Goal: Task Accomplishment & Management: Complete application form

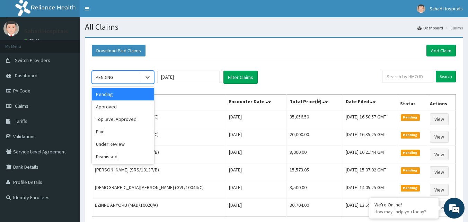
click at [122, 79] on div "PENDING" at bounding box center [116, 77] width 48 height 11
click at [113, 108] on div "Approved" at bounding box center [123, 107] width 62 height 12
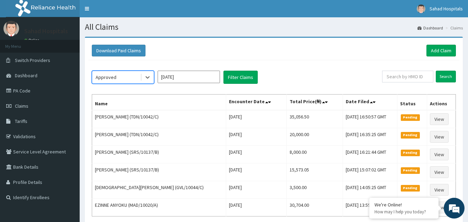
click at [165, 78] on input "Sep 2025" at bounding box center [189, 77] width 62 height 12
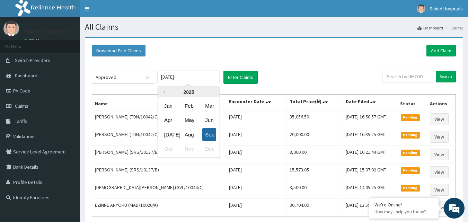
click at [210, 130] on div "Sep" at bounding box center [209, 134] width 14 height 13
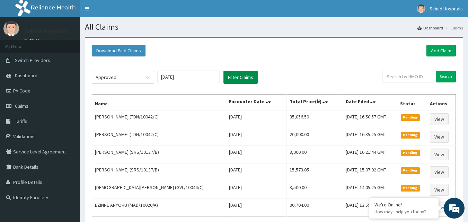
click at [229, 81] on button "Filter Claims" at bounding box center [241, 77] width 34 height 13
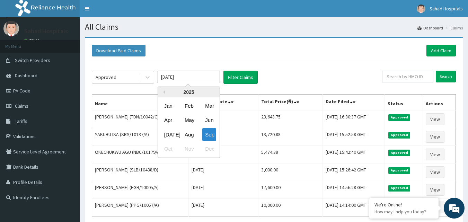
click at [163, 80] on input "[DATE]" at bounding box center [189, 77] width 62 height 12
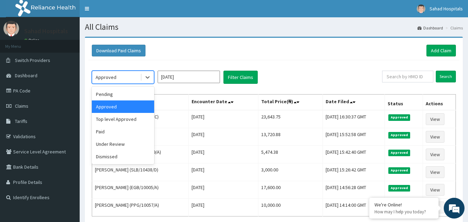
click at [110, 76] on div "Approved" at bounding box center [106, 77] width 21 height 7
click at [111, 95] on div "Pending" at bounding box center [123, 94] width 62 height 12
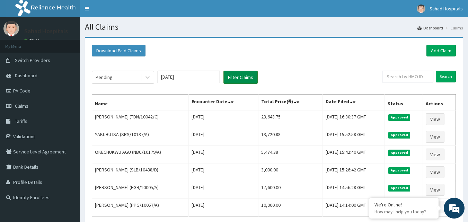
click at [238, 76] on button "Filter Claims" at bounding box center [241, 77] width 34 height 13
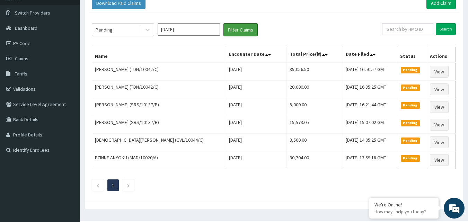
scroll to position [64, 0]
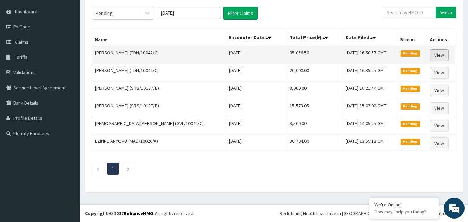
click at [438, 55] on link "View" at bounding box center [439, 55] width 19 height 12
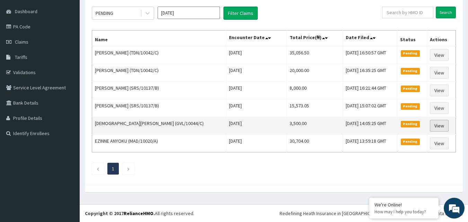
click at [432, 125] on link "View" at bounding box center [439, 126] width 19 height 12
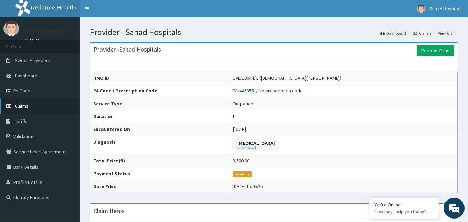
click at [16, 109] on link "Claims" at bounding box center [40, 105] width 80 height 15
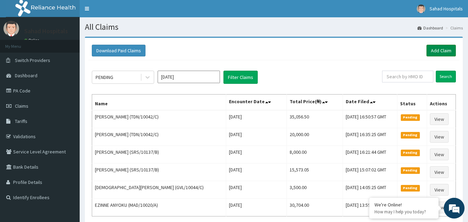
click at [445, 47] on link "Add Claim" at bounding box center [441, 51] width 29 height 12
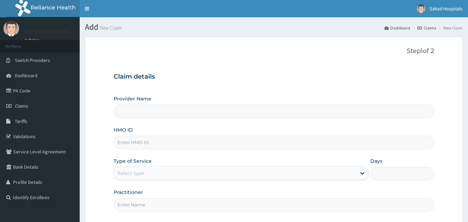
type input "Sahad Hospitals"
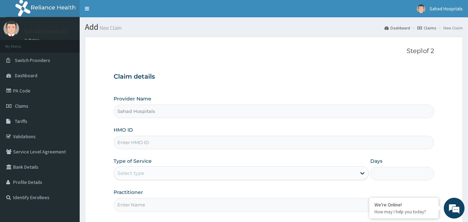
click at [179, 144] on input "HMO ID" at bounding box center [274, 143] width 321 height 14
click at [130, 146] on input "HMO ID" at bounding box center [274, 143] width 321 height 14
paste input "HPN/10148/A"
type input "HPN/10148/A"
click at [140, 173] on div "Select type" at bounding box center [131, 173] width 27 height 7
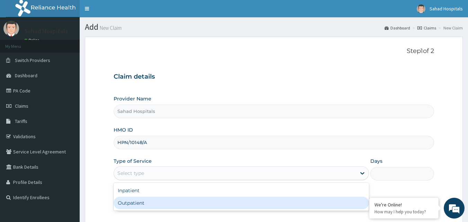
click at [127, 206] on div "Outpatient" at bounding box center [242, 203] width 256 height 12
type input "1"
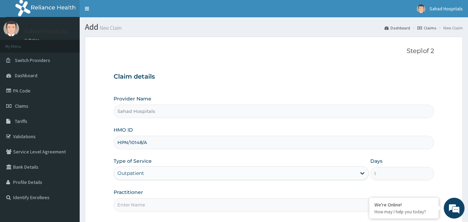
click at [127, 206] on input "Practitioner" at bounding box center [274, 205] width 321 height 14
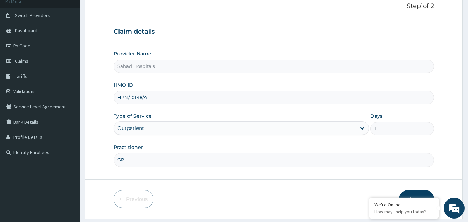
scroll to position [65, 0]
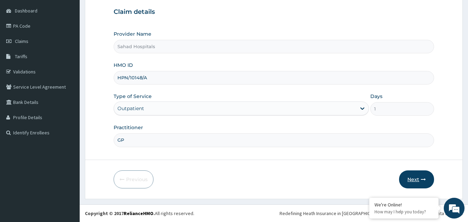
type input "GP"
click at [412, 180] on button "Next" at bounding box center [416, 180] width 35 height 18
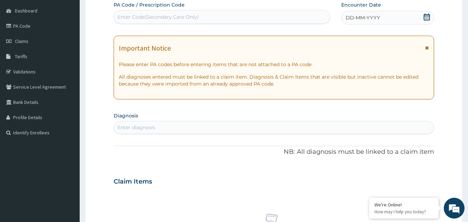
click at [173, 19] on div "Enter Code(Secondary Care Only)" at bounding box center [158, 17] width 81 height 7
paste input "PA/501E80"
type input "PA/501E80"
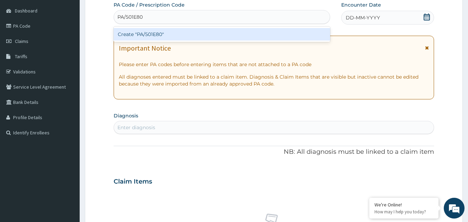
click at [170, 31] on div "Create "PA/501E80"" at bounding box center [222, 34] width 217 height 12
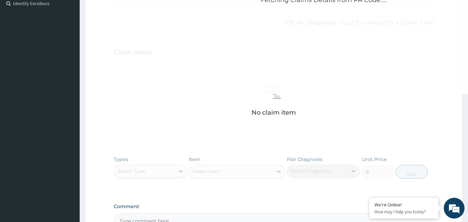
scroll to position [0, 0]
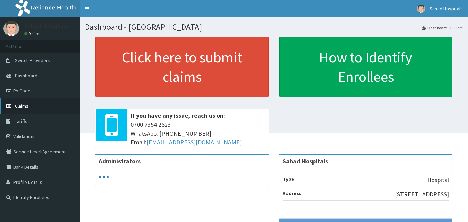
click at [21, 108] on span "Claims" at bounding box center [22, 106] width 14 height 6
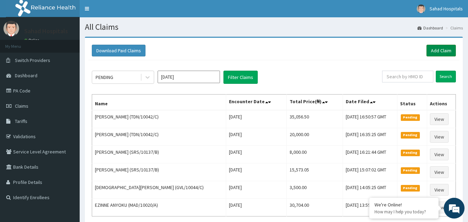
click at [436, 53] on link "Add Claim" at bounding box center [441, 51] width 29 height 12
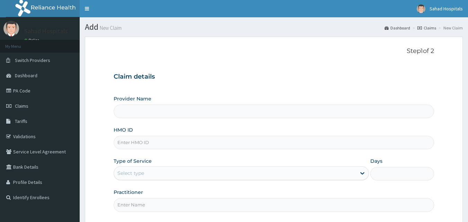
type input "Sahad Hospitals"
click at [155, 141] on input "HMO ID" at bounding box center [274, 143] width 321 height 14
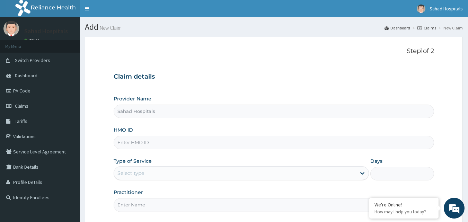
click at [155, 141] on input "HMO ID" at bounding box center [274, 143] width 321 height 14
paste input "PA/501E80"
type input "P"
paste input "HPN/10148/A"
type input "HPN/10148/A"
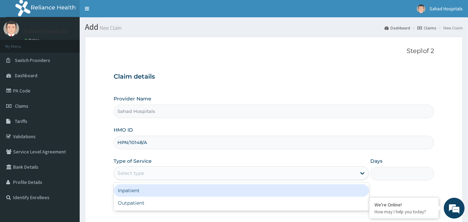
click at [139, 172] on div "Select type" at bounding box center [131, 173] width 27 height 7
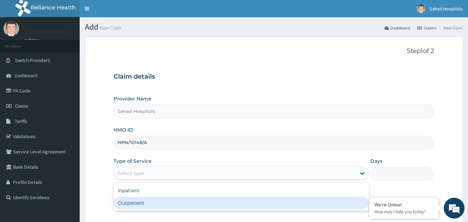
click at [136, 202] on div "Outpatient" at bounding box center [242, 203] width 256 height 12
type input "1"
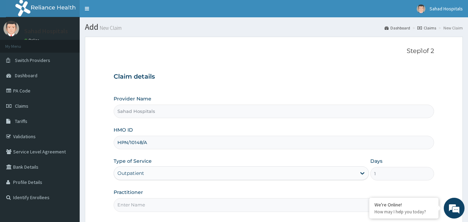
click at [136, 202] on input "Practitioner" at bounding box center [274, 205] width 321 height 14
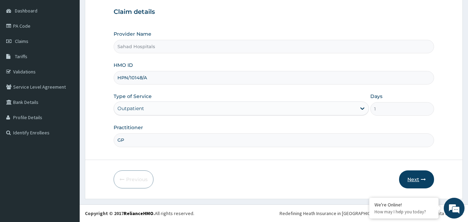
type input "GP"
click at [414, 175] on button "Next" at bounding box center [416, 180] width 35 height 18
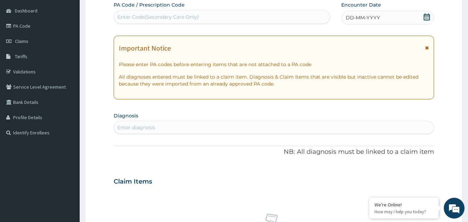
click at [175, 15] on div "Enter Code(Secondary Care Only)" at bounding box center [158, 17] width 81 height 7
click at [180, 16] on div "Enter Code(Secondary Care Only)" at bounding box center [158, 17] width 81 height 7
drag, startPoint x: 180, startPoint y: 16, endPoint x: 136, endPoint y: 13, distance: 44.1
click at [136, 13] on div "Enter Code(Secondary Care Only)" at bounding box center [222, 16] width 216 height 11
drag, startPoint x: 136, startPoint y: 13, endPoint x: 126, endPoint y: 17, distance: 10.0
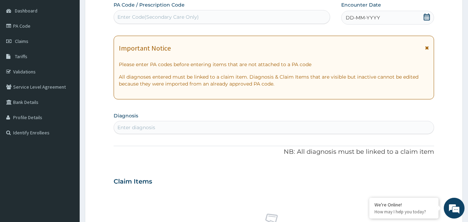
click at [126, 17] on div "Enter Code(Secondary Care Only)" at bounding box center [158, 17] width 81 height 7
paste input "PA/501E80"
type input "PA/501E80"
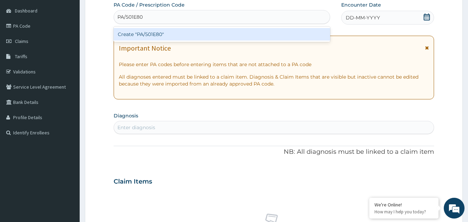
click at [131, 36] on div "Create "PA/501E80"" at bounding box center [222, 34] width 217 height 12
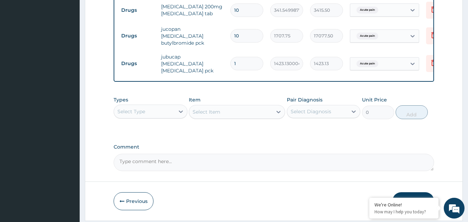
scroll to position [322, 0]
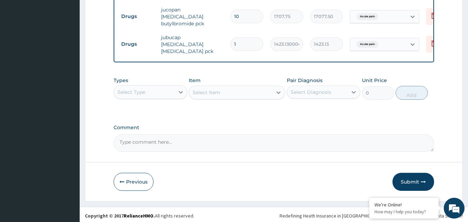
click at [146, 105] on div "Types Select Type Item Select Item Pair Diagnosis Select Diagnosis Unit Price 0…" at bounding box center [274, 94] width 321 height 40
click at [143, 90] on div "Select Type" at bounding box center [132, 92] width 28 height 7
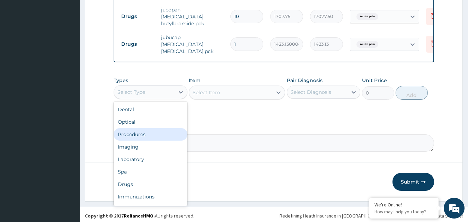
click at [141, 134] on div "Procedures" at bounding box center [151, 134] width 74 height 12
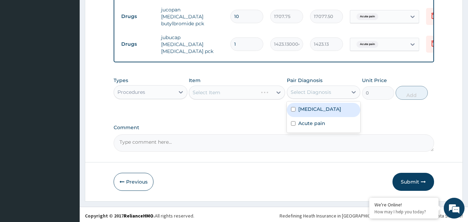
click at [303, 89] on div "Select Diagnosis" at bounding box center [311, 92] width 41 height 7
click at [294, 109] on input "checkbox" at bounding box center [293, 109] width 5 height 5
checkbox input "true"
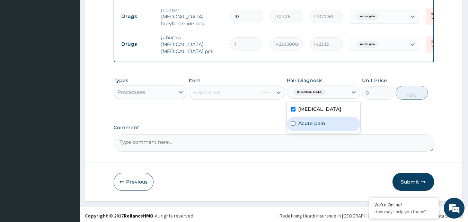
click at [293, 122] on input "checkbox" at bounding box center [293, 123] width 5 height 5
checkbox input "true"
click at [255, 87] on div "Select Item" at bounding box center [230, 92] width 83 height 11
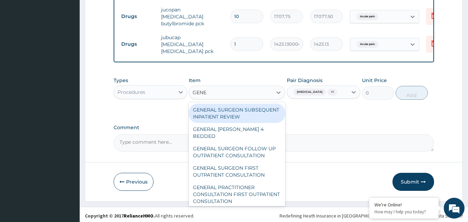
type input "GENER"
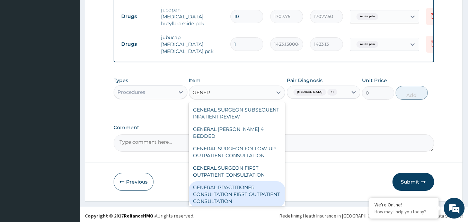
click at [242, 190] on div "GENERAL PRACTITIONER CONSULTATION FIRST OUTPATIENT CONSULTATION" at bounding box center [237, 194] width 96 height 26
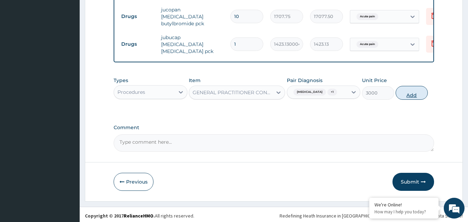
click at [409, 91] on button "Add" at bounding box center [412, 93] width 32 height 14
type input "0"
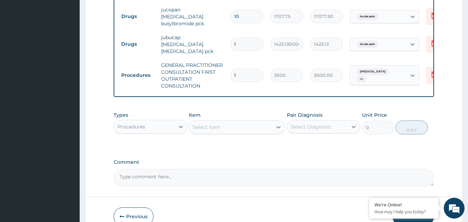
scroll to position [356, 0]
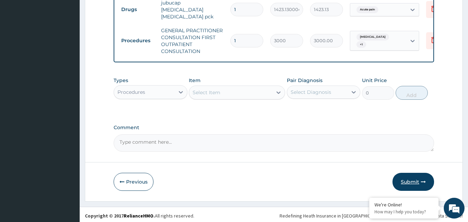
click at [408, 184] on button "Submit" at bounding box center [414, 182] width 42 height 18
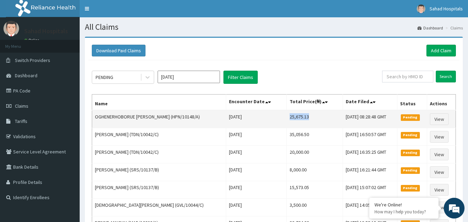
drag, startPoint x: 265, startPoint y: 115, endPoint x: 291, endPoint y: 115, distance: 26.4
click at [291, 115] on td "25,675.13" at bounding box center [315, 119] width 56 height 18
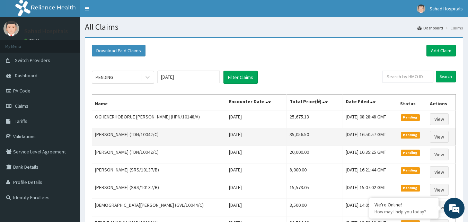
click at [287, 135] on td "35,056.50" at bounding box center [315, 137] width 56 height 18
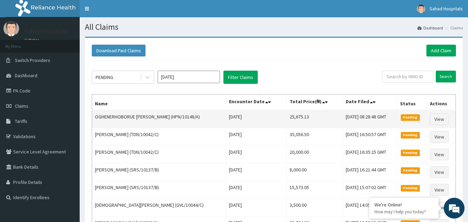
click at [287, 115] on td "25,675.13" at bounding box center [315, 119] width 56 height 18
copy td "25,675.13"
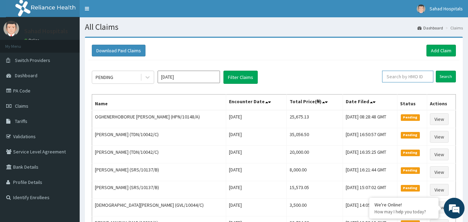
click at [396, 76] on input "text" at bounding box center [407, 77] width 51 height 12
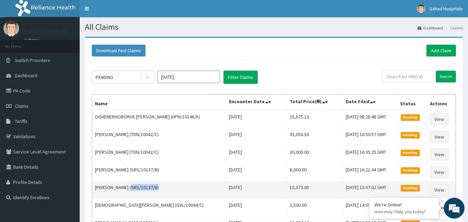
drag, startPoint x: 127, startPoint y: 189, endPoint x: 153, endPoint y: 192, distance: 26.3
click at [153, 192] on td "Zainab Yakubu (SRS/10137/B)" at bounding box center [159, 190] width 134 height 18
copy td "SRS/10137/B"
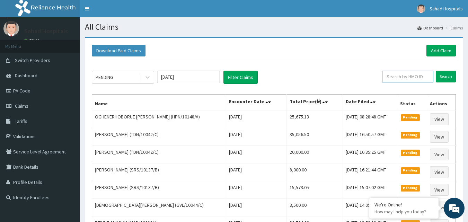
click at [397, 74] on input "text" at bounding box center [407, 77] width 51 height 12
paste input "SRS/10137/B"
type input "SRS/10137/B"
click at [447, 75] on input "Search" at bounding box center [446, 77] width 20 height 12
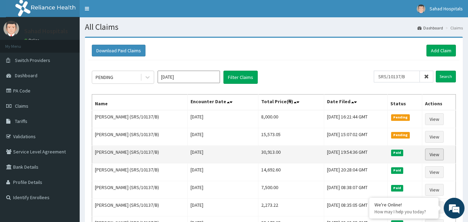
click at [437, 155] on link "View" at bounding box center [434, 155] width 19 height 12
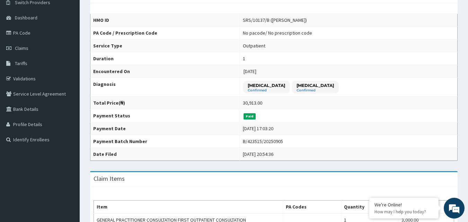
scroll to position [4, 0]
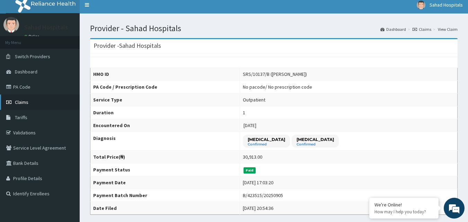
click at [20, 107] on link "Claims" at bounding box center [40, 102] width 80 height 15
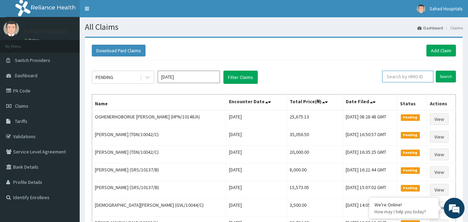
click at [405, 76] on input "text" at bounding box center [407, 77] width 51 height 12
type input "V"
paste input "SRS/10137/B"
type input "SRS/10137/B"
click at [443, 77] on input "Search" at bounding box center [446, 77] width 20 height 12
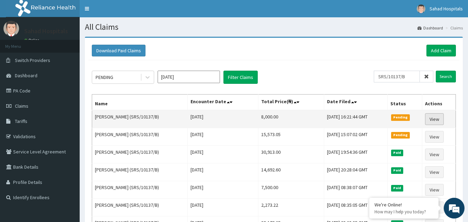
click at [435, 117] on link "View" at bounding box center [434, 119] width 19 height 12
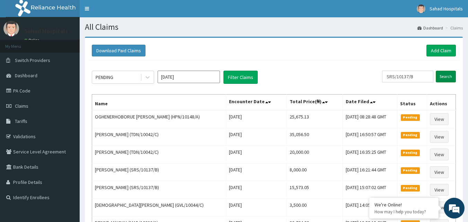
click at [447, 74] on input "Search" at bounding box center [446, 77] width 20 height 12
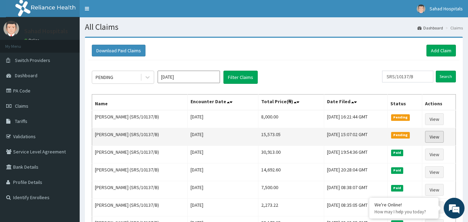
click at [436, 134] on link "View" at bounding box center [434, 137] width 19 height 12
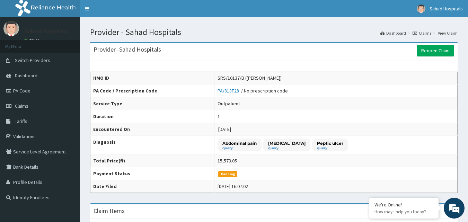
click at [250, 80] on div "SRS/10137/B (Zainab Yakubu)" at bounding box center [250, 78] width 64 height 7
click at [251, 78] on div "SRS/10137/B (Zainab Yakubu)" at bounding box center [250, 78] width 64 height 7
drag, startPoint x: 251, startPoint y: 78, endPoint x: 224, endPoint y: 79, distance: 26.7
click at [224, 79] on td "SRS/10137/B (Zainab Yakubu)" at bounding box center [336, 78] width 243 height 13
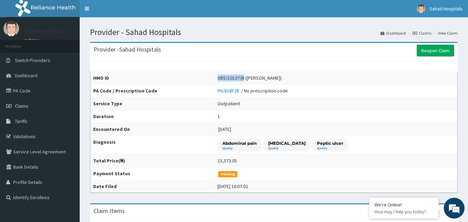
copy div "SRS/10137/B"
click at [17, 102] on link "Claims" at bounding box center [40, 105] width 80 height 15
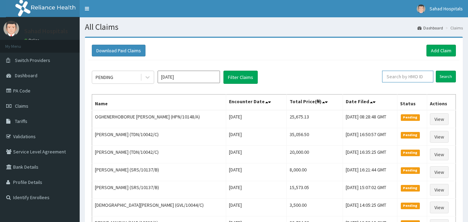
click at [400, 78] on input "text" at bounding box center [407, 77] width 51 height 12
paste input "SRS/10137/B"
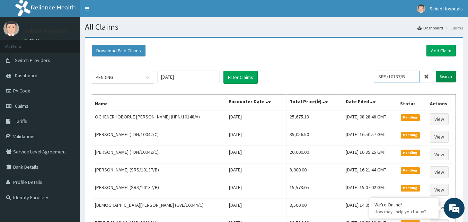
type input "SRS/10137/B"
click at [448, 77] on input "Search" at bounding box center [446, 77] width 20 height 12
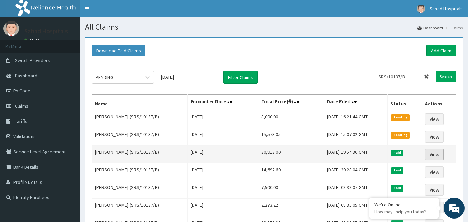
click at [438, 154] on link "View" at bounding box center [434, 155] width 19 height 12
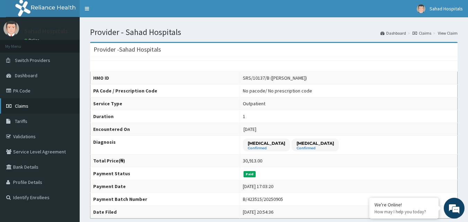
click at [23, 106] on span "Claims" at bounding box center [22, 106] width 14 height 6
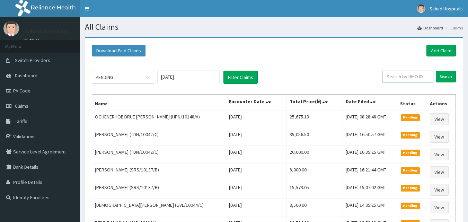
click at [409, 77] on input "text" at bounding box center [407, 77] width 51 height 12
paste input "SRS/10137/B"
type input "SRS/10137/B"
click at [446, 78] on input "Search" at bounding box center [446, 77] width 20 height 12
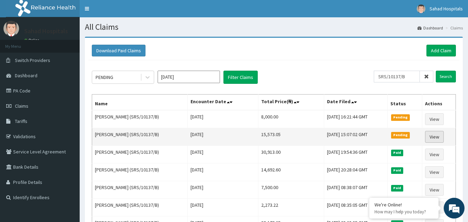
click at [438, 135] on link "View" at bounding box center [434, 137] width 19 height 12
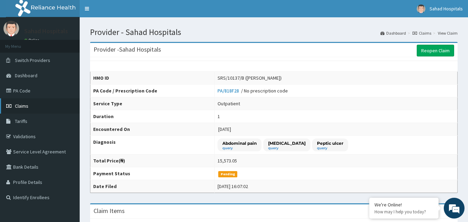
click at [24, 106] on span "Claims" at bounding box center [22, 106] width 14 height 6
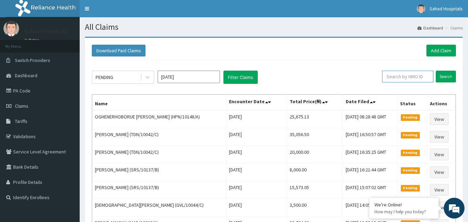
click at [390, 78] on input "text" at bounding box center [407, 77] width 51 height 12
click at [391, 78] on input "text" at bounding box center [407, 77] width 51 height 12
paste input "SRS/10137/B"
type input "SRS/10137/B"
click at [446, 75] on input "Search" at bounding box center [446, 77] width 20 height 12
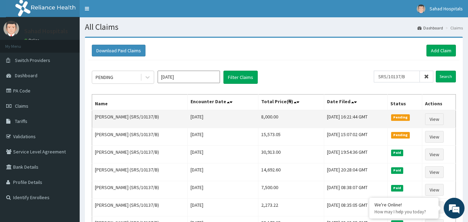
click at [94, 117] on td "Zainab Yakubu (SRS/10137/B)" at bounding box center [140, 119] width 96 height 18
drag, startPoint x: 94, startPoint y: 117, endPoint x: 123, endPoint y: 118, distance: 29.5
click at [123, 118] on td "[PERSON_NAME] (SRS/10137/B)" at bounding box center [140, 119] width 96 height 18
copy td "Zainab Yakubu"
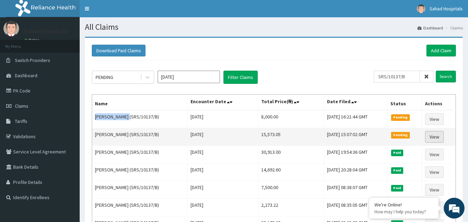
click at [437, 134] on link "View" at bounding box center [434, 137] width 19 height 12
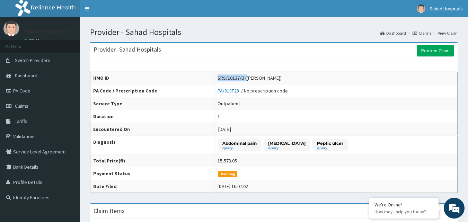
drag, startPoint x: 224, startPoint y: 77, endPoint x: 253, endPoint y: 78, distance: 28.8
click at [253, 78] on td "SRS/10137/B (Zainab Yakubu)" at bounding box center [336, 78] width 243 height 13
copy div "SRS/10137/B ("
click at [430, 48] on link "Reopen Claim" at bounding box center [435, 51] width 37 height 12
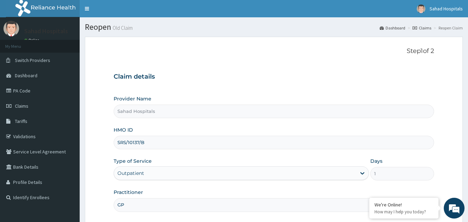
click at [333, 209] on input "GP" at bounding box center [274, 205] width 321 height 14
type input "G"
click at [230, 205] on input "CONSULTANT" at bounding box center [274, 205] width 321 height 14
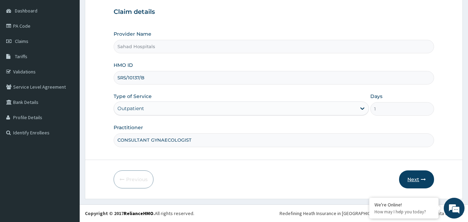
type input "CONSULTANT GYNAECOLOGIST"
click at [417, 178] on button "Next" at bounding box center [416, 180] width 35 height 18
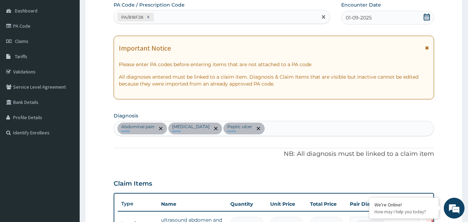
click at [163, 19] on div "PA/818F28" at bounding box center [216, 16] width 204 height 11
paste input "PA/A685F3"
type input "PA/A685F3"
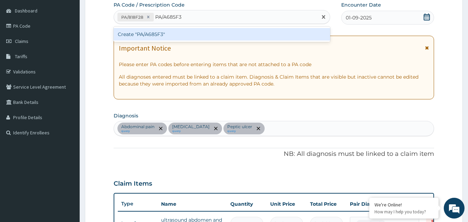
click at [156, 34] on div "Create "PA/A685F3"" at bounding box center [222, 34] width 217 height 12
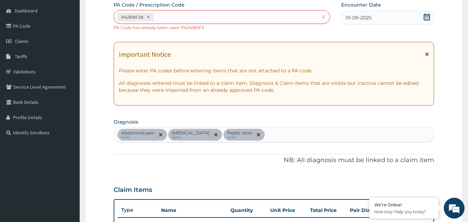
scroll to position [290, 0]
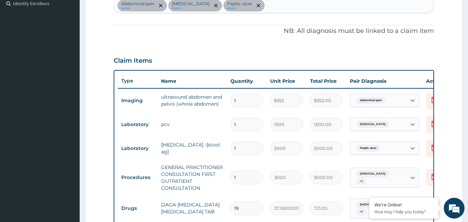
scroll to position [325, 0]
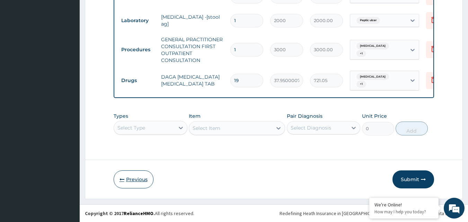
click at [128, 179] on button "Previous" at bounding box center [134, 180] width 40 height 18
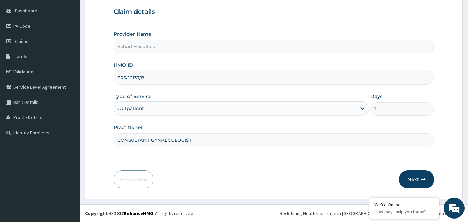
click at [192, 140] on input "CONSULTANT GYNAECOLOGIST" at bounding box center [274, 140] width 321 height 14
type input "C"
type input "GP"
click at [414, 180] on button "Next" at bounding box center [416, 180] width 35 height 18
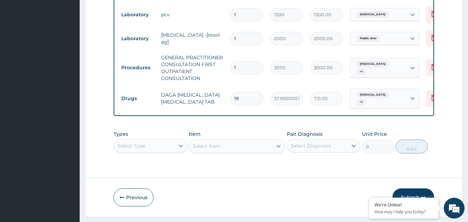
scroll to position [318, 0]
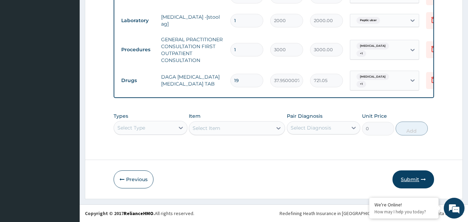
click at [416, 181] on button "Submit" at bounding box center [414, 180] width 42 height 18
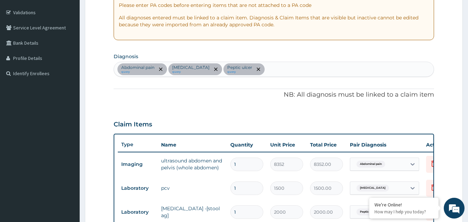
scroll to position [0, 0]
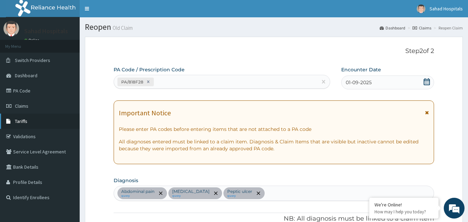
click at [23, 123] on span "Tariffs" at bounding box center [21, 121] width 12 height 6
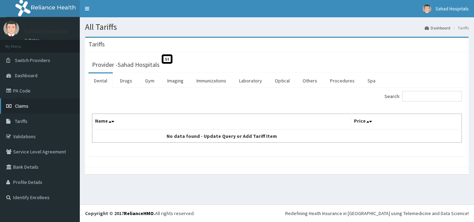
click at [14, 107] on link "Claims" at bounding box center [40, 105] width 80 height 15
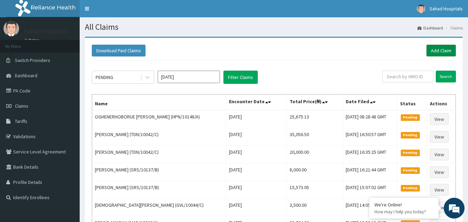
click at [438, 53] on link "Add Claim" at bounding box center [441, 51] width 29 height 12
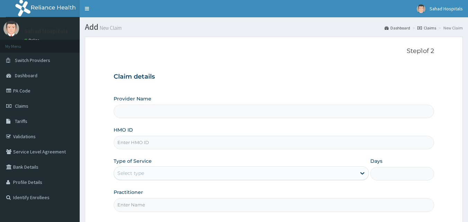
type input "Sahad Hospitals"
click at [162, 144] on input "HMO ID" at bounding box center [274, 143] width 321 height 14
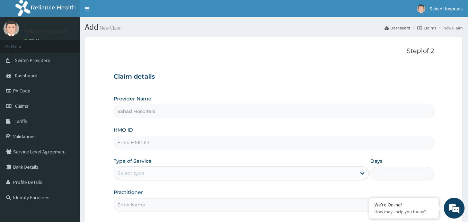
click at [133, 142] on input "HMO ID" at bounding box center [274, 143] width 321 height 14
type input "V"
paste input "SRS/10137/B"
type input "SRS/10137/B"
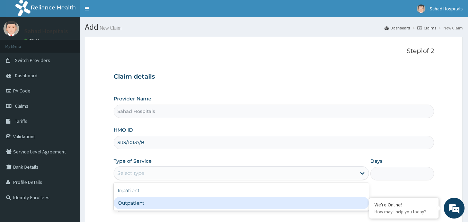
drag, startPoint x: 158, startPoint y: 173, endPoint x: 137, endPoint y: 209, distance: 41.9
click at [137, 180] on div "option Outpatient focused, 2 of 2. 2 results available. Use Up and Down to choo…" at bounding box center [242, 173] width 256 height 14
click at [137, 209] on div "Outpatient" at bounding box center [242, 203] width 256 height 12
type input "1"
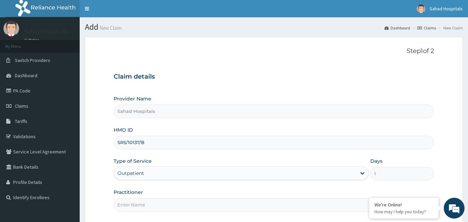
click at [137, 209] on input "Practitioner" at bounding box center [274, 205] width 321 height 14
type input "GP"
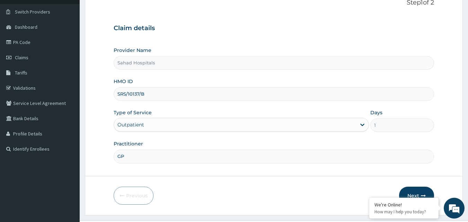
scroll to position [65, 0]
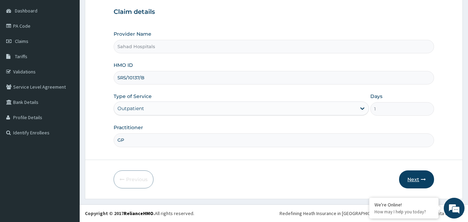
click at [418, 176] on button "Next" at bounding box center [416, 180] width 35 height 18
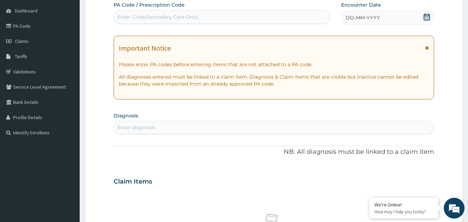
click at [237, 19] on div "Enter Code(Secondary Care Only)" at bounding box center [222, 16] width 216 height 11
paste input "PA/A685F3"
type input "PA/A685F3"
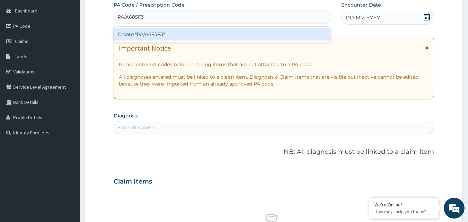
click at [141, 37] on div "Create "PA/A685F3"" at bounding box center [222, 34] width 217 height 12
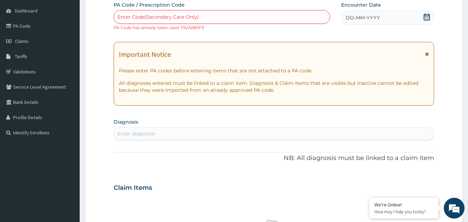
click at [150, 131] on div "Enter diagnosis" at bounding box center [137, 133] width 38 height 7
click at [360, 20] on span "DD-MM-YYYY" at bounding box center [363, 17] width 34 height 7
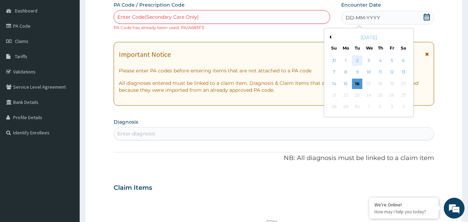
click at [357, 62] on div "2" at bounding box center [358, 60] width 10 height 10
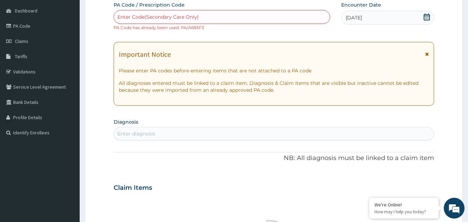
click at [161, 132] on div "Enter diagnosis" at bounding box center [274, 133] width 320 height 11
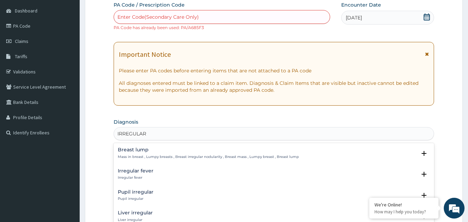
scroll to position [259, 0]
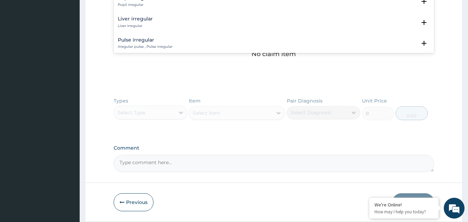
type input "IRREGULAR"
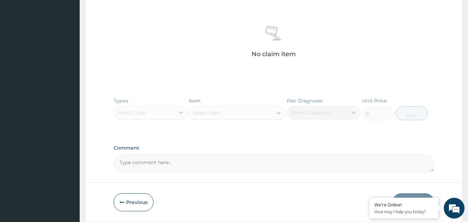
scroll to position [65, 0]
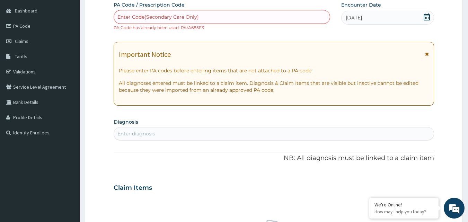
click at [194, 132] on div "Enter diagnosis" at bounding box center [274, 133] width 320 height 11
paste input "V"
type input "V"
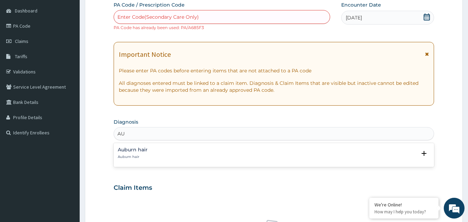
type input "A"
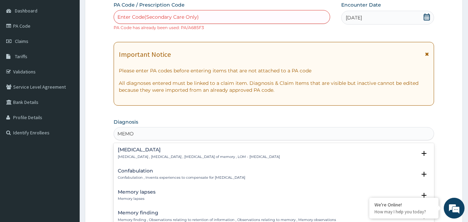
type input "MEMO"
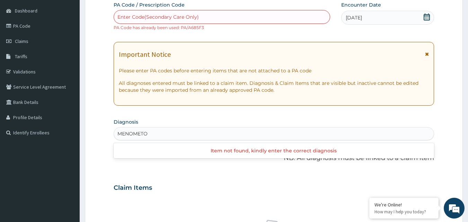
type input "MENOMET"
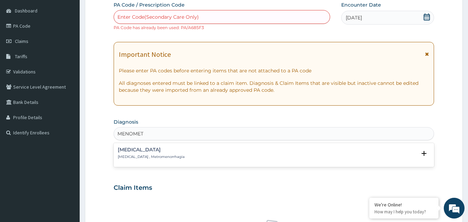
click at [119, 154] on div "Menometrorrhagia Menometrorrhagia , Metromenorrhagia" at bounding box center [151, 153] width 67 height 12
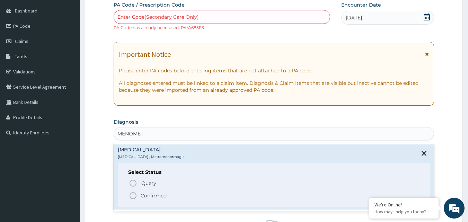
click at [134, 196] on icon "status option filled" at bounding box center [133, 196] width 8 height 8
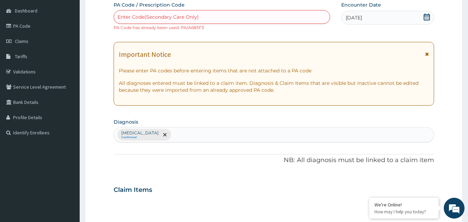
scroll to position [259, 0]
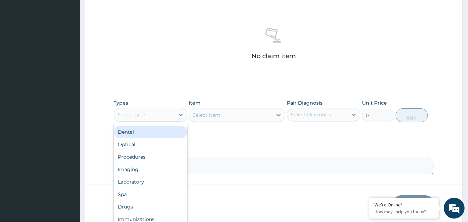
click at [147, 117] on div "Select Type" at bounding box center [144, 114] width 61 height 11
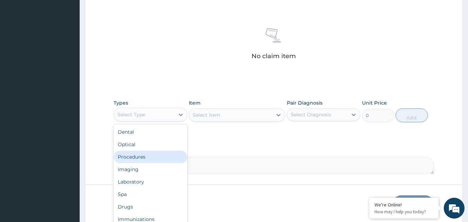
click at [131, 158] on div "Procedures" at bounding box center [151, 157] width 74 height 12
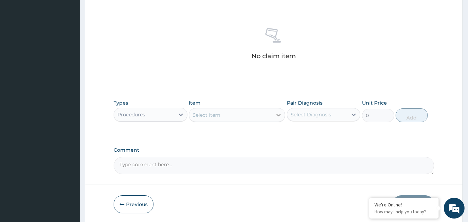
click at [274, 113] on div at bounding box center [279, 115] width 12 height 12
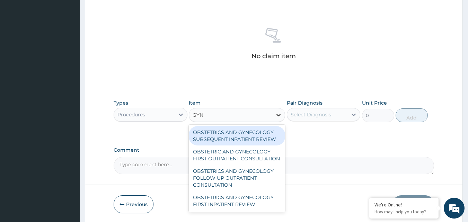
type input "GY"
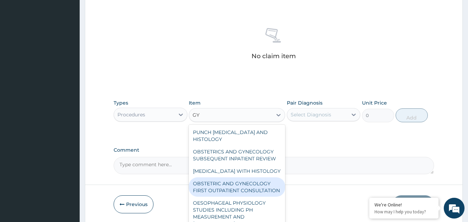
click at [244, 197] on div "OBSTETRIC AND GYNECOLOGY FIRST OUTPATIENT CONSULTATION" at bounding box center [237, 187] width 96 height 19
type input "15000"
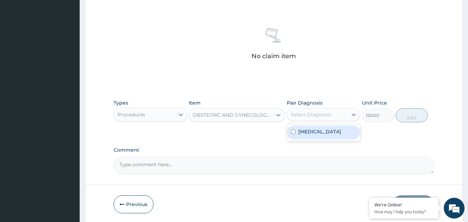
click at [319, 118] on div "Select Diagnosis" at bounding box center [311, 114] width 41 height 7
click at [294, 133] on input "checkbox" at bounding box center [293, 132] width 5 height 5
checkbox input "true"
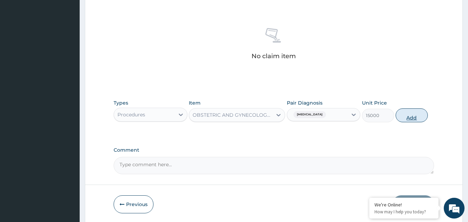
click at [414, 116] on button "Add" at bounding box center [412, 116] width 32 height 14
type input "0"
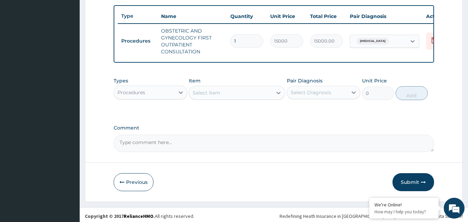
click at [174, 152] on textarea "Comment" at bounding box center [274, 143] width 321 height 17
click at [151, 149] on textarea "Comment" at bounding box center [274, 143] width 321 height 17
paste textarea "PA/A685F3"
type textarea "PA/A685F3 PA CODE ISSUED FOR GYNAECOLOGY CONSULTATION NOT SAVING."
click at [409, 184] on button "Submit" at bounding box center [414, 182] width 42 height 18
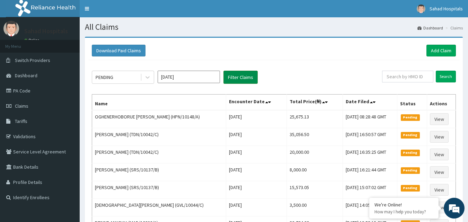
click at [237, 76] on button "Filter Claims" at bounding box center [241, 77] width 34 height 13
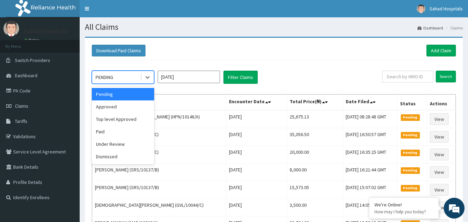
click at [128, 80] on div "PENDING" at bounding box center [116, 77] width 48 height 11
click at [112, 108] on div "Approved" at bounding box center [123, 107] width 62 height 12
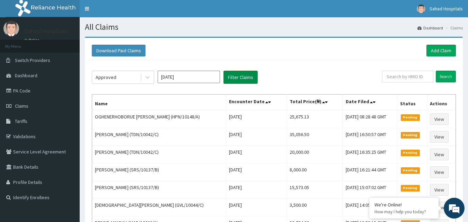
click at [228, 78] on button "Filter Claims" at bounding box center [241, 77] width 34 height 13
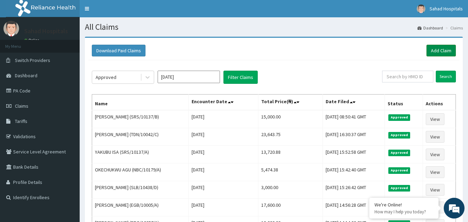
click at [446, 52] on link "Add Claim" at bounding box center [441, 51] width 29 height 12
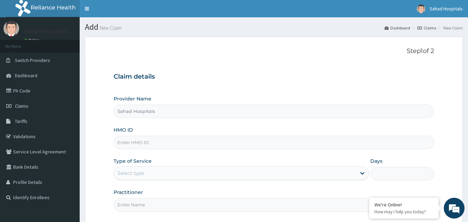
click at [128, 145] on input "HMO ID" at bounding box center [274, 143] width 321 height 14
paste input "OET/10005/A"
type input "OET/10005/A"
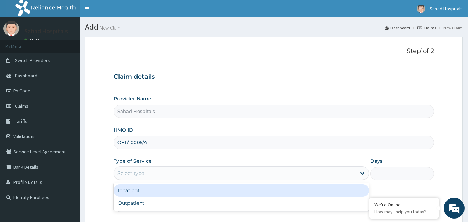
click at [139, 167] on div "Select type" at bounding box center [242, 173] width 256 height 14
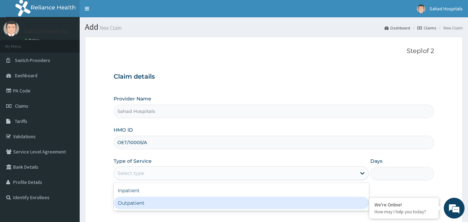
click at [128, 204] on div "Outpatient" at bounding box center [242, 203] width 256 height 12
type input "1"
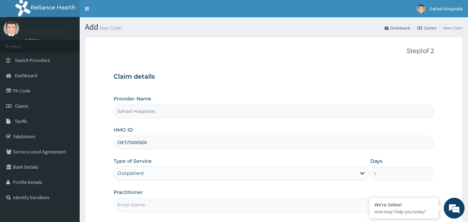
click at [128, 204] on input "Practitioner" at bounding box center [274, 205] width 321 height 14
type input "P"
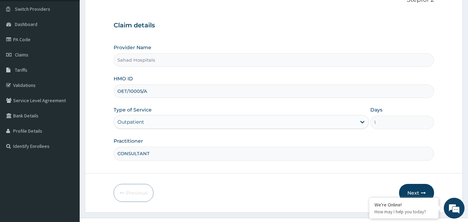
scroll to position [65, 0]
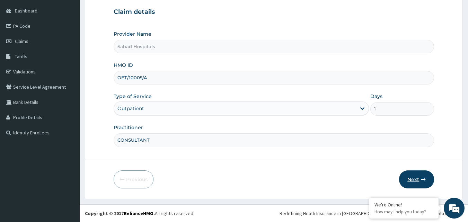
type input "CONSULTANT"
click at [416, 179] on button "Next" at bounding box center [416, 180] width 35 height 18
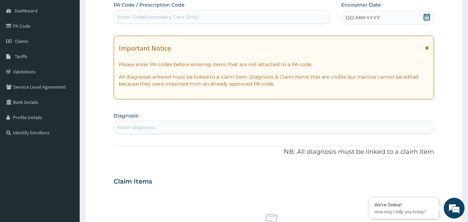
click at [189, 14] on div "Enter Code(Secondary Care Only)" at bounding box center [158, 17] width 81 height 7
paste input "PA/E5881A"
type input "PA/E5881A"
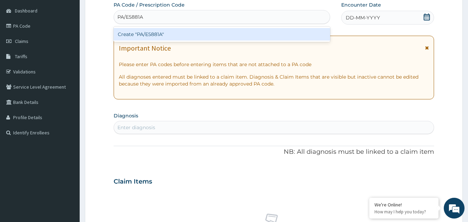
click at [144, 37] on div "Create "PA/E5881A"" at bounding box center [222, 34] width 217 height 12
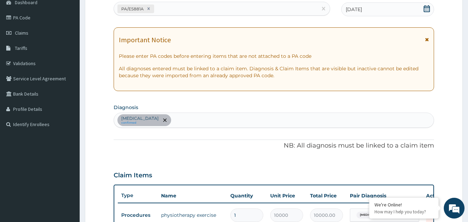
scroll to position [250, 0]
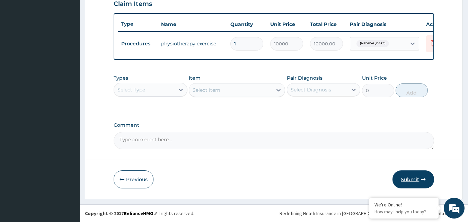
click at [407, 180] on button "Submit" at bounding box center [414, 180] width 42 height 18
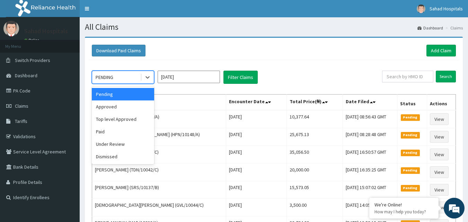
click at [125, 82] on div "PENDING" at bounding box center [116, 77] width 48 height 11
click at [115, 105] on div "Approved" at bounding box center [123, 107] width 62 height 12
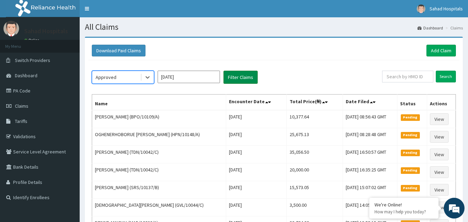
click at [230, 80] on button "Filter Claims" at bounding box center [241, 77] width 34 height 13
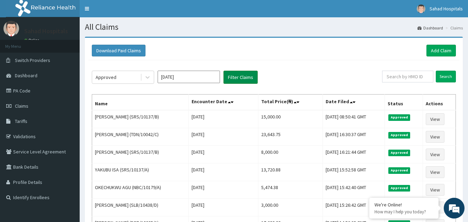
click at [243, 78] on button "Filter Claims" at bounding box center [241, 77] width 34 height 13
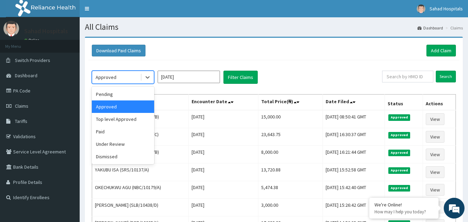
click at [113, 79] on div "Approved" at bounding box center [106, 77] width 21 height 7
click at [109, 97] on div "Pending" at bounding box center [123, 94] width 62 height 12
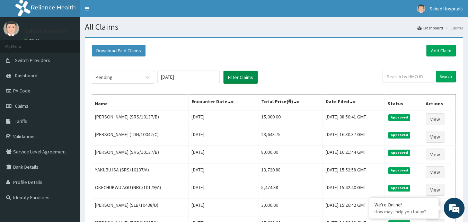
click at [232, 79] on button "Filter Claims" at bounding box center [241, 77] width 34 height 13
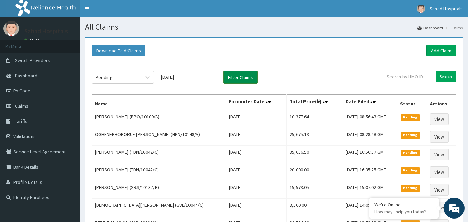
click at [235, 76] on button "Filter Claims" at bounding box center [241, 77] width 34 height 13
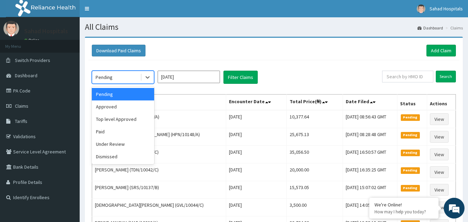
click at [113, 76] on div "Pending" at bounding box center [116, 77] width 48 height 11
click at [104, 106] on div "Approved" at bounding box center [123, 107] width 62 height 12
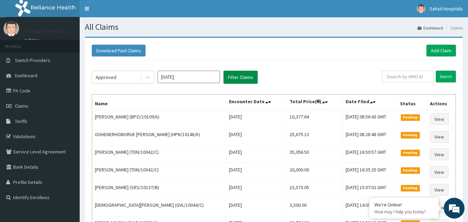
click at [236, 77] on button "Filter Claims" at bounding box center [241, 77] width 34 height 13
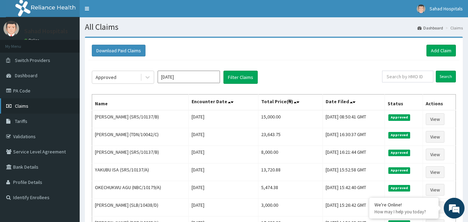
click at [20, 103] on link "Claims" at bounding box center [40, 105] width 80 height 15
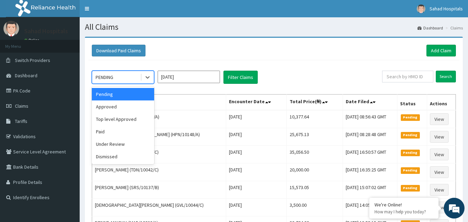
click at [136, 77] on div "PENDING" at bounding box center [116, 77] width 48 height 11
click at [115, 105] on div "Approved" at bounding box center [123, 107] width 62 height 12
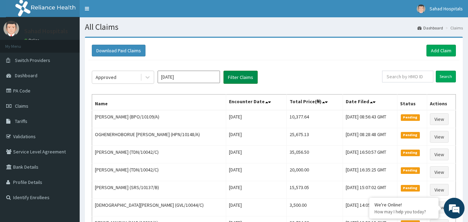
click at [235, 78] on button "Filter Claims" at bounding box center [241, 77] width 34 height 13
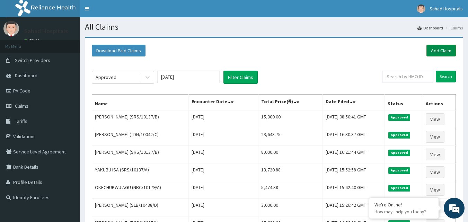
click at [440, 53] on link "Add Claim" at bounding box center [441, 51] width 29 height 12
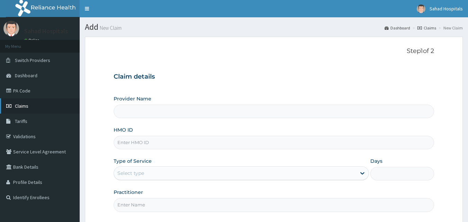
type input "Sahad Hospitals"
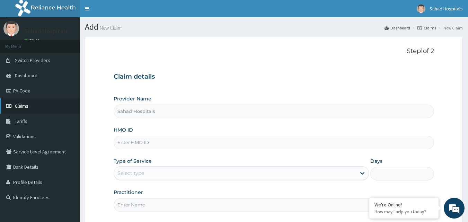
click at [14, 104] on link "Claims" at bounding box center [40, 105] width 80 height 15
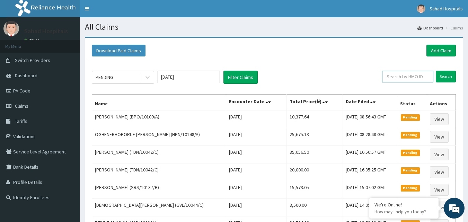
click at [391, 76] on input "text" at bounding box center [407, 77] width 51 height 12
paste input "PA/E5881A"
type input "P"
click at [388, 78] on input "text" at bounding box center [407, 77] width 51 height 12
paste input "OET/10005/A)"
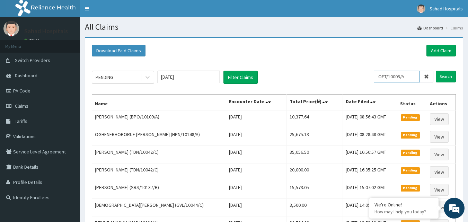
type input "OET/10005/A"
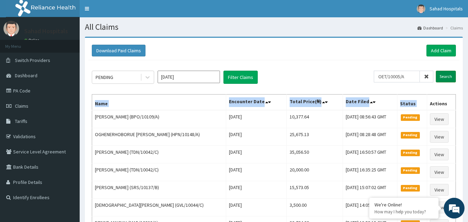
drag, startPoint x: 428, startPoint y: 101, endPoint x: 446, endPoint y: 75, distance: 32.4
click at [446, 75] on div "PENDING [DATE] Filter Claims OET/10005/A Search Name Encounter Date Total Price…" at bounding box center [273, 161] width 371 height 203
click at [446, 75] on input "Search" at bounding box center [446, 77] width 20 height 12
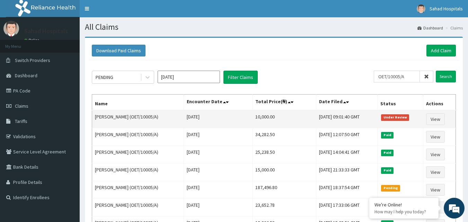
drag, startPoint x: 239, startPoint y: 114, endPoint x: 283, endPoint y: 113, distance: 44.4
click at [283, 113] on tr "[PERSON_NAME] (OET/10005/A) [DATE] 10,000.00 [DATE] 09:01:40 GMT Under Review V…" at bounding box center [274, 119] width 364 height 18
copy tr "10,000.00"
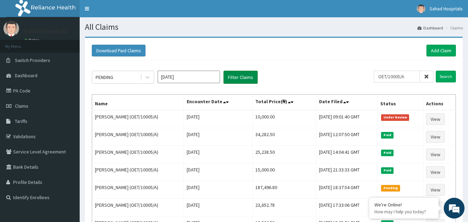
click at [228, 76] on button "Filter Claims" at bounding box center [241, 77] width 34 height 13
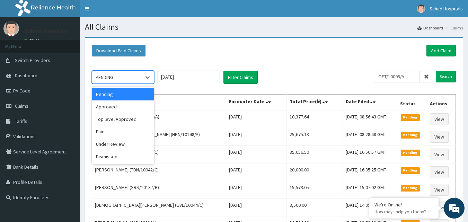
click at [121, 78] on div "PENDING" at bounding box center [116, 77] width 48 height 11
click at [113, 138] on div "Under Review" at bounding box center [123, 144] width 62 height 12
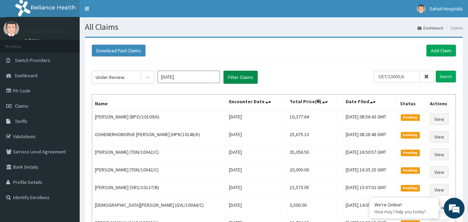
click at [229, 80] on button "Filter Claims" at bounding box center [241, 77] width 34 height 13
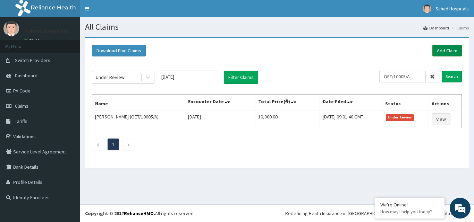
click at [445, 46] on link "Add Claim" at bounding box center [446, 51] width 29 height 12
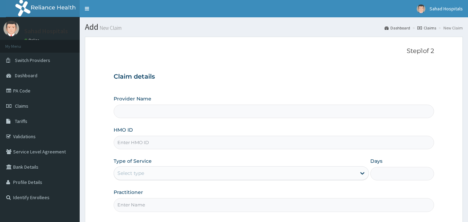
click at [202, 144] on input "HMO ID" at bounding box center [274, 143] width 321 height 14
type input "Sahad Hospitals"
paste input "LAY/10049/A"
type input "LAY/10049/A"
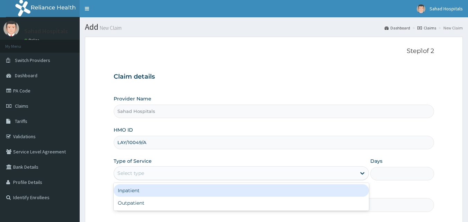
click at [144, 173] on div "Select type" at bounding box center [131, 173] width 27 height 7
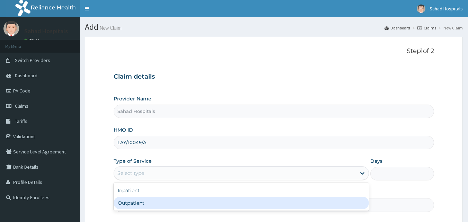
click at [135, 209] on div "Outpatient" at bounding box center [242, 203] width 256 height 12
type input "1"
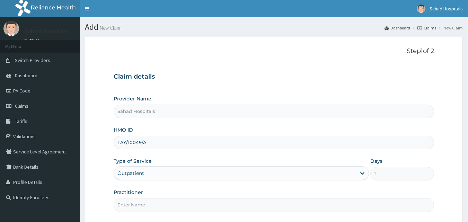
click at [135, 209] on input "Practitioner" at bounding box center [274, 205] width 321 height 14
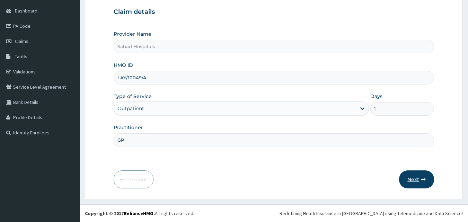
type input "GP"
click at [414, 181] on button "Next" at bounding box center [416, 180] width 35 height 18
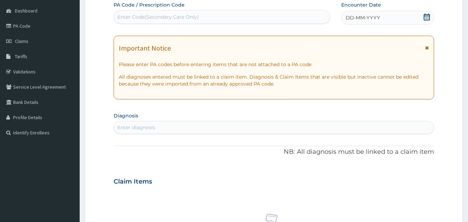
click at [153, 16] on div "Enter Code(Secondary Care Only)" at bounding box center [158, 17] width 81 height 7
click at [166, 15] on div "Enter Code(Secondary Care Only)" at bounding box center [158, 17] width 81 height 7
type input "V"
paste input "LAY/10049/A"
type input "L"
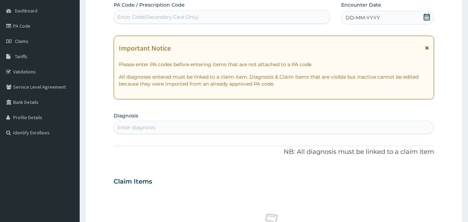
click at [123, 15] on div "Enter Code(Secondary Care Only)" at bounding box center [158, 17] width 81 height 7
paste input "PA/6BFA54"
type input "PA/6BFA54"
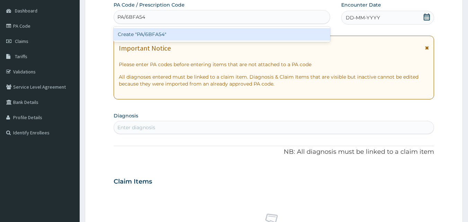
click at [130, 31] on div "Create "PA/6BFA54"" at bounding box center [222, 34] width 217 height 12
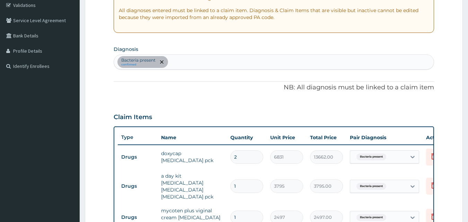
scroll to position [326, 0]
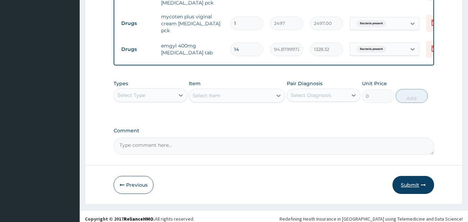
click at [410, 179] on button "Submit" at bounding box center [414, 185] width 42 height 18
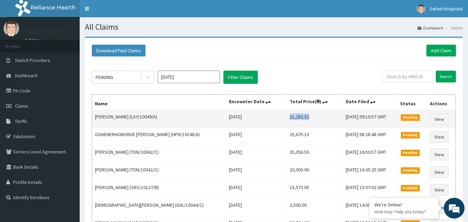
drag, startPoint x: 264, startPoint y: 116, endPoint x: 291, endPoint y: 117, distance: 27.1
click at [291, 117] on td "21,282.32" at bounding box center [315, 119] width 56 height 18
copy td "21,282.32"
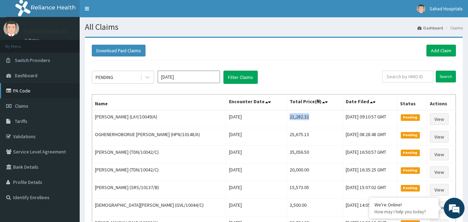
click at [25, 93] on link "PA Code" at bounding box center [40, 90] width 80 height 15
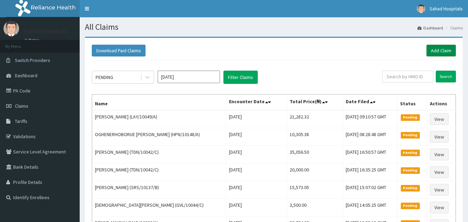
click at [446, 51] on link "Add Claim" at bounding box center [441, 51] width 29 height 12
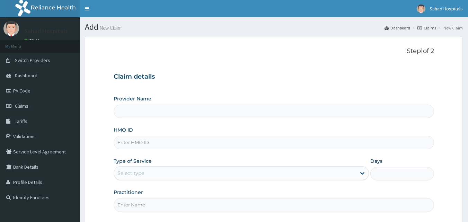
click at [158, 142] on input "HMO ID" at bounding box center [274, 143] width 321 height 14
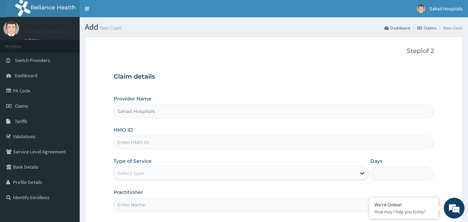
type input "Sahad Hospitals"
click at [213, 145] on input "HMO ID" at bounding box center [274, 143] width 321 height 14
paste input "LAY/10049/A"
type input "LAY/10049/A"
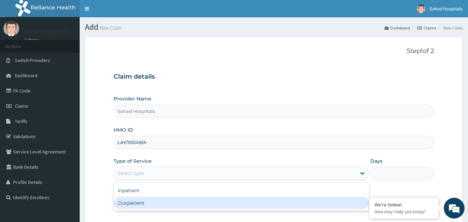
drag, startPoint x: 177, startPoint y: 174, endPoint x: 147, endPoint y: 204, distance: 41.4
click at [147, 180] on div "option Outpatient focused, 2 of 2. 2 results available. Use Up and Down to choo…" at bounding box center [242, 173] width 256 height 14
click at [147, 204] on div "Outpatient" at bounding box center [242, 203] width 256 height 12
type input "1"
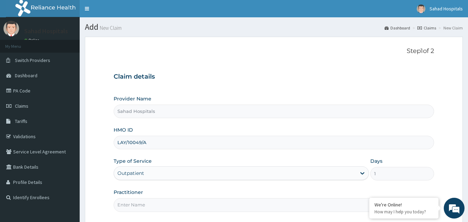
click at [147, 204] on input "Practitioner" at bounding box center [274, 205] width 321 height 14
type input "GP"
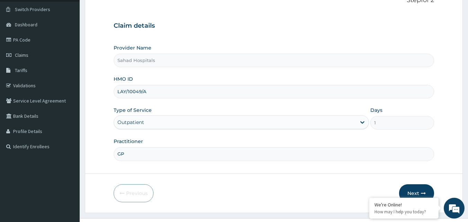
scroll to position [65, 0]
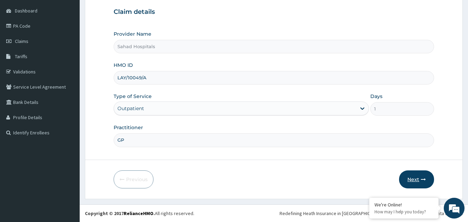
click at [414, 179] on button "Next" at bounding box center [416, 180] width 35 height 18
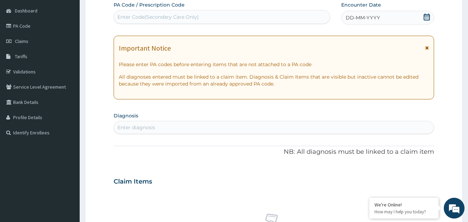
click at [178, 18] on div "Enter Code(Secondary Care Only)" at bounding box center [158, 17] width 81 height 7
click at [180, 14] on div "Enter Code(Secondary Care Only)" at bounding box center [158, 17] width 81 height 7
type input "V"
paste input "LAY/10049/A"
type input "L"
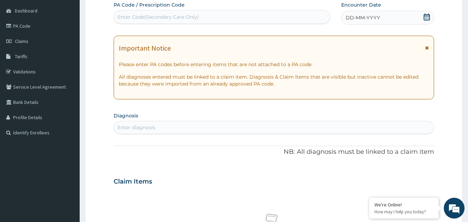
paste input "PA/E56EF6"
type input "PA/E56EF6"
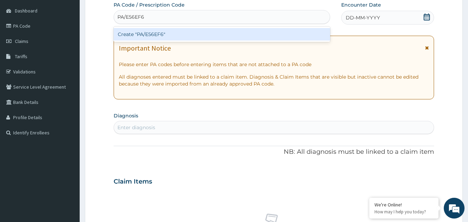
click at [149, 34] on div "Create "PA/E56EF6"" at bounding box center [222, 34] width 217 height 12
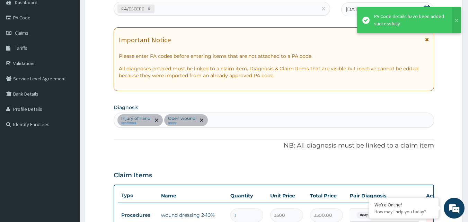
scroll to position [250, 0]
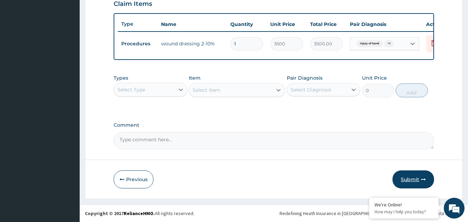
click at [413, 179] on button "Submit" at bounding box center [414, 180] width 42 height 18
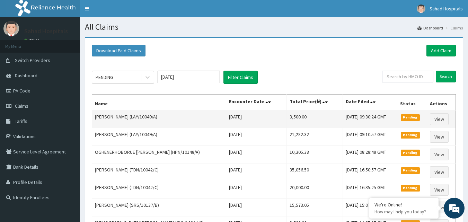
drag, startPoint x: 261, startPoint y: 117, endPoint x: 289, endPoint y: 117, distance: 27.7
click at [289, 117] on tr "[PERSON_NAME] (LAY/10049/A) [DATE] 3,500.00 [DATE] 09:30:24 GMT Pending View" at bounding box center [274, 119] width 364 height 18
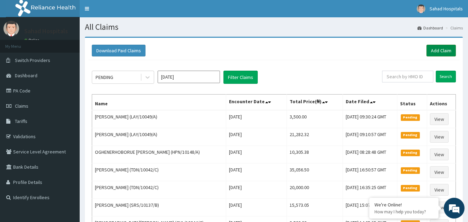
click at [438, 46] on link "Add Claim" at bounding box center [441, 51] width 29 height 12
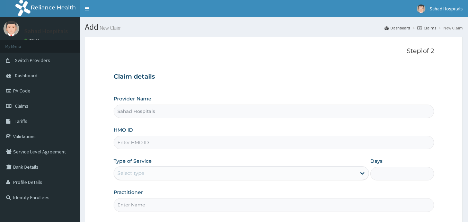
type input "Sahad Hospitals"
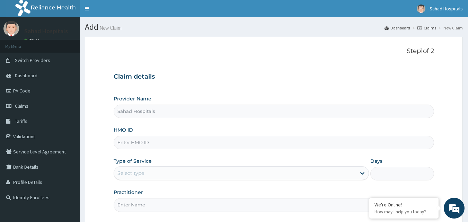
click at [159, 141] on input "HMO ID" at bounding box center [274, 143] width 321 height 14
paste input "PA/6AEB80"
type input "P"
click at [136, 148] on input "HMO ID" at bounding box center [274, 143] width 321 height 14
paste input "FMC/11947/A"
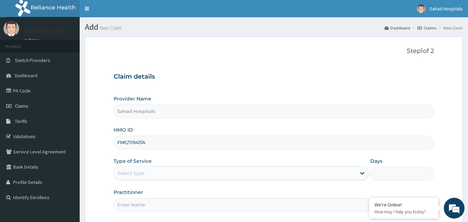
type input "FMC/11947/A"
click at [216, 170] on div "Select type" at bounding box center [235, 173] width 242 height 11
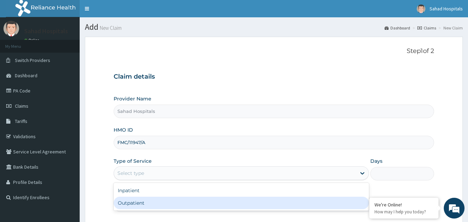
click at [133, 205] on div "Outpatient" at bounding box center [242, 203] width 256 height 12
type input "1"
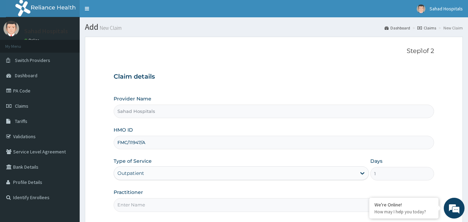
click at [133, 205] on input "Practitioner" at bounding box center [274, 205] width 321 height 14
type input "GP"
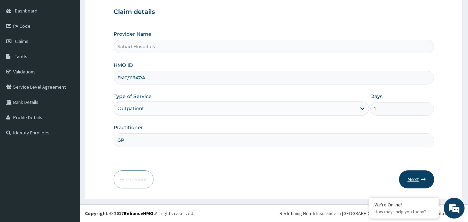
click at [418, 178] on button "Next" at bounding box center [416, 180] width 35 height 18
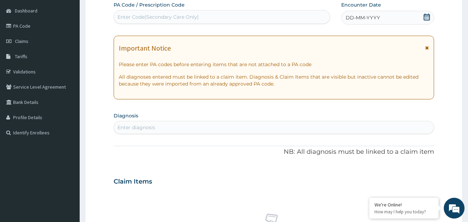
click at [194, 21] on div "Enter Code(Secondary Care Only)" at bounding box center [222, 16] width 216 height 11
paste input "PA/6AEB80"
type input "PA/6AEB80"
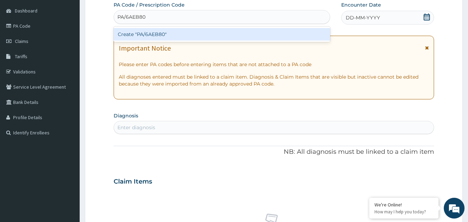
click at [141, 36] on div "Create "PA/6AEB80"" at bounding box center [222, 34] width 217 height 12
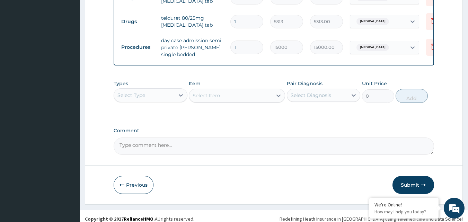
scroll to position [353, 0]
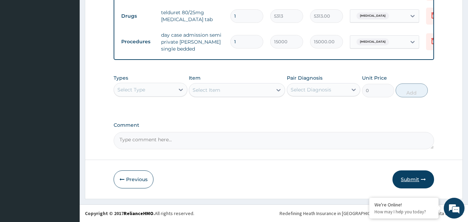
click at [408, 176] on button "Submit" at bounding box center [414, 180] width 42 height 18
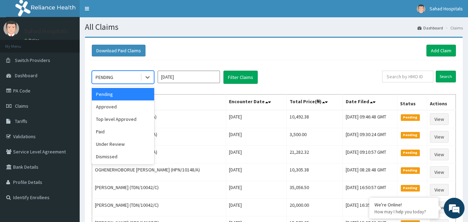
click at [109, 74] on div "PENDING" at bounding box center [105, 77] width 18 height 7
click at [105, 110] on div "Approved" at bounding box center [123, 107] width 62 height 12
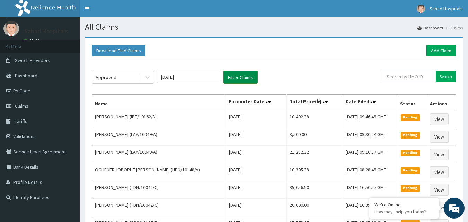
click at [231, 77] on button "Filter Claims" at bounding box center [241, 77] width 34 height 13
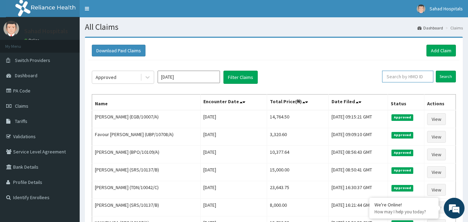
click at [399, 75] on input "text" at bounding box center [407, 77] width 51 height 12
type input "V"
paste input "PA/6AEB80"
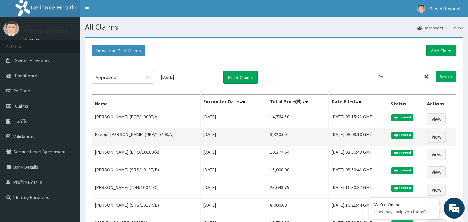
type input "P"
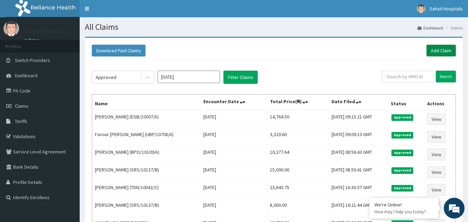
click at [448, 49] on link "Add Claim" at bounding box center [441, 51] width 29 height 12
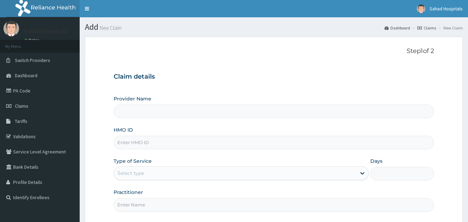
drag, startPoint x: 0, startPoint y: 0, endPoint x: 124, endPoint y: 145, distance: 191.1
type input "FMC/11947/A"
type input "Sahad Hospitals"
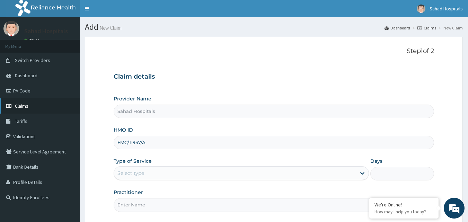
type input "FMC/11947/A"
click at [14, 104] on link "Claims" at bounding box center [40, 105] width 80 height 15
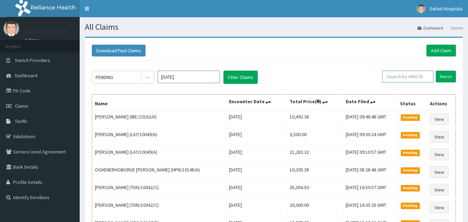
click at [389, 74] on input "text" at bounding box center [407, 77] width 51 height 12
paste input "FMC/11947/A"
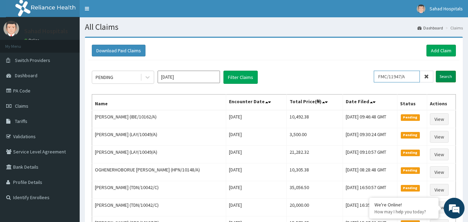
type input "FMC/11947/A"
click at [442, 75] on input "Search" at bounding box center [446, 77] width 20 height 12
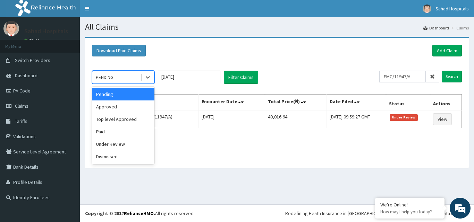
click at [121, 75] on div "PENDING" at bounding box center [116, 77] width 48 height 11
click at [102, 108] on div "Approved" at bounding box center [123, 107] width 62 height 12
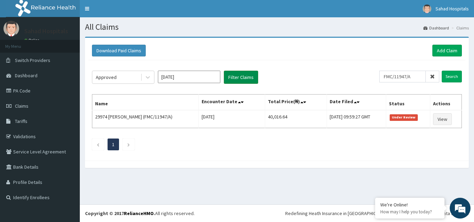
click at [237, 81] on button "Filter Claims" at bounding box center [241, 77] width 34 height 13
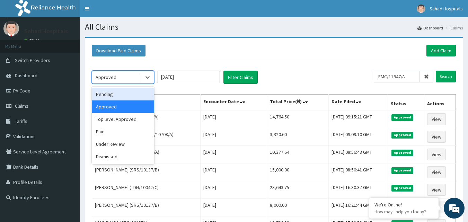
drag, startPoint x: 116, startPoint y: 71, endPoint x: 109, endPoint y: 91, distance: 21.6
click at [109, 84] on div "option Approved, selected. option Pending focused, 1 of 6. 6 results available.…" at bounding box center [123, 77] width 62 height 13
click at [109, 91] on div "Pending" at bounding box center [123, 94] width 62 height 12
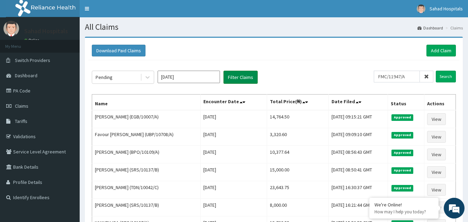
click at [229, 77] on button "Filter Claims" at bounding box center [241, 77] width 34 height 13
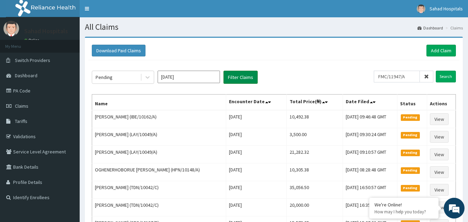
click at [229, 77] on button "Filter Claims" at bounding box center [241, 77] width 34 height 13
click at [106, 74] on div "Pending" at bounding box center [116, 77] width 48 height 11
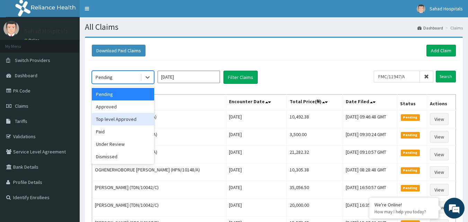
click at [104, 121] on div "Top level Approved" at bounding box center [123, 119] width 62 height 12
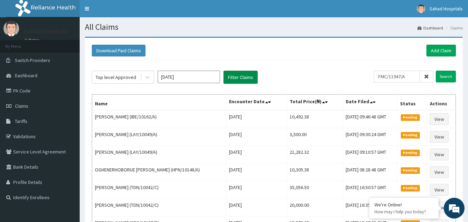
click at [233, 81] on button "Filter Claims" at bounding box center [241, 77] width 34 height 13
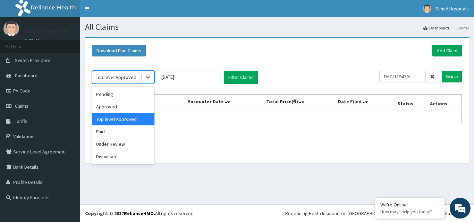
click at [121, 75] on div "Top level Approved" at bounding box center [116, 77] width 41 height 7
click at [96, 130] on div "Paid" at bounding box center [123, 132] width 62 height 12
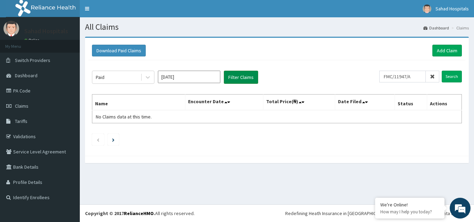
click at [246, 75] on button "Filter Claims" at bounding box center [241, 77] width 34 height 13
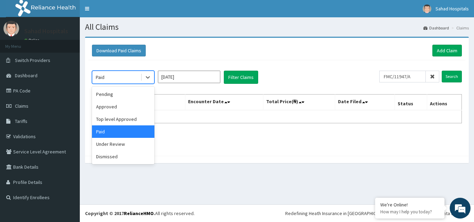
click at [129, 73] on div "Paid" at bounding box center [116, 77] width 48 height 11
click at [106, 144] on div "Under Review" at bounding box center [123, 144] width 62 height 12
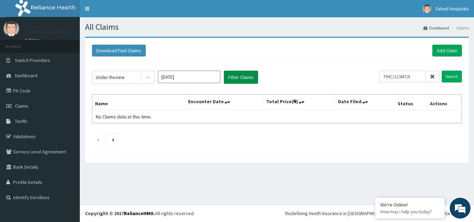
click at [233, 79] on button "Filter Claims" at bounding box center [241, 77] width 34 height 13
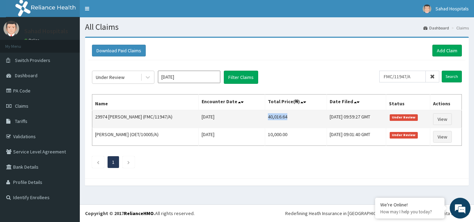
drag, startPoint x: 262, startPoint y: 117, endPoint x: 286, endPoint y: 118, distance: 23.6
click at [286, 118] on td "40,016.64" at bounding box center [296, 119] width 62 height 18
click at [446, 123] on link "View" at bounding box center [442, 119] width 19 height 12
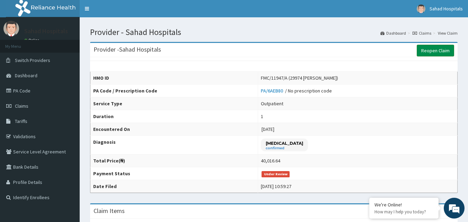
click at [420, 53] on link "Reopen Claim" at bounding box center [435, 51] width 37 height 12
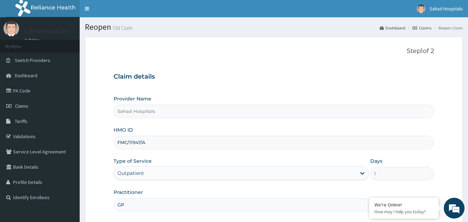
scroll to position [65, 0]
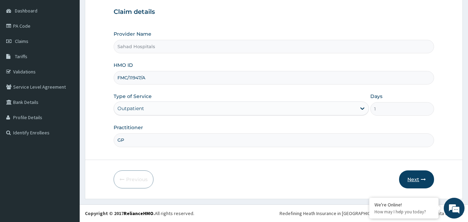
click at [411, 180] on button "Next" at bounding box center [416, 180] width 35 height 18
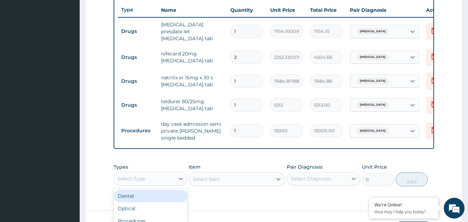
scroll to position [19, 0]
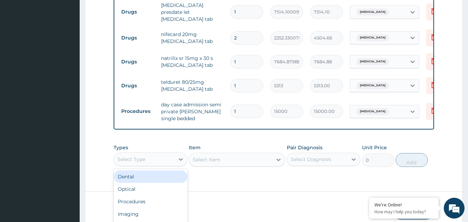
click at [114, 166] on div "option Dental focused, 1 of 10. 10 results available. Use Up and Down to choose…" at bounding box center [151, 160] width 74 height 14
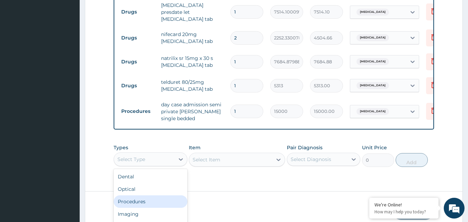
click at [129, 206] on div "Procedures" at bounding box center [151, 202] width 74 height 12
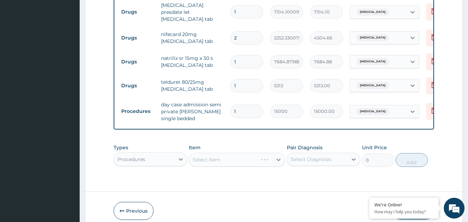
scroll to position [0, 0]
click at [301, 163] on div "Select Diagnosis" at bounding box center [311, 159] width 41 height 7
click at [293, 179] on input "checkbox" at bounding box center [293, 176] width 5 height 5
checkbox input "true"
click at [252, 165] on div "Select Item" at bounding box center [237, 160] width 96 height 14
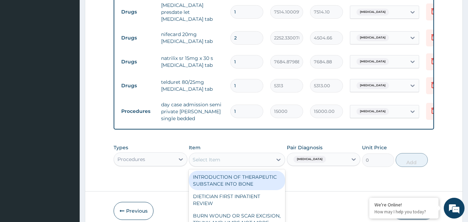
scroll to position [20, 0]
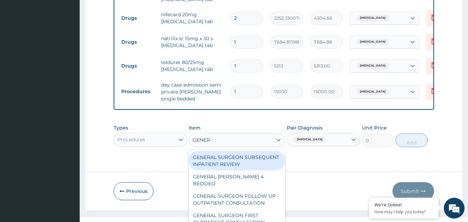
type input "GENERA"
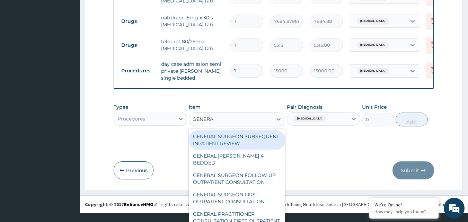
scroll to position [315, 0]
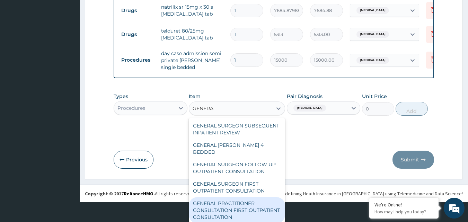
click at [223, 208] on div "GENERAL PRACTITIONER CONSULTATION FIRST OUTPATIENT CONSULTATION" at bounding box center [237, 210] width 96 height 26
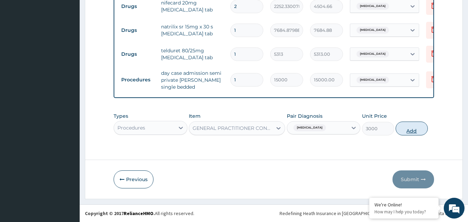
click at [413, 128] on button "Add" at bounding box center [412, 129] width 32 height 14
type input "0"
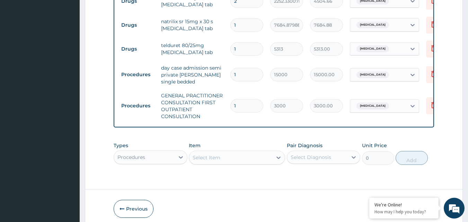
scroll to position [350, 0]
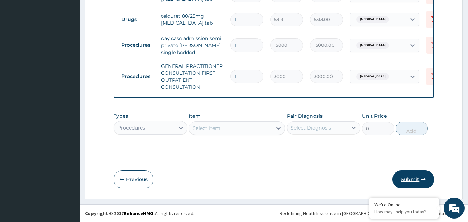
click at [420, 179] on button "Submit" at bounding box center [414, 180] width 42 height 18
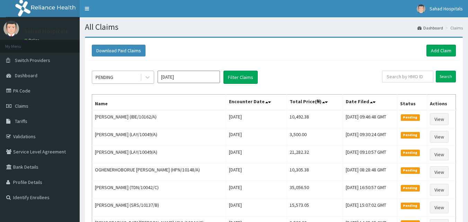
click at [128, 79] on div "PENDING" at bounding box center [116, 77] width 48 height 11
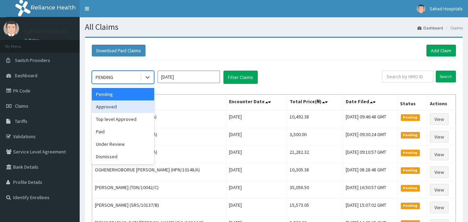
click at [117, 106] on div "Approved" at bounding box center [123, 107] width 62 height 12
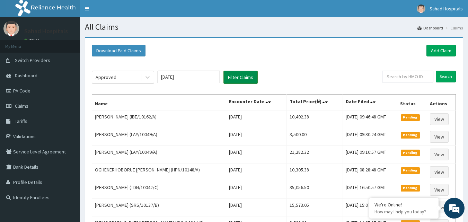
click at [230, 78] on button "Filter Claims" at bounding box center [241, 77] width 34 height 13
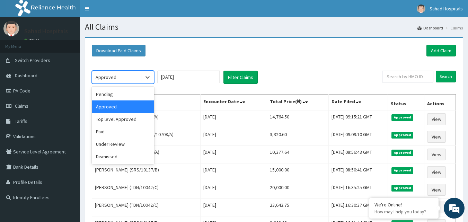
click at [129, 78] on div "Approved" at bounding box center [116, 77] width 48 height 11
click at [115, 144] on div "Under Review" at bounding box center [123, 144] width 62 height 12
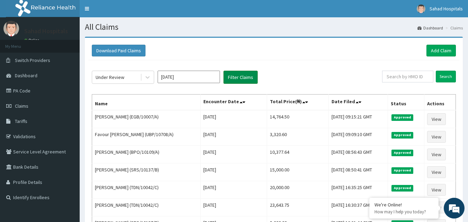
click at [235, 75] on button "Filter Claims" at bounding box center [241, 77] width 34 height 13
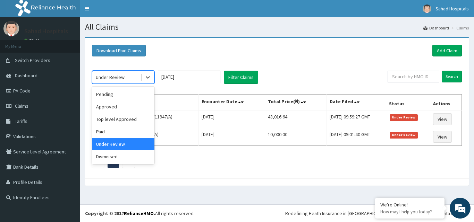
click at [122, 78] on div "Under Review" at bounding box center [110, 77] width 29 height 7
click at [105, 158] on div "Dismissed" at bounding box center [123, 156] width 62 height 12
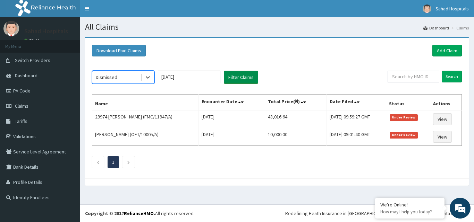
click at [240, 80] on button "Filter Claims" at bounding box center [241, 77] width 34 height 13
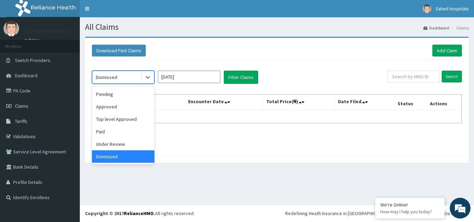
click at [132, 78] on div "Dismissed" at bounding box center [116, 77] width 48 height 11
click at [101, 129] on div "Paid" at bounding box center [123, 132] width 62 height 12
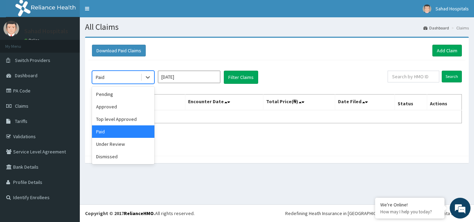
click at [102, 75] on div "Paid" at bounding box center [100, 77] width 9 height 7
click at [107, 142] on div "Under Review" at bounding box center [123, 144] width 62 height 12
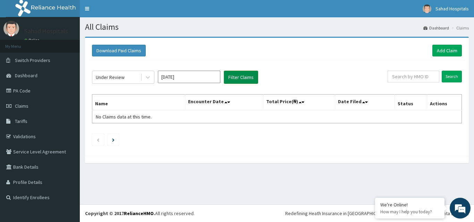
click at [240, 77] on button "Filter Claims" at bounding box center [241, 77] width 34 height 13
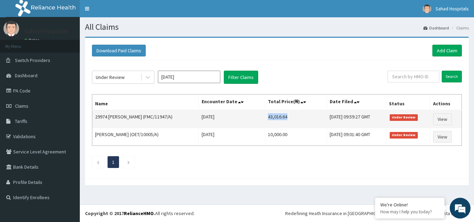
drag, startPoint x: 261, startPoint y: 115, endPoint x: 299, endPoint y: 119, distance: 38.0
click at [299, 119] on td "43,016.64" at bounding box center [296, 119] width 62 height 18
copy td "43,016.64"
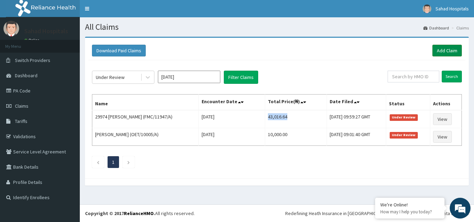
click at [448, 54] on link "Add Claim" at bounding box center [446, 51] width 29 height 12
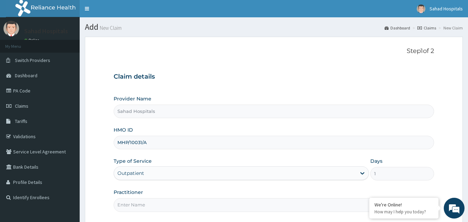
type input "GP"
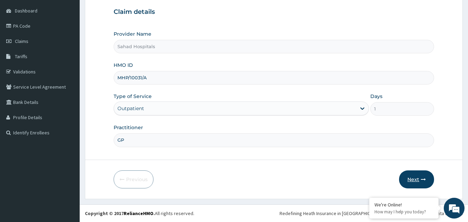
click at [422, 178] on icon "button" at bounding box center [423, 179] width 5 height 5
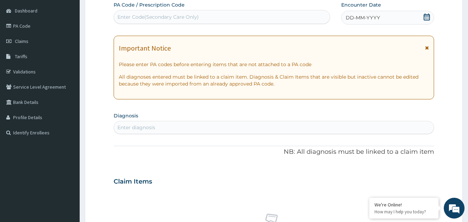
scroll to position [0, 0]
click at [144, 18] on div "Enter Code(Secondary Care Only)" at bounding box center [158, 17] width 81 height 7
click at [138, 127] on div "Enter diagnosis" at bounding box center [137, 127] width 38 height 7
type input "[MEDICAL_DATA]"
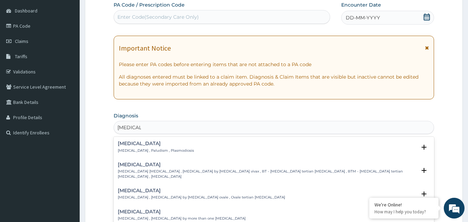
click at [138, 146] on h4 "[MEDICAL_DATA]" at bounding box center [156, 143] width 76 height 5
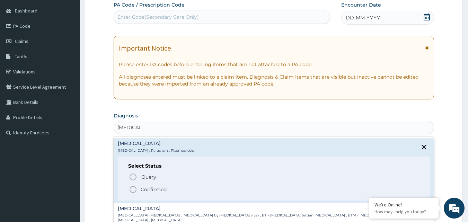
click at [133, 187] on circle "status option filled" at bounding box center [133, 190] width 6 height 6
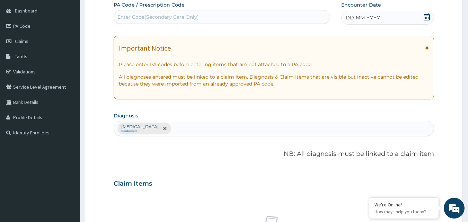
scroll to position [259, 0]
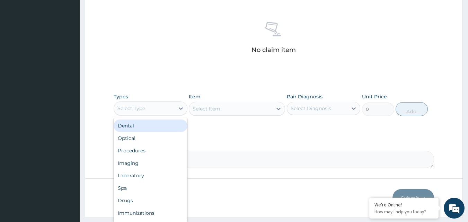
click at [150, 111] on div "Select Type" at bounding box center [144, 108] width 61 height 11
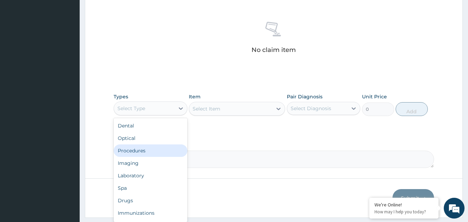
click at [146, 151] on div "Procedures" at bounding box center [151, 151] width 74 height 12
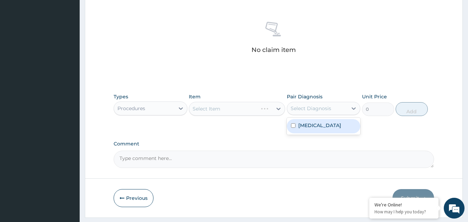
click at [306, 107] on div "Select Diagnosis" at bounding box center [311, 108] width 41 height 7
click at [293, 126] on input "checkbox" at bounding box center [293, 125] width 5 height 5
checkbox input "true"
click at [251, 109] on div "Select Item" at bounding box center [230, 108] width 83 height 11
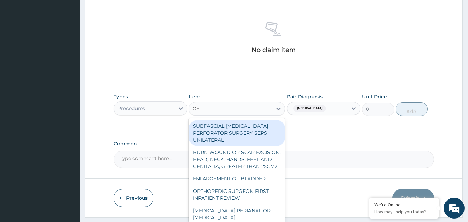
type input "GENER"
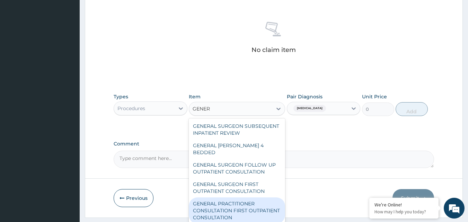
click at [249, 199] on div "GENERAL PRACTITIONER CONSULTATION FIRST OUTPATIENT CONSULTATION" at bounding box center [237, 211] width 96 height 26
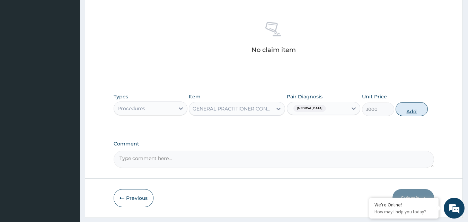
click at [412, 111] on button "Add" at bounding box center [412, 109] width 32 height 14
type input "0"
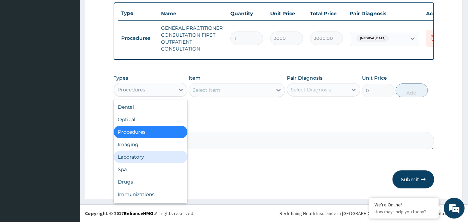
drag, startPoint x: 142, startPoint y: 93, endPoint x: 141, endPoint y: 155, distance: 62.1
click at [141, 97] on div "option Procedures, selected. option Laboratory focused, 5 of 10. 10 results ava…" at bounding box center [151, 90] width 74 height 14
click at [141, 155] on div "Laboratory" at bounding box center [151, 157] width 74 height 12
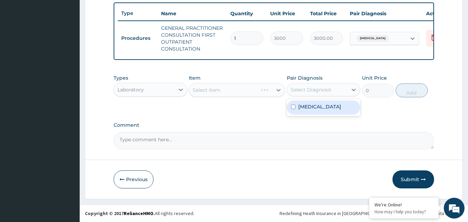
click at [302, 92] on div "Select Diagnosis" at bounding box center [311, 89] width 41 height 7
click at [293, 108] on input "checkbox" at bounding box center [293, 107] width 5 height 5
checkbox input "true"
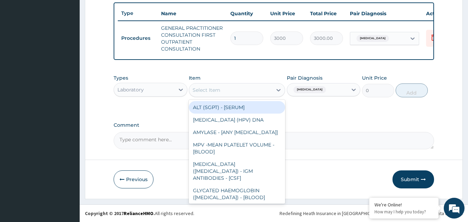
click at [251, 93] on div "Select Item" at bounding box center [230, 90] width 83 height 11
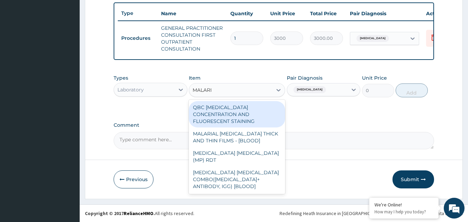
type input "[MEDICAL_DATA]"
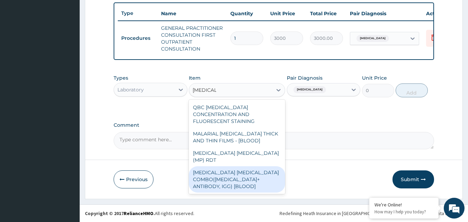
click at [231, 167] on div "[MEDICAL_DATA] [MEDICAL_DATA] COMBO([MEDICAL_DATA]+ ANTIBODY, IGG) [BLOOD]" at bounding box center [237, 179] width 96 height 26
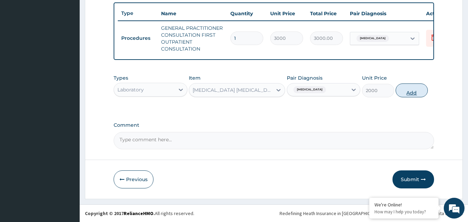
click at [407, 89] on button "Add" at bounding box center [412, 91] width 32 height 14
type input "0"
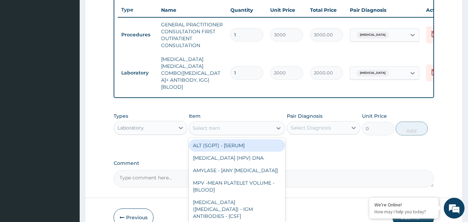
click at [223, 123] on div "Select Item" at bounding box center [230, 128] width 83 height 11
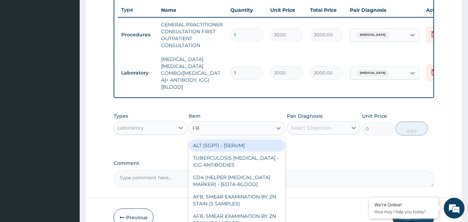
type input "FBC"
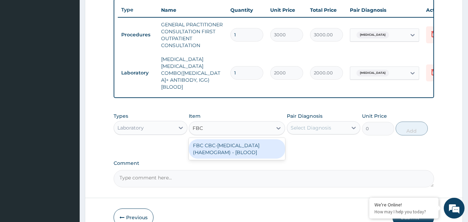
click at [217, 140] on div "FBC CBC-COMPLETE BLOOD COUNT (HAEMOGRAM) - [BLOOD]" at bounding box center [237, 148] width 96 height 19
type input "3000"
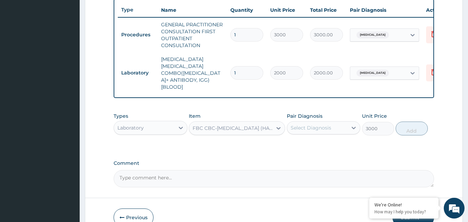
scroll to position [65, 0]
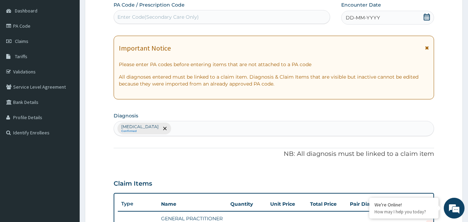
click at [192, 130] on div "Malaria Confirmed" at bounding box center [274, 128] width 320 height 15
type input "SEPSIS"
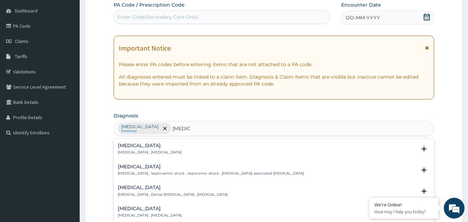
click at [128, 148] on h4 "Sepsis" at bounding box center [150, 145] width 64 height 5
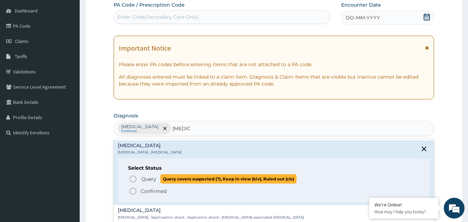
click at [134, 179] on icon "status option query" at bounding box center [133, 179] width 8 height 8
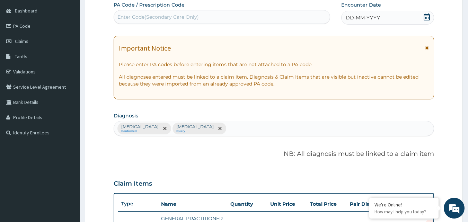
scroll to position [259, 0]
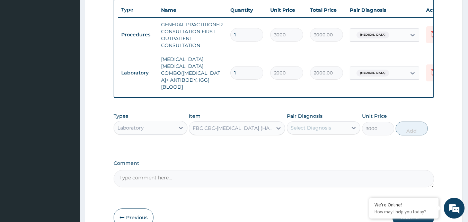
click at [341, 122] on div "Select Diagnosis" at bounding box center [317, 127] width 61 height 11
type input "SE"
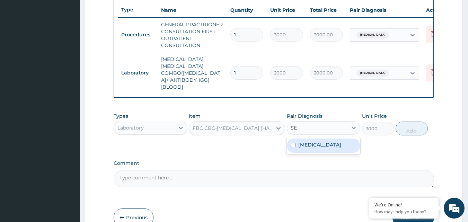
click at [309, 141] on label "Sepsis" at bounding box center [320, 144] width 43 height 7
checkbox input "true"
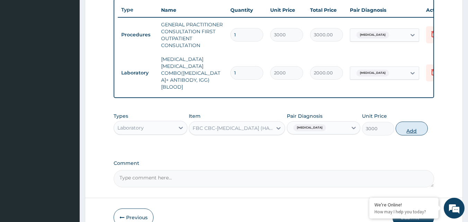
click at [411, 122] on button "Add" at bounding box center [412, 129] width 32 height 14
type input "0"
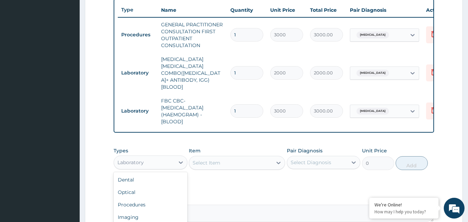
click at [152, 157] on div "Laboratory" at bounding box center [144, 162] width 61 height 11
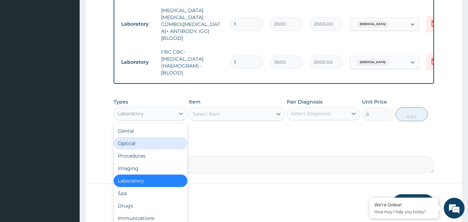
scroll to position [323, 0]
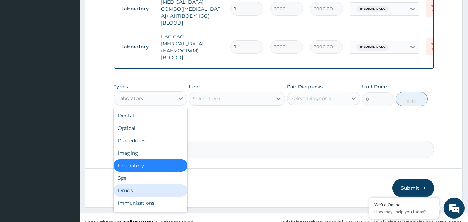
click at [139, 185] on div "Drugs" at bounding box center [151, 190] width 74 height 12
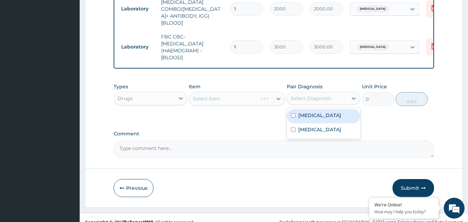
click at [309, 95] on div "Select Diagnosis" at bounding box center [311, 98] width 41 height 7
click at [296, 109] on div "Malaria" at bounding box center [324, 116] width 74 height 14
checkbox input "true"
click at [249, 93] on div "Select Item" at bounding box center [230, 98] width 83 height 11
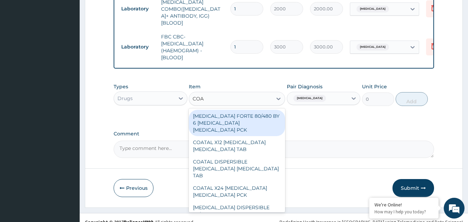
type input "COAR"
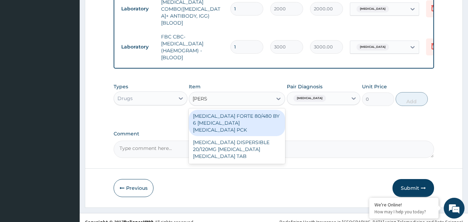
click at [219, 110] on div "COARTEM FORTE 80/480 BY 6 ARTEMETHER LUMEFANTRINE PCK" at bounding box center [237, 123] width 96 height 26
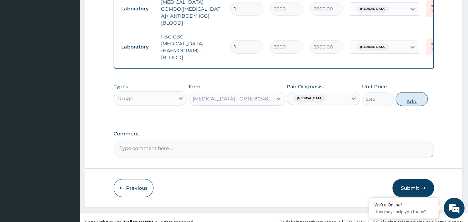
click at [414, 92] on button "Add" at bounding box center [412, 99] width 32 height 14
type input "0"
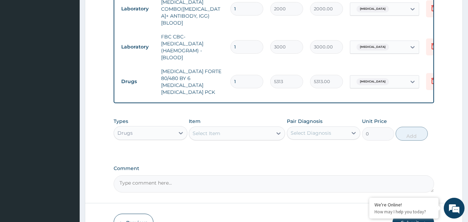
click at [208, 130] on div "Select Item" at bounding box center [207, 133] width 28 height 7
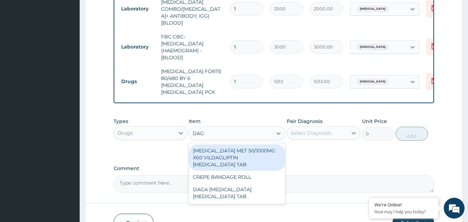
type input "DAGA"
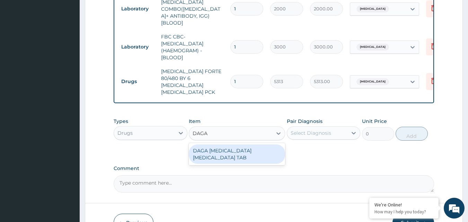
click at [226, 145] on div "DAGA PARACETAMOL ACETAMINOPHEN TAB" at bounding box center [237, 154] width 96 height 19
type input "37.95000076293945"
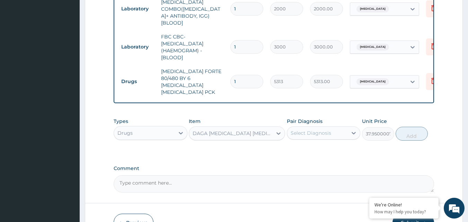
click at [320, 130] on div "Select Diagnosis" at bounding box center [311, 133] width 41 height 7
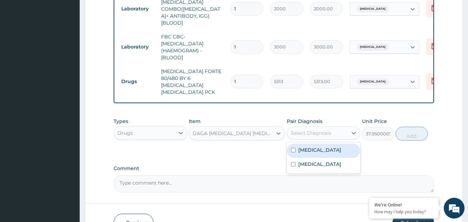
click at [295, 148] on input "checkbox" at bounding box center [293, 150] width 5 height 5
checkbox input "true"
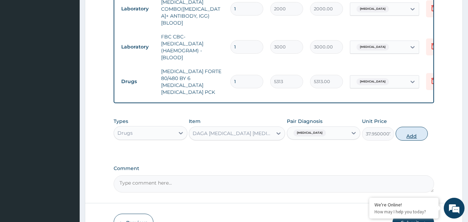
click at [410, 127] on button "Add" at bounding box center [412, 134] width 32 height 14
type input "0"
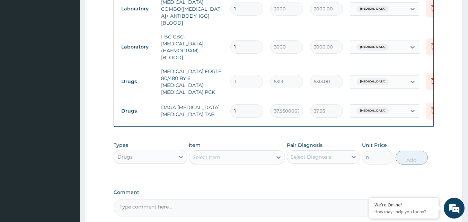
type input "18"
type input "683.10"
type input "18"
click at [240, 152] on div "Select Item" at bounding box center [230, 157] width 83 height 11
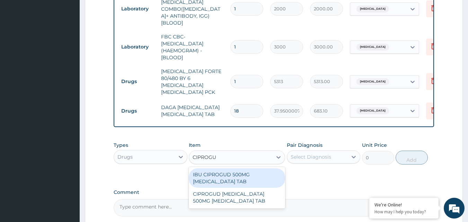
type input "CIPROGUD"
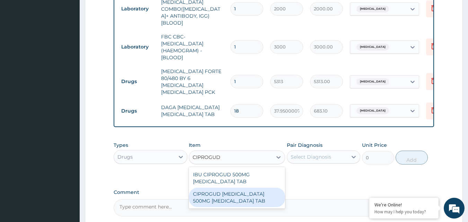
click at [217, 188] on div "CIPROGUD CIPROFLOXACIN 500MG CIPROFLOXACIN TAB" at bounding box center [237, 197] width 96 height 19
type input "332.0599975585938"
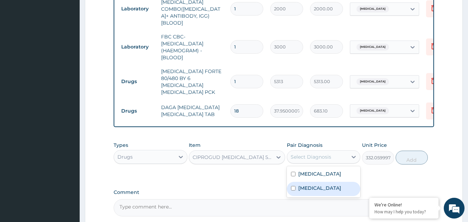
drag, startPoint x: 319, startPoint y: 142, endPoint x: 297, endPoint y: 173, distance: 37.5
click at [297, 164] on div "option Malaria, selected. option Sepsis focused, 2 of 2. 2 results available. U…" at bounding box center [324, 156] width 74 height 13
click at [297, 182] on div "Sepsis" at bounding box center [324, 189] width 74 height 14
checkbox input "true"
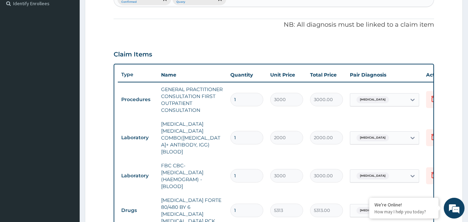
scroll to position [375, 0]
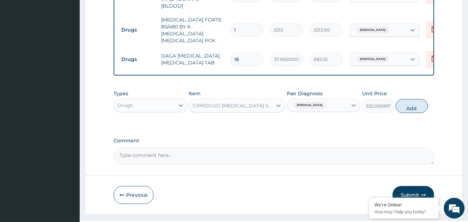
click at [269, 99] on div "CIPROGUD CIPROFLOXACIN 500MG CIPROFLOXACIN TAB" at bounding box center [237, 106] width 96 height 14
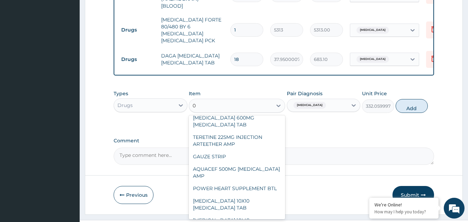
scroll to position [26395, 0]
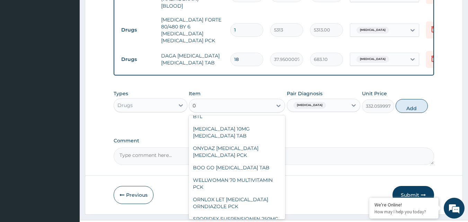
type input "0"
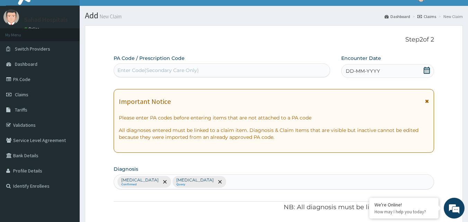
scroll to position [0, 0]
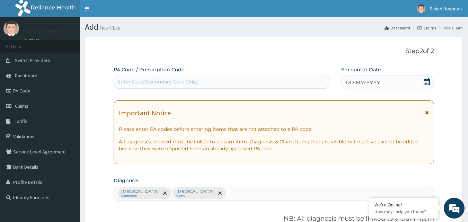
click at [203, 78] on div "Enter Code(Secondary Care Only)" at bounding box center [222, 81] width 216 height 11
drag, startPoint x: 203, startPoint y: 78, endPoint x: 165, endPoint y: 80, distance: 37.8
click at [165, 80] on div "Enter Code(Secondary Care Only)" at bounding box center [158, 81] width 81 height 7
paste input "PA/C899A4"
type input "PA/C899A4"
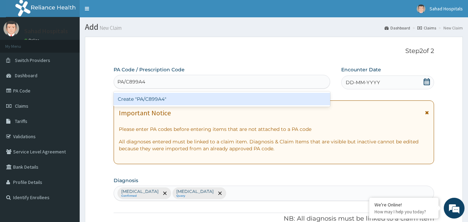
click at [147, 97] on div "Create "PA/C899A4"" at bounding box center [222, 99] width 217 height 12
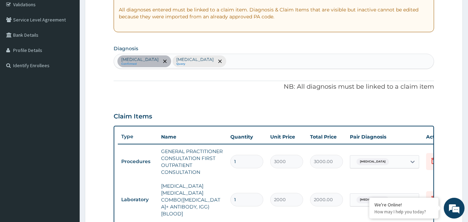
scroll to position [326, 0]
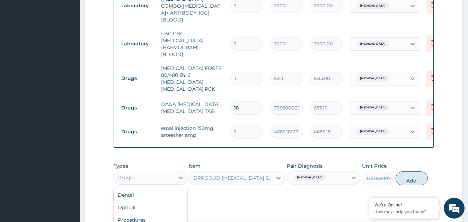
click at [161, 172] on div "Drugs" at bounding box center [144, 177] width 61 height 11
click at [138, 189] on div "Dental" at bounding box center [151, 195] width 74 height 12
type input "0"
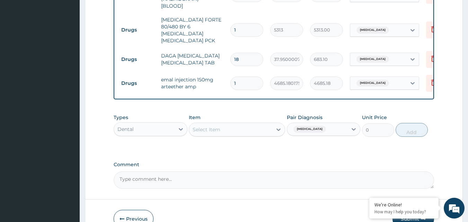
scroll to position [399, 0]
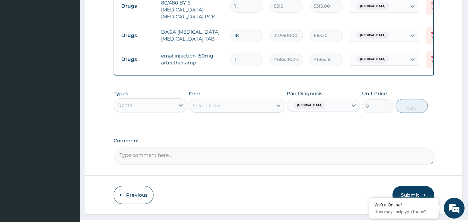
click at [416, 186] on button "Submit" at bounding box center [414, 195] width 42 height 18
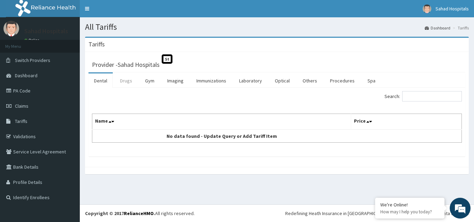
click at [120, 83] on link "Drugs" at bounding box center [125, 81] width 23 height 15
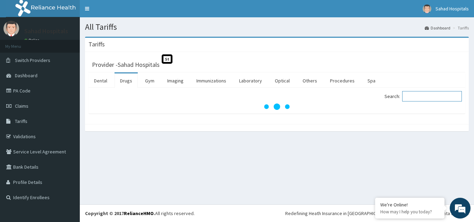
click at [439, 97] on input "Search:" at bounding box center [432, 96] width 60 height 10
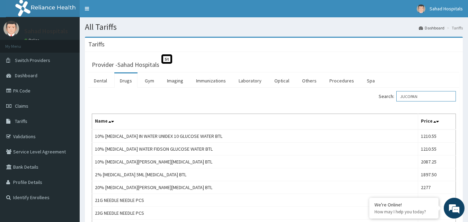
click at [425, 97] on input "JUCOPAN" at bounding box center [427, 96] width 60 height 10
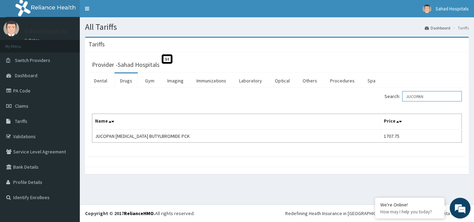
click at [425, 97] on input "JUCOPAN" at bounding box center [432, 96] width 60 height 10
type input "N"
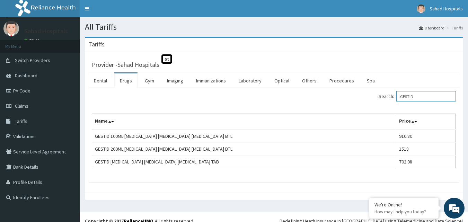
type input "GESTID"
click at [20, 90] on link "PA Code" at bounding box center [40, 90] width 80 height 15
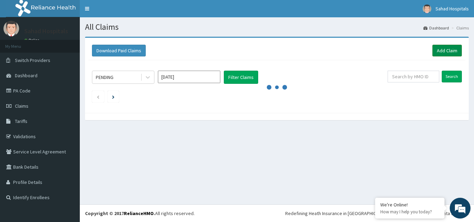
click at [437, 52] on link "Add Claim" at bounding box center [446, 51] width 29 height 12
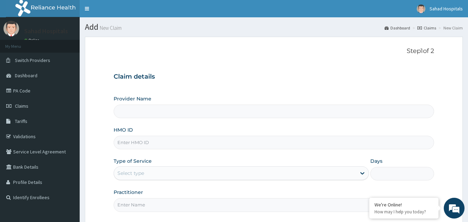
click at [135, 138] on input "HMO ID" at bounding box center [274, 143] width 321 height 14
paste input "SLB/10711/B"
type input "SLB/10711/B"
click at [138, 170] on div "Select type" at bounding box center [131, 173] width 27 height 7
click at [170, 162] on div "Type of Service Select type" at bounding box center [242, 169] width 256 height 23
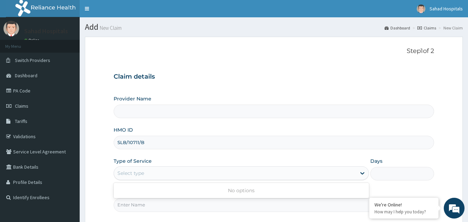
click at [147, 174] on div "Select type" at bounding box center [235, 173] width 242 height 11
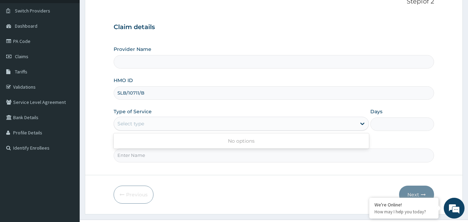
scroll to position [65, 0]
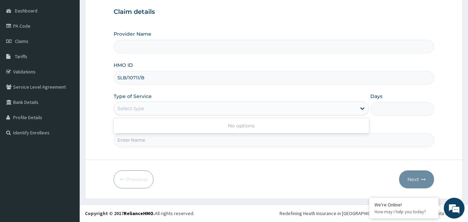
click at [143, 137] on input "Practitioner" at bounding box center [274, 140] width 321 height 14
click at [131, 107] on div "Select type" at bounding box center [131, 108] width 27 height 7
click at [135, 46] on input "Provider Name" at bounding box center [274, 47] width 321 height 14
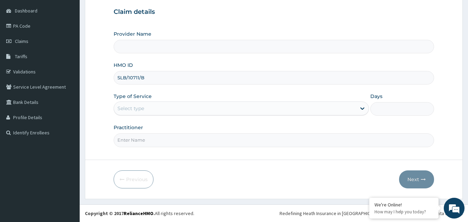
click at [135, 46] on input "Provider Name" at bounding box center [274, 47] width 321 height 14
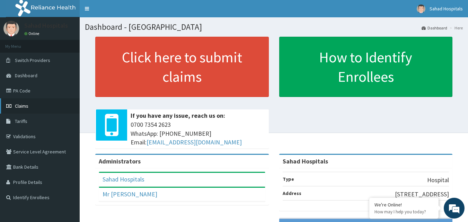
click at [19, 104] on span "Claims" at bounding box center [22, 106] width 14 height 6
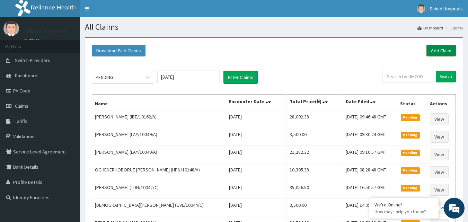
click at [444, 52] on link "Add Claim" at bounding box center [441, 51] width 29 height 12
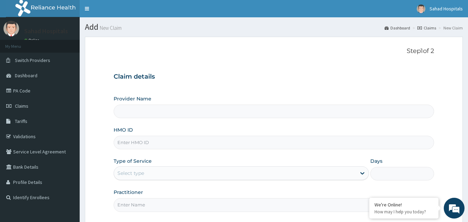
type input "Sahad Hospitals"
click at [171, 144] on input "HMO ID" at bounding box center [274, 143] width 321 height 14
paste input "SLB/10711/B"
type input "SLB/10711/B"
click at [152, 164] on div "Type of Service Select type" at bounding box center [242, 169] width 256 height 23
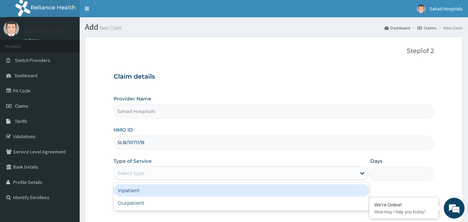
click at [138, 170] on div "Select type" at bounding box center [235, 173] width 242 height 11
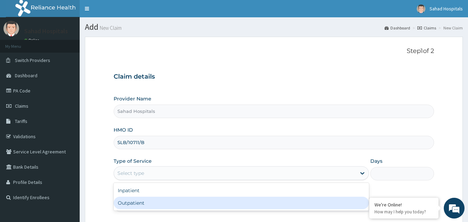
click at [128, 204] on div "Outpatient" at bounding box center [242, 203] width 256 height 12
type input "1"
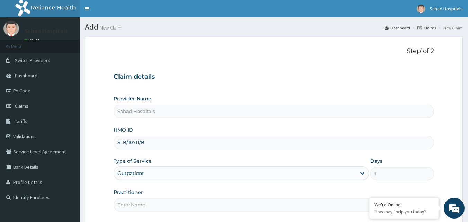
click at [128, 204] on input "Practitioner" at bounding box center [274, 205] width 321 height 14
type input "GP"
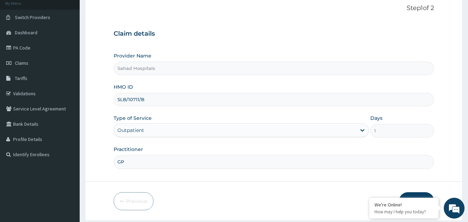
scroll to position [65, 0]
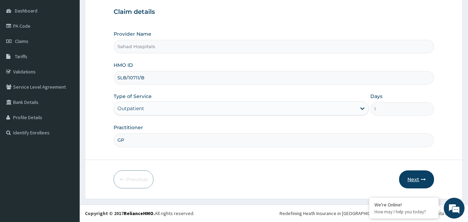
click at [418, 180] on button "Next" at bounding box center [416, 180] width 35 height 18
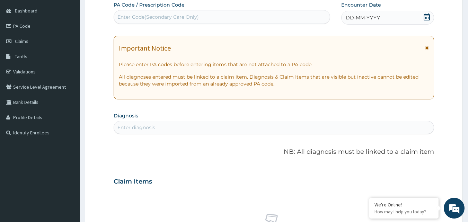
click at [157, 17] on div "Enter Code(Secondary Care Only)" at bounding box center [158, 17] width 81 height 7
click at [207, 17] on div "Enter Code(Secondary Care Only)" at bounding box center [222, 16] width 216 height 11
drag, startPoint x: 207, startPoint y: 17, endPoint x: 166, endPoint y: 19, distance: 41.0
click at [166, 19] on div "Enter Code(Secondary Care Only)" at bounding box center [158, 17] width 81 height 7
paste input "PA/977A4E"
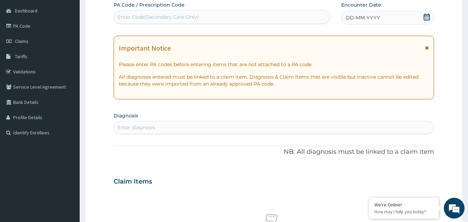
type input "PA/977A4E"
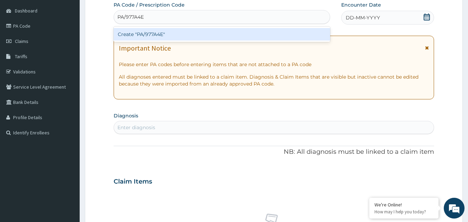
click at [145, 34] on div "Create "PA/977A4E"" at bounding box center [222, 34] width 217 height 12
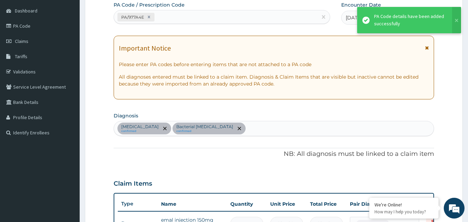
scroll to position [225, 0]
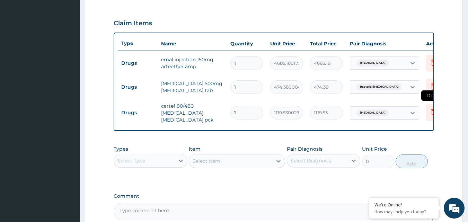
click at [430, 114] on icon at bounding box center [434, 112] width 8 height 8
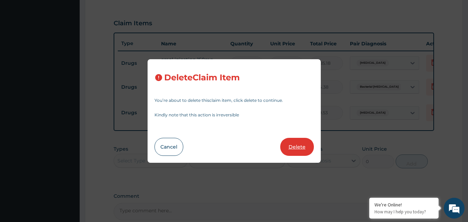
click at [289, 149] on button "Delete" at bounding box center [298, 147] width 34 height 18
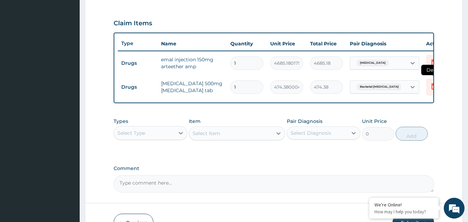
click at [432, 86] on icon at bounding box center [434, 86] width 8 height 8
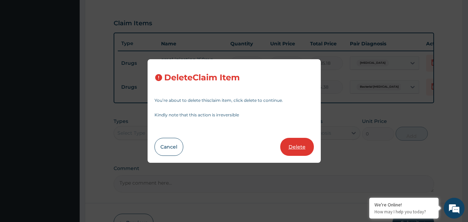
click at [301, 148] on button "Delete" at bounding box center [298, 147] width 34 height 18
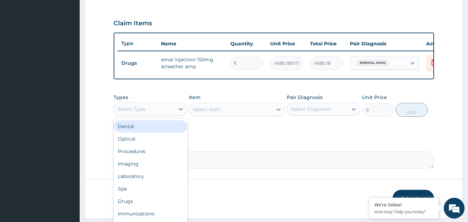
click at [151, 115] on div "Select Type" at bounding box center [144, 109] width 61 height 11
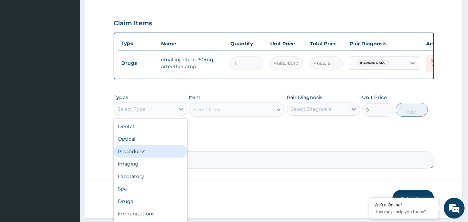
click at [132, 154] on div "Procedures" at bounding box center [151, 151] width 74 height 12
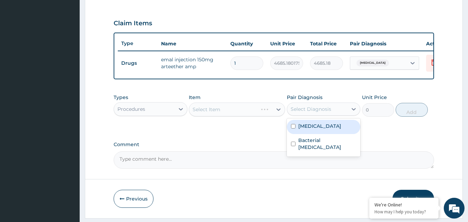
click at [304, 113] on div "Select Diagnosis" at bounding box center [311, 109] width 41 height 7
click at [293, 129] on input "checkbox" at bounding box center [293, 126] width 5 height 5
checkbox input "true"
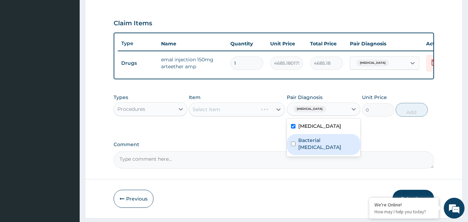
click at [292, 146] on input "checkbox" at bounding box center [293, 144] width 5 height 5
checkbox input "true"
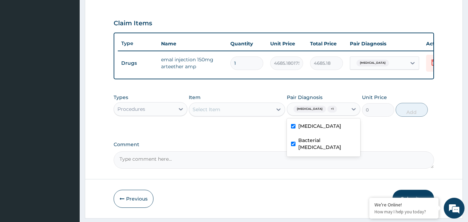
click at [248, 114] on div "Select Item" at bounding box center [230, 109] width 83 height 11
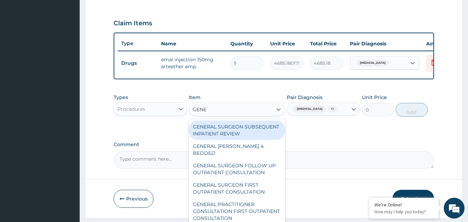
type input "GENER"
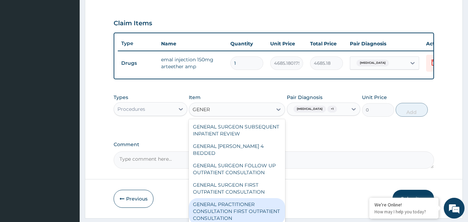
click at [210, 203] on div "GENERAL PRACTITIONER CONSULTATION FIRST OUTPATIENT CONSULTATION" at bounding box center [237, 211] width 96 height 26
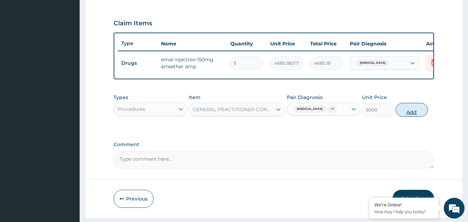
click at [408, 114] on button "Add" at bounding box center [412, 110] width 32 height 14
type input "0"
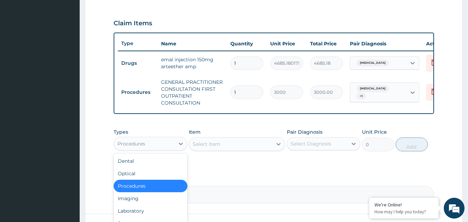
click at [159, 146] on div "Procedures" at bounding box center [144, 143] width 61 height 11
click at [137, 213] on div "Laboratory" at bounding box center [151, 211] width 74 height 12
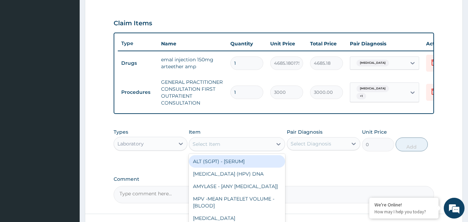
click at [210, 148] on div "Select Item" at bounding box center [207, 144] width 28 height 7
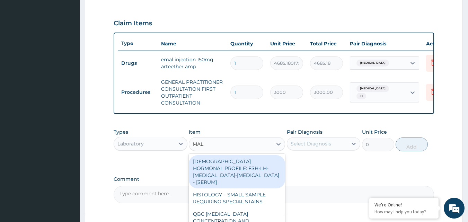
type input "MALA"
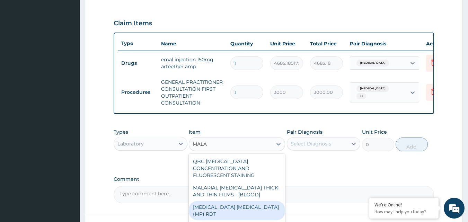
scroll to position [285, 0]
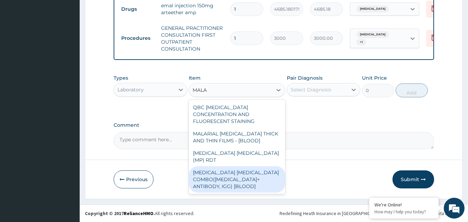
click at [248, 166] on div "MALARIA PARASITE COMBO(BLOOD FILM+ ANTIBODY, IGG) [BLOOD]" at bounding box center [237, 179] width 96 height 26
type input "2000"
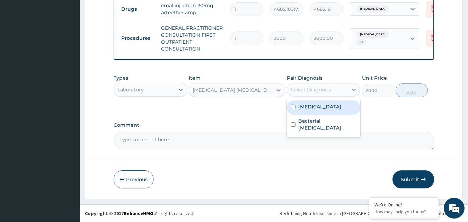
drag, startPoint x: 320, startPoint y: 90, endPoint x: 293, endPoint y: 107, distance: 31.9
click at [293, 96] on div "option Bacterial pyuria, selected. option Malaria focused, 1 of 2. 2 results av…" at bounding box center [324, 89] width 74 height 13
click at [293, 107] on input "checkbox" at bounding box center [293, 107] width 5 height 5
checkbox input "true"
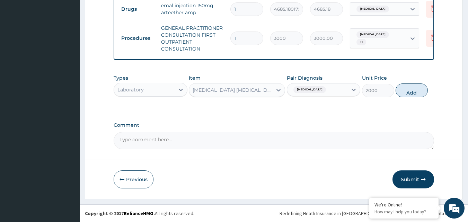
click at [410, 91] on button "Add" at bounding box center [412, 91] width 32 height 14
type input "0"
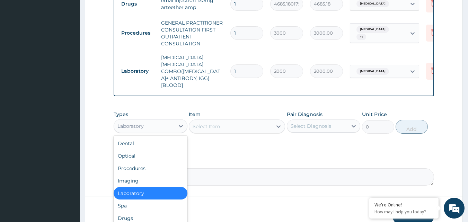
click at [159, 121] on div "Laboratory" at bounding box center [144, 126] width 61 height 11
click at [129, 215] on div "Drugs" at bounding box center [151, 218] width 74 height 12
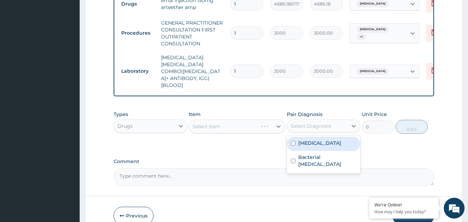
click at [302, 123] on div "Select Diagnosis" at bounding box center [311, 126] width 41 height 7
click at [295, 141] on input "checkbox" at bounding box center [293, 143] width 5 height 5
checkbox input "true"
click at [221, 121] on div "Select Item" at bounding box center [230, 126] width 83 height 11
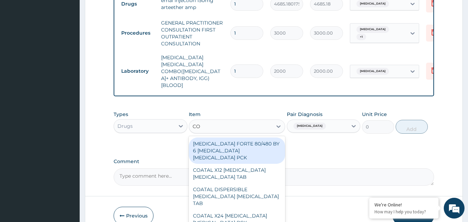
type input "C"
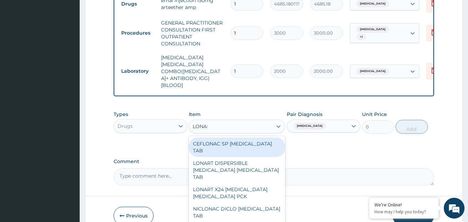
type input "LONART"
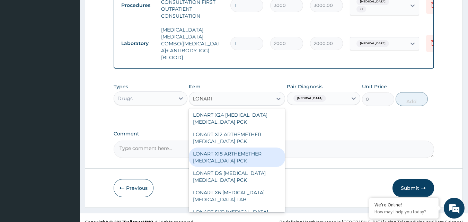
scroll to position [42, 0]
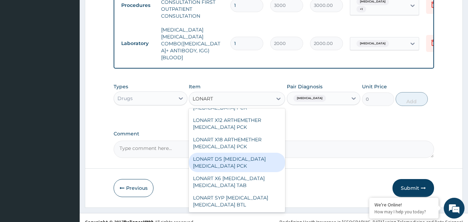
click at [226, 153] on div "LONART DS ARTEMETHER LUMEFANTRINE PCK" at bounding box center [237, 162] width 96 height 19
type input "2941.1298828125"
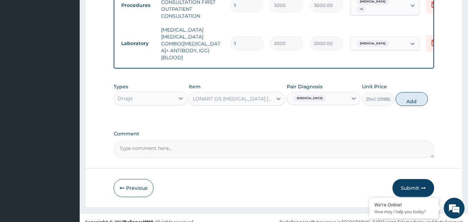
click at [266, 95] on div "LONART DS ARTEMETHER LUMEFANTRINE PCK" at bounding box center [233, 98] width 80 height 7
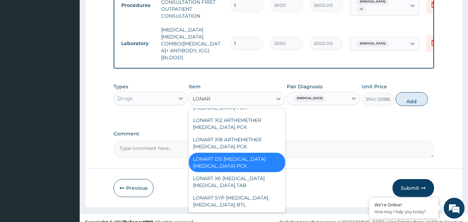
type input "LONART"
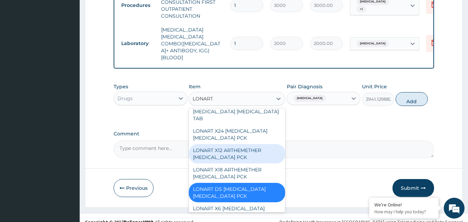
scroll to position [0, 0]
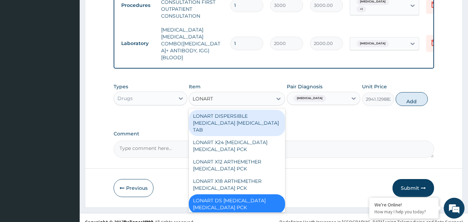
click at [222, 110] on div "LONART DISPERSIBLE ARTEMETHER LUMEFANTRINE TAB" at bounding box center [237, 123] width 96 height 26
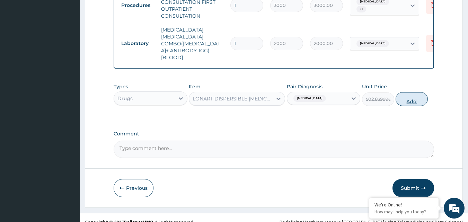
click at [415, 94] on button "Add" at bounding box center [412, 99] width 32 height 14
type input "0"
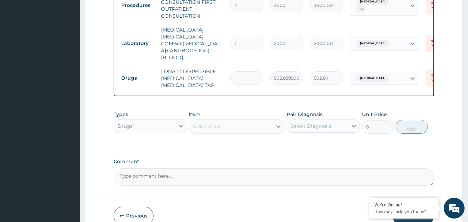
type input "0.00"
type input "1"
type input "502.84"
type input "10"
type input "5028.40"
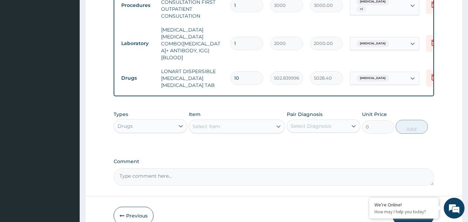
type input "10"
click at [224, 122] on div "Select Item" at bounding box center [230, 126] width 83 height 11
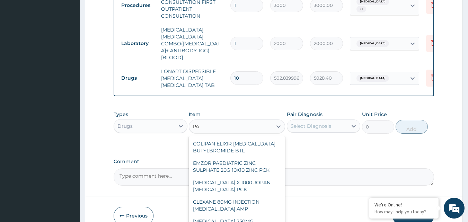
type input "P"
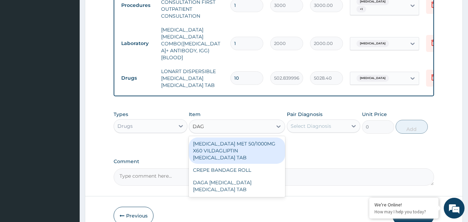
type input "DAGA"
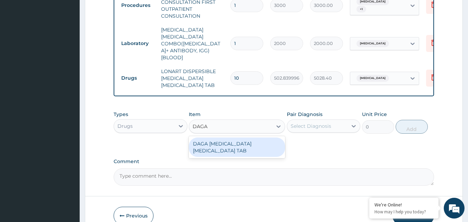
click at [222, 138] on div "DAGA PARACETAMOL ACETAMINOPHEN TAB" at bounding box center [237, 147] width 96 height 19
type input "37.95000076293945"
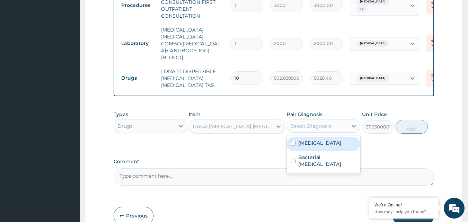
click at [324, 123] on div "Select Diagnosis" at bounding box center [311, 126] width 41 height 7
click at [294, 141] on input "checkbox" at bounding box center [293, 143] width 5 height 5
checkbox input "true"
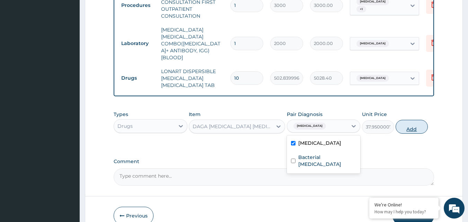
click at [413, 122] on button "Add" at bounding box center [412, 127] width 32 height 14
type input "0"
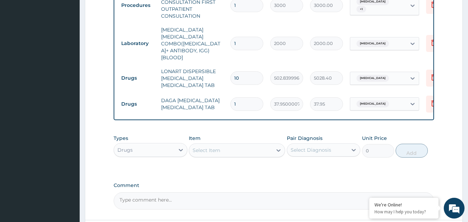
type input "18"
type input "683.10"
type input "18"
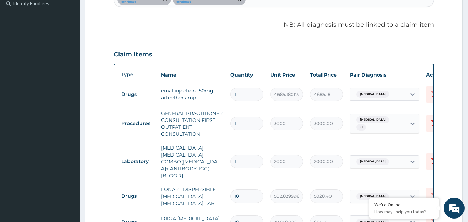
scroll to position [364, 0]
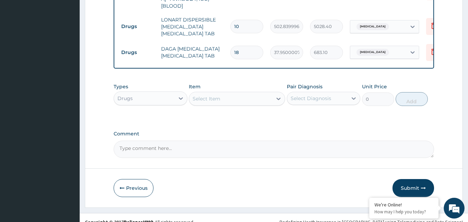
click at [238, 93] on div "Select Item" at bounding box center [230, 98] width 83 height 11
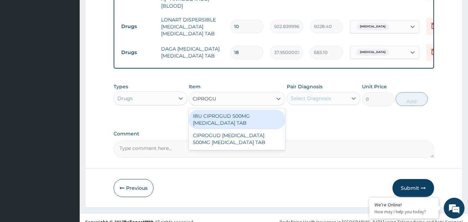
type input "CIPROGUD"
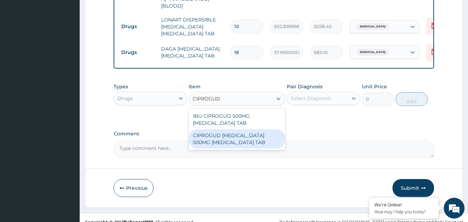
click at [225, 136] on div "CIPROGUD CIPROFLOXACIN 500MG CIPROFLOXACIN TAB" at bounding box center [237, 138] width 96 height 19
type input "332.0599975585938"
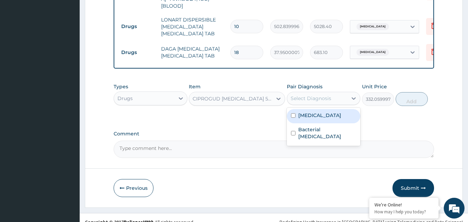
click at [312, 95] on div "Select Diagnosis" at bounding box center [311, 98] width 41 height 7
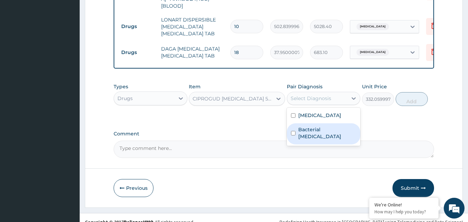
click at [296, 123] on div "Bacterial pyuria" at bounding box center [324, 133] width 74 height 21
checkbox input "true"
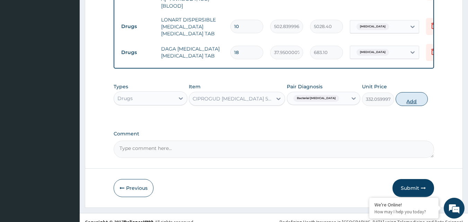
click at [415, 92] on button "Add" at bounding box center [412, 99] width 32 height 14
type input "0"
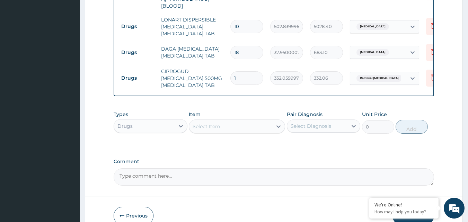
type input "10"
type input "3320.60"
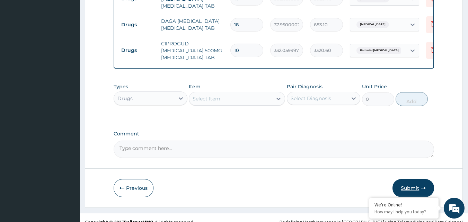
type input "10"
click at [408, 180] on button "Submit" at bounding box center [414, 188] width 42 height 18
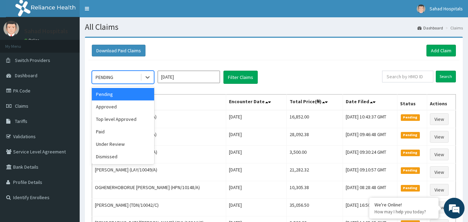
click at [111, 72] on div "PENDING" at bounding box center [116, 77] width 48 height 11
click at [108, 113] on div "Top level Approved" at bounding box center [123, 119] width 62 height 12
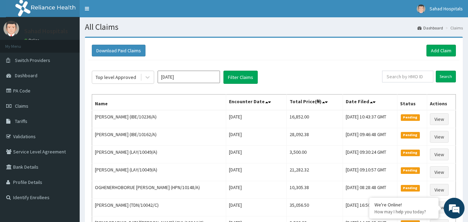
click at [108, 70] on div "Top level Approved Sep 2025 Filter Claims Search Name Encounter Date Total Pric…" at bounding box center [273, 170] width 371 height 221
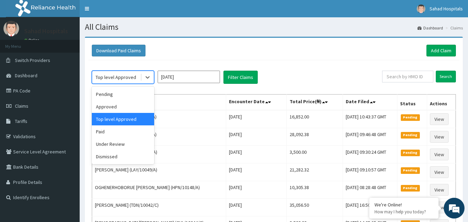
click at [108, 79] on div "Top level Approved" at bounding box center [116, 77] width 41 height 7
click at [108, 98] on div "Pending" at bounding box center [123, 94] width 62 height 12
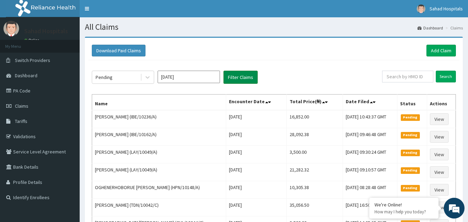
click at [231, 76] on button "Filter Claims" at bounding box center [241, 77] width 34 height 13
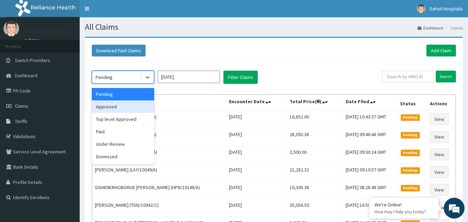
drag, startPoint x: 125, startPoint y: 79, endPoint x: 123, endPoint y: 107, distance: 28.5
click at [123, 84] on div "option Pending, selected. option Approved focused, 2 of 6. 6 results available.…" at bounding box center [123, 77] width 62 height 13
click at [123, 107] on div "Approved" at bounding box center [123, 107] width 62 height 12
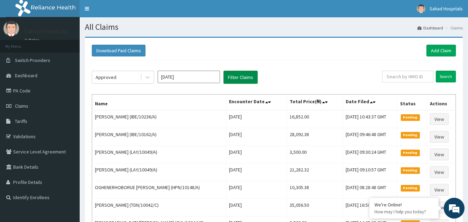
click at [240, 79] on button "Filter Claims" at bounding box center [241, 77] width 34 height 13
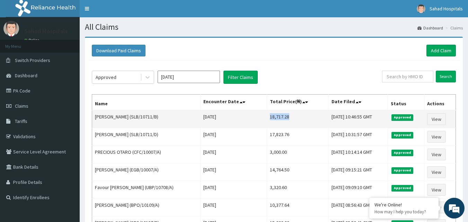
drag, startPoint x: 255, startPoint y: 117, endPoint x: 281, endPoint y: 116, distance: 26.0
click at [281, 116] on td "18,717.28" at bounding box center [298, 119] width 62 height 18
copy td "18,717.28"
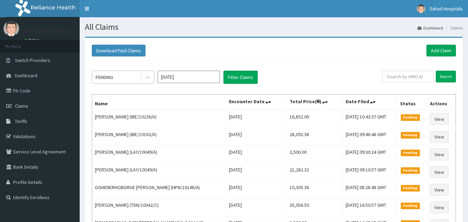
click at [127, 77] on div "PENDING" at bounding box center [116, 77] width 48 height 11
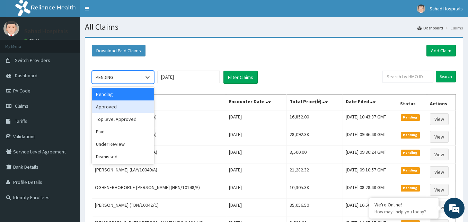
click at [114, 108] on div "Approved" at bounding box center [123, 107] width 62 height 12
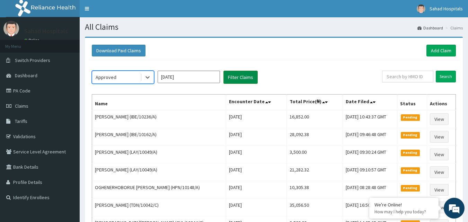
click at [234, 74] on button "Filter Claims" at bounding box center [241, 77] width 34 height 13
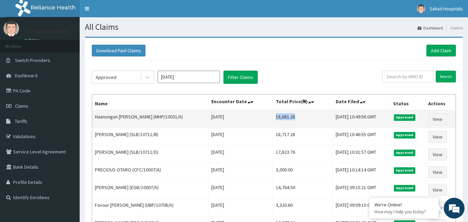
drag, startPoint x: 255, startPoint y: 116, endPoint x: 294, endPoint y: 120, distance: 39.0
click at [294, 120] on td "18,681.28" at bounding box center [303, 119] width 60 height 18
drag, startPoint x: 254, startPoint y: 114, endPoint x: 291, endPoint y: 117, distance: 36.5
click at [291, 117] on td "18,681.28" at bounding box center [303, 119] width 60 height 18
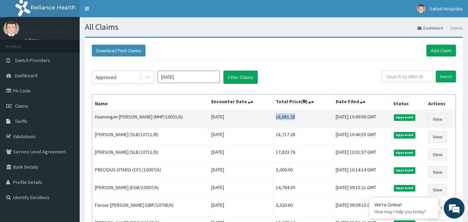
copy td "18,681.28"
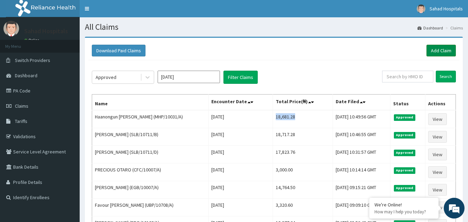
click at [436, 51] on link "Add Claim" at bounding box center [441, 51] width 29 height 12
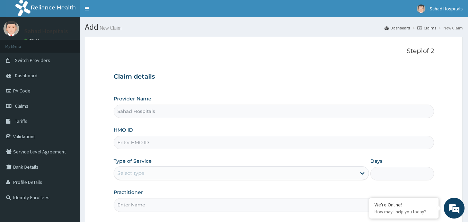
click at [174, 143] on input "HMO ID" at bounding box center [274, 143] width 321 height 14
paste input "ETQ/10013/A"
type input "ETQ/10013/A"
click at [140, 172] on div "Select type" at bounding box center [131, 173] width 27 height 7
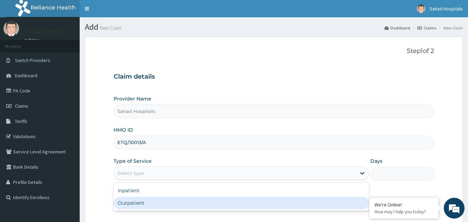
click at [134, 208] on div "Outpatient" at bounding box center [242, 203] width 256 height 12
type input "1"
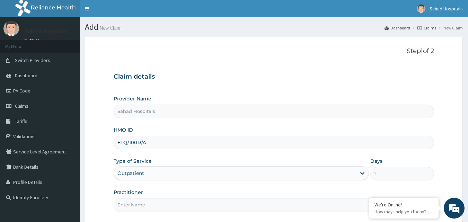
click at [134, 208] on input "Practitioner" at bounding box center [274, 205] width 321 height 14
type input "GP"
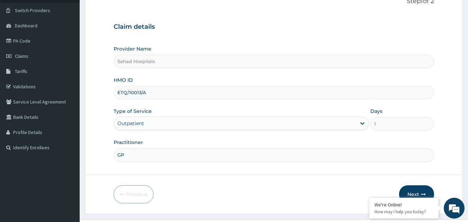
scroll to position [65, 0]
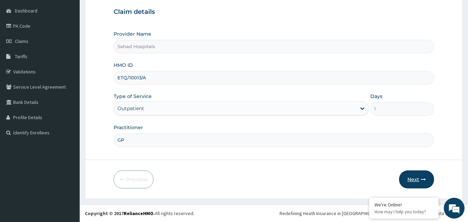
click at [410, 178] on button "Next" at bounding box center [416, 180] width 35 height 18
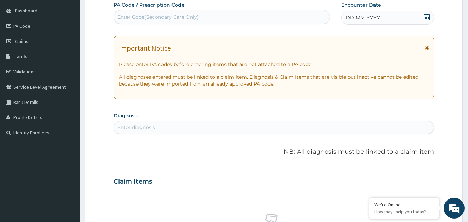
click at [179, 15] on div "Enter Code(Secondary Care Only)" at bounding box center [158, 17] width 81 height 7
click at [202, 14] on div "Enter Code(Secondary Care Only)" at bounding box center [222, 16] width 216 height 11
drag, startPoint x: 202, startPoint y: 14, endPoint x: 166, endPoint y: 17, distance: 36.5
click at [166, 17] on div "Enter Code(Secondary Care Only)" at bounding box center [158, 17] width 81 height 7
paste input "PA/9948FD"
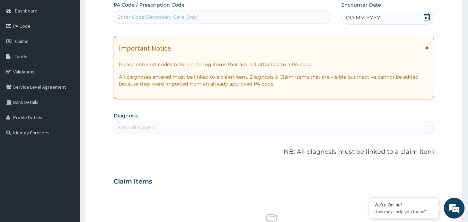
type input "PA/9948FD"
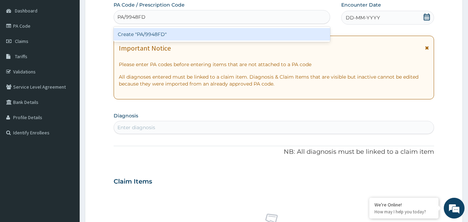
click at [139, 31] on div "Create "PA/9948FD"" at bounding box center [222, 34] width 217 height 12
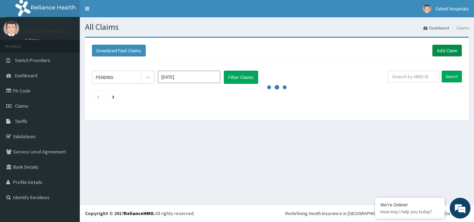
click at [433, 54] on link "Add Claim" at bounding box center [446, 51] width 29 height 12
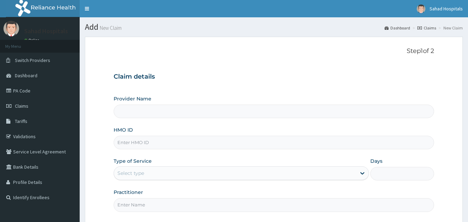
click at [152, 140] on input "HMO ID" at bounding box center [274, 143] width 321 height 14
type input "Sahad Hospitals"
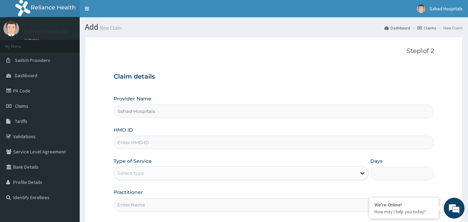
paste input "ETQ/10013/A"
type input "ETQ/10013/A"
click at [468, 172] on section "Step 1 of 2 Claim details Provider Name Sahad Hospitals HMO ID ETQ/10013/A Type…" at bounding box center [274, 151] width 389 height 238
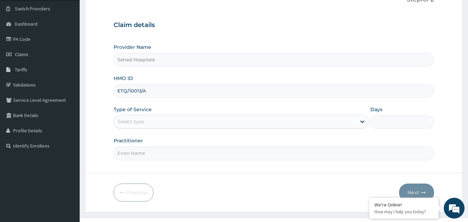
scroll to position [65, 0]
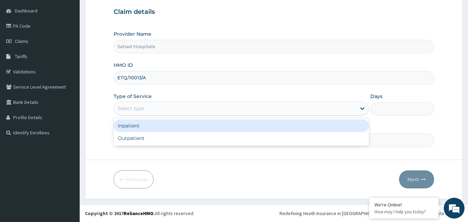
click at [199, 107] on div "Select type" at bounding box center [235, 108] width 242 height 11
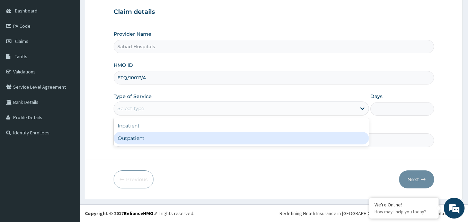
click at [155, 137] on div "Outpatient" at bounding box center [242, 138] width 256 height 12
type input "1"
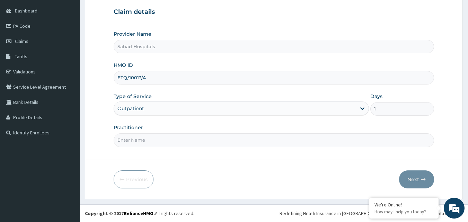
click at [155, 137] on input "Practitioner" at bounding box center [274, 140] width 321 height 14
type input "GP"
click at [411, 184] on button "Next" at bounding box center [416, 180] width 35 height 18
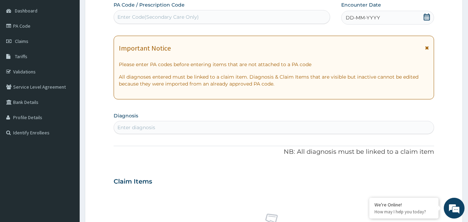
click at [178, 15] on div "Enter Code(Secondary Care Only)" at bounding box center [158, 17] width 81 height 7
drag, startPoint x: 163, startPoint y: 16, endPoint x: 133, endPoint y: 11, distance: 29.9
click at [133, 11] on div "Enter Code(Secondary Care Only)" at bounding box center [222, 17] width 217 height 14
paste input "PA/9948FD"
type input "PA/9948FD"
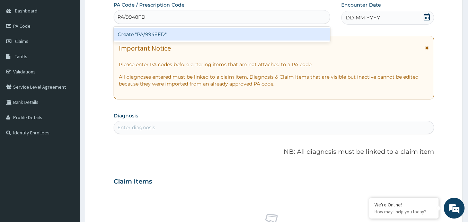
click at [137, 35] on div "Create "PA/9948FD"" at bounding box center [222, 34] width 217 height 12
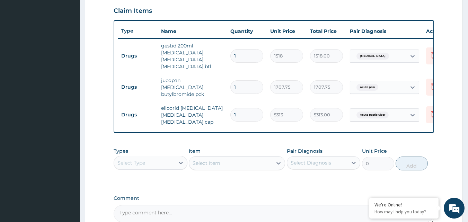
scroll to position [44, 0]
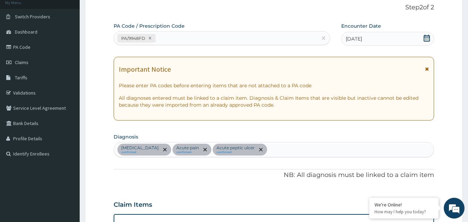
click at [289, 147] on div "[MEDICAL_DATA] confirmed [MEDICAL_DATA] confirmed Acute [MEDICAL_DATA] confirmed" at bounding box center [274, 150] width 320 height 15
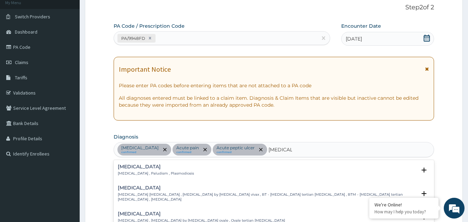
type input "[MEDICAL_DATA]"
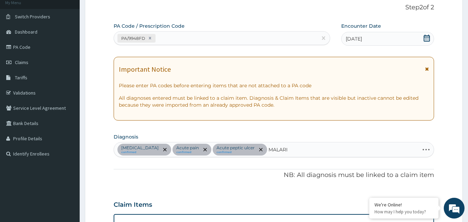
type input "[MEDICAL_DATA]"
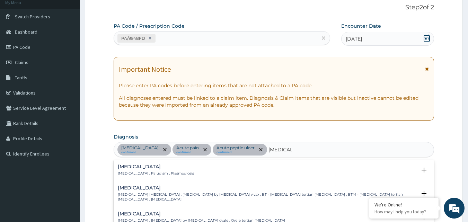
click at [168, 166] on h4 "[MEDICAL_DATA]" at bounding box center [156, 166] width 76 height 5
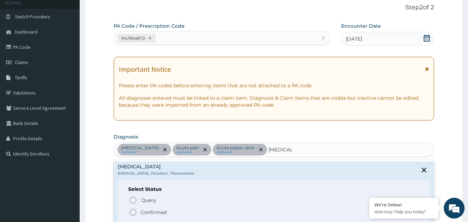
click at [134, 212] on icon "status option filled" at bounding box center [133, 212] width 8 height 8
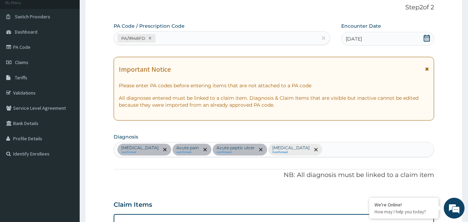
scroll to position [238, 0]
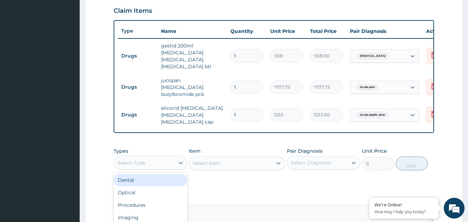
click at [143, 166] on div "Select Type" at bounding box center [132, 162] width 28 height 7
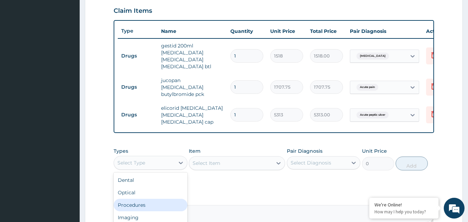
click at [137, 206] on div "Procedures" at bounding box center [151, 205] width 74 height 12
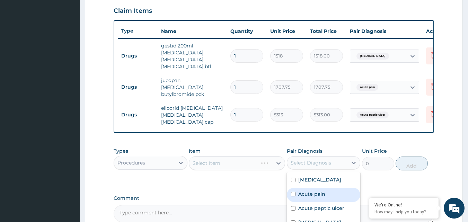
click at [424, 170] on div "Types Procedures Item Select Item Pair Diagnosis option [MEDICAL_DATA] focused,…" at bounding box center [274, 159] width 321 height 30
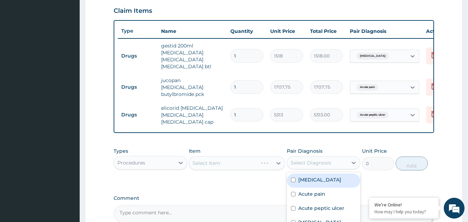
scroll to position [312, 0]
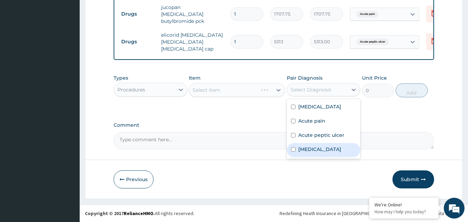
drag, startPoint x: 293, startPoint y: 134, endPoint x: 291, endPoint y: 149, distance: 15.1
click at [291, 149] on div "[MEDICAL_DATA] [MEDICAL_DATA] Acute [MEDICAL_DATA] [MEDICAL_DATA]" at bounding box center [324, 129] width 74 height 60
click at [291, 149] on input "checkbox" at bounding box center [293, 149] width 5 height 5
checkbox input "true"
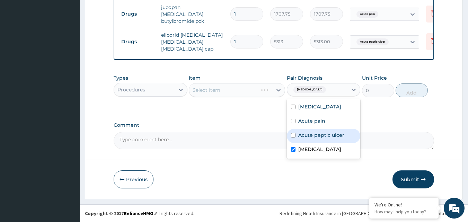
click at [294, 133] on div "Acute peptic ulcer" at bounding box center [324, 136] width 74 height 14
checkbox input "true"
click at [209, 91] on div "Select Item" at bounding box center [207, 90] width 28 height 7
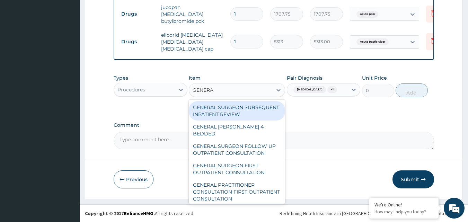
type input "GENERAL"
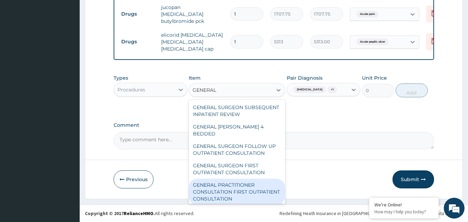
click at [222, 191] on div "GENERAL PRACTITIONER CONSULTATION FIRST OUTPATIENT CONSULTATION" at bounding box center [237, 192] width 96 height 26
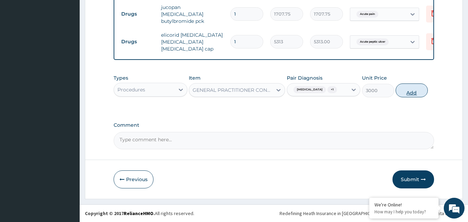
click at [412, 93] on button "Add" at bounding box center [412, 91] width 32 height 14
type input "0"
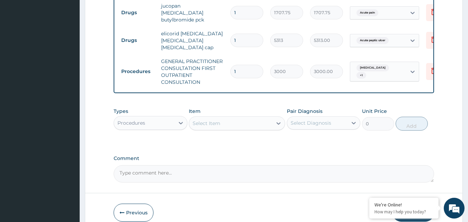
click at [157, 126] on div "Procedures" at bounding box center [144, 123] width 61 height 11
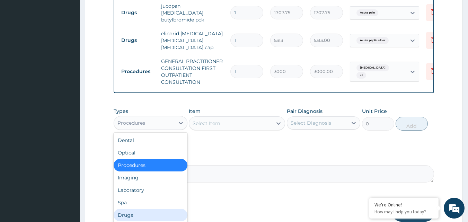
click at [134, 212] on div "Drugs" at bounding box center [151, 215] width 74 height 12
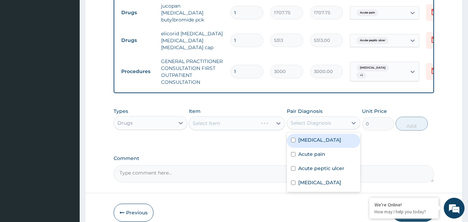
click at [300, 124] on div "Select Diagnosis" at bounding box center [311, 123] width 41 height 7
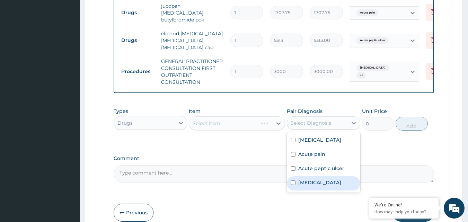
click at [295, 184] on input "checkbox" at bounding box center [293, 183] width 5 height 5
checkbox input "true"
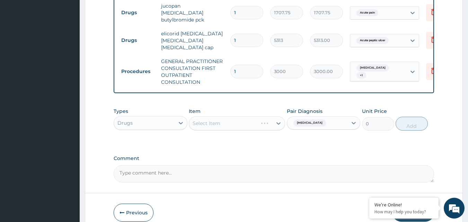
click at [241, 122] on div "Select Item" at bounding box center [237, 124] width 96 height 14
click at [241, 122] on div "Select Item" at bounding box center [230, 123] width 83 height 11
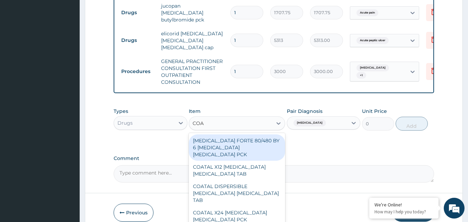
type input "[PERSON_NAME]"
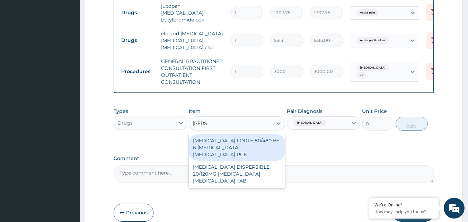
click at [239, 140] on div "[MEDICAL_DATA] FORTE 80/480 BY 6 [MEDICAL_DATA] [MEDICAL_DATA] PCK" at bounding box center [237, 148] width 96 height 26
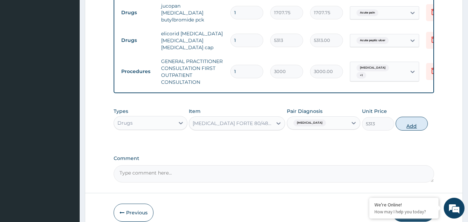
click at [406, 123] on button "Add" at bounding box center [412, 124] width 32 height 14
type input "0"
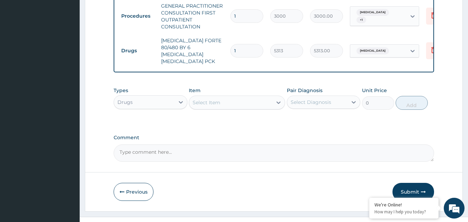
scroll to position [372, 0]
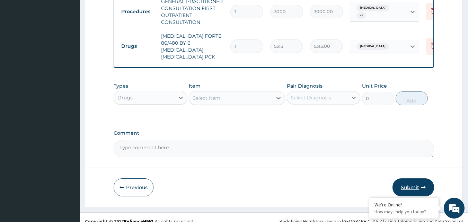
click at [414, 180] on button "Submit" at bounding box center [414, 188] width 42 height 18
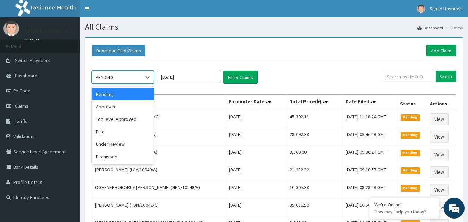
click at [125, 75] on div "PENDING" at bounding box center [116, 77] width 48 height 11
click at [129, 104] on div "Approved" at bounding box center [123, 107] width 62 height 12
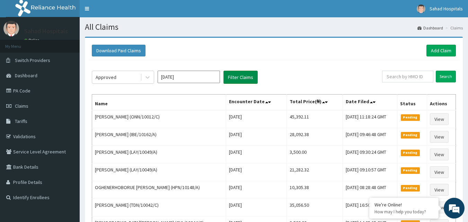
click at [246, 74] on button "Filter Claims" at bounding box center [241, 77] width 34 height 13
click at [230, 74] on button "Filter Claims" at bounding box center [241, 77] width 34 height 13
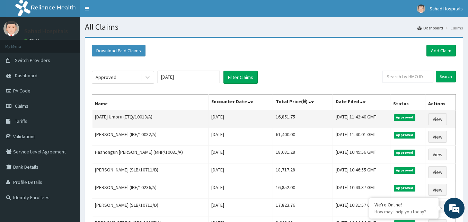
drag, startPoint x: 252, startPoint y: 114, endPoint x: 284, endPoint y: 115, distance: 31.6
click at [284, 115] on tr "[DATE] Umoru (ETQ/10013/A) [DATE] 16,851.75 [DATE] 11:42:40 GMT Approved View" at bounding box center [274, 119] width 364 height 18
copy tr "16,851.75"
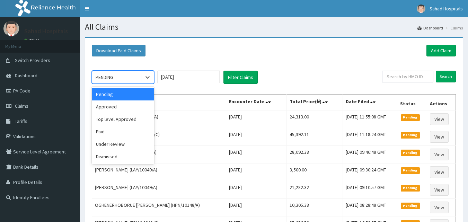
click at [112, 80] on div "PENDING" at bounding box center [105, 77] width 18 height 7
click at [114, 106] on div "Approved" at bounding box center [123, 107] width 62 height 12
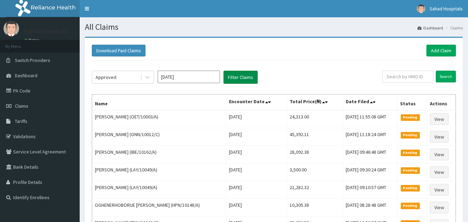
click at [234, 76] on button "Filter Claims" at bounding box center [241, 77] width 34 height 13
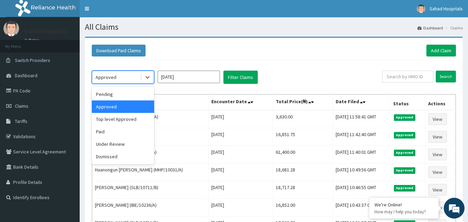
click at [118, 81] on div "Approved" at bounding box center [116, 77] width 48 height 11
click at [112, 94] on div "Pending" at bounding box center [123, 94] width 62 height 12
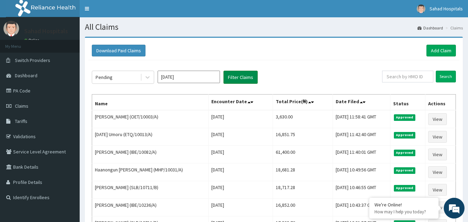
click at [244, 75] on button "Filter Claims" at bounding box center [241, 77] width 34 height 13
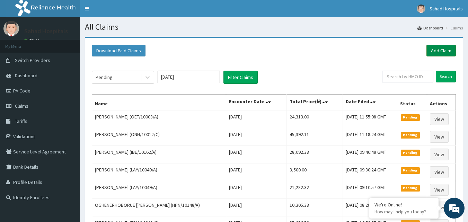
click at [440, 51] on link "Add Claim" at bounding box center [441, 51] width 29 height 12
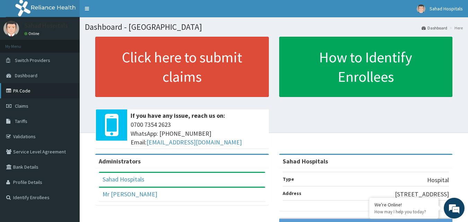
click at [15, 89] on link "PA Code" at bounding box center [40, 90] width 80 height 15
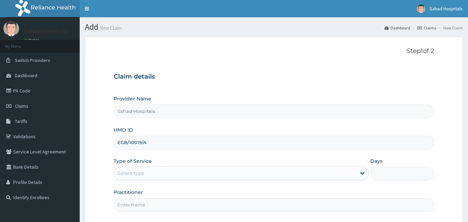
type input "EGB/10019/A"
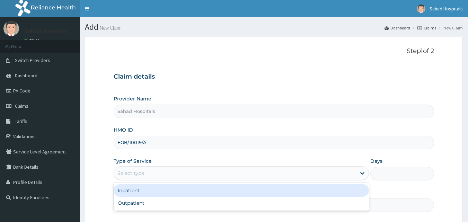
click at [181, 172] on div "Select type" at bounding box center [235, 173] width 242 height 11
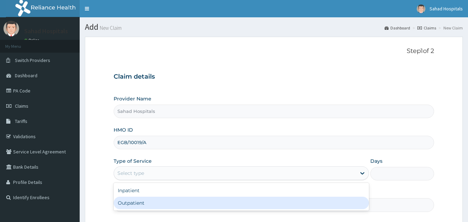
click at [144, 202] on div "Outpatient" at bounding box center [242, 203] width 256 height 12
type input "1"
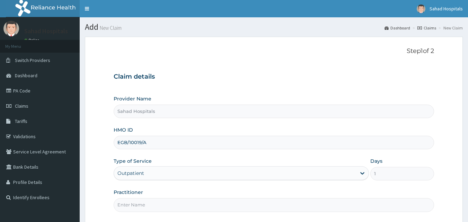
click at [144, 202] on input "Practitioner" at bounding box center [274, 205] width 321 height 14
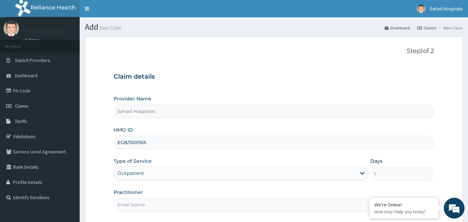
type input "GP"
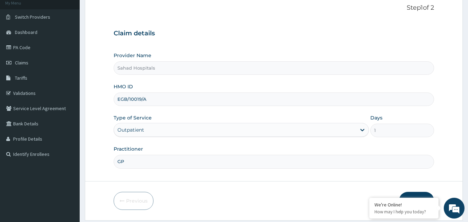
scroll to position [65, 0]
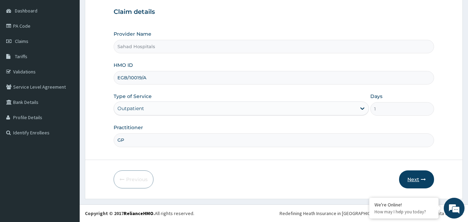
click at [419, 177] on button "Next" at bounding box center [416, 180] width 35 height 18
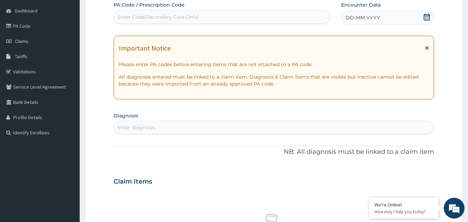
scroll to position [0, 0]
click at [193, 17] on div "Enter Code(Secondary Care Only)" at bounding box center [158, 17] width 81 height 7
drag, startPoint x: 184, startPoint y: 14, endPoint x: 129, endPoint y: 19, distance: 55.0
click at [129, 19] on div "Enter Code(Secondary Care Only)" at bounding box center [158, 17] width 81 height 7
paste input "PA/58EBAB"
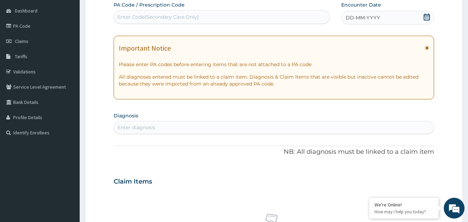
type input "PA/58EBAB"
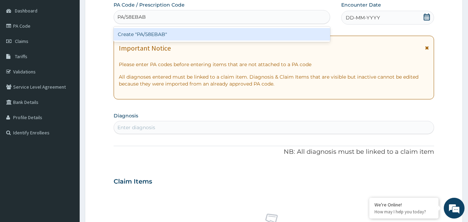
click at [145, 37] on div "Create "PA/58EBAB"" at bounding box center [222, 34] width 217 height 12
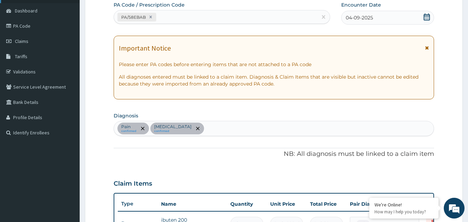
scroll to position [227, 0]
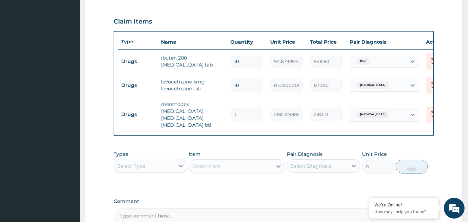
click at [160, 165] on div "Select Type" at bounding box center [144, 166] width 61 height 11
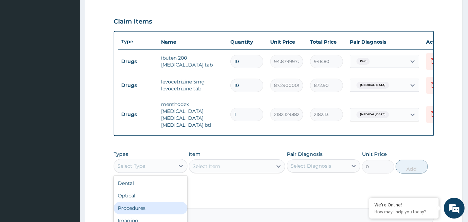
click at [140, 206] on div "Procedures" at bounding box center [151, 208] width 74 height 12
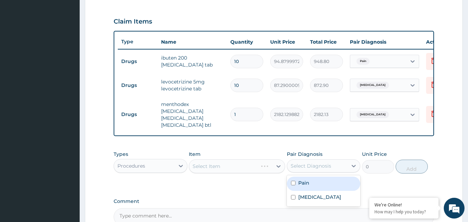
click at [311, 165] on div "Select Diagnosis" at bounding box center [311, 166] width 41 height 7
click at [295, 183] on input "checkbox" at bounding box center [293, 183] width 5 height 5
checkbox input "true"
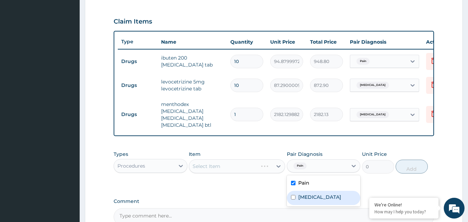
click at [293, 199] on input "checkbox" at bounding box center [293, 197] width 5 height 5
checkbox input "true"
click at [238, 166] on div "Select Item" at bounding box center [230, 166] width 83 height 11
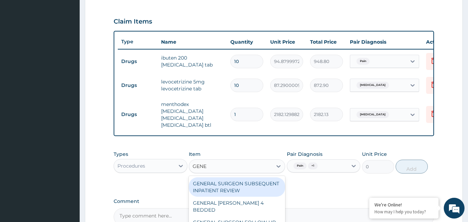
type input "GENER"
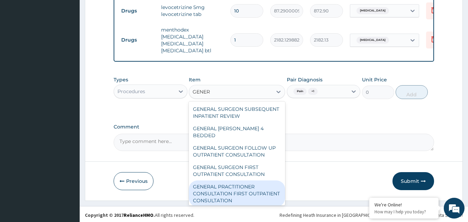
click at [231, 199] on div "GENERAL PRACTITIONER CONSULTATION FIRST OUTPATIENT CONSULTATION" at bounding box center [237, 194] width 96 height 26
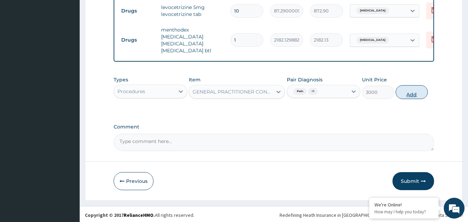
click at [409, 89] on button "Add" at bounding box center [412, 92] width 32 height 14
type input "0"
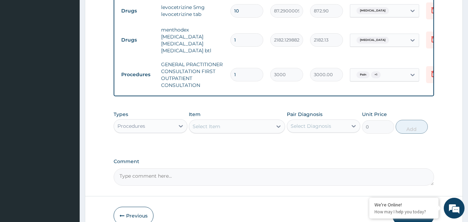
scroll to position [107, 0]
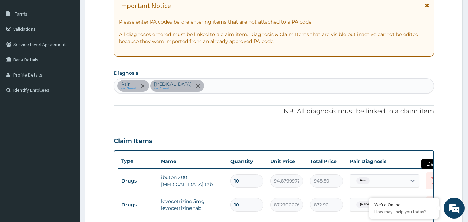
click at [433, 179] on icon at bounding box center [434, 180] width 5 height 6
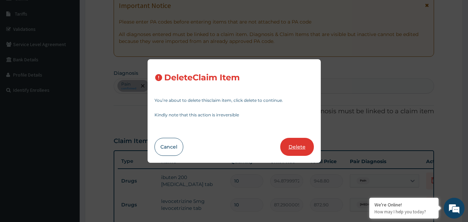
click at [290, 148] on button "Delete" at bounding box center [298, 147] width 34 height 18
type input "87.29000091552734"
type input "872.90"
type input "1"
type input "2182.1298828125"
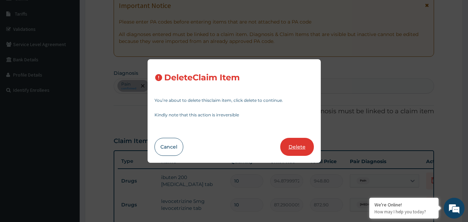
type input "2182.13"
type input "3000"
type input "3000.00"
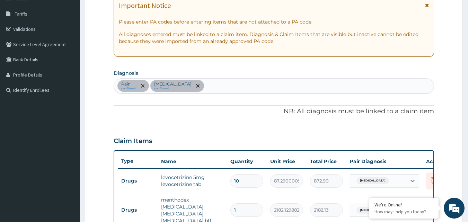
scroll to position [302, 0]
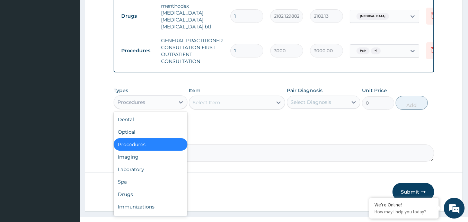
click at [158, 103] on div "Procedures" at bounding box center [144, 102] width 61 height 11
click at [135, 193] on div "Drugs" at bounding box center [151, 194] width 74 height 12
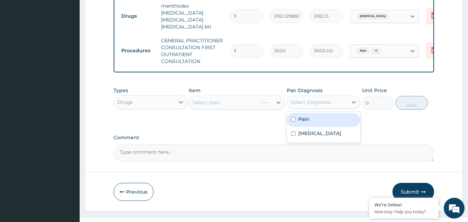
drag, startPoint x: 308, startPoint y: 101, endPoint x: 295, endPoint y: 119, distance: 22.7
click at [295, 109] on div "option Upper respiratory infection, selected. option Pain focused, 1 of 2. 2 re…" at bounding box center [324, 102] width 74 height 13
click at [295, 119] on input "checkbox" at bounding box center [293, 119] width 5 height 5
checkbox input "true"
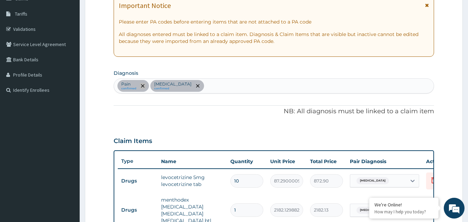
click at [141, 85] on icon "remove selection option" at bounding box center [142, 85] width 3 height 3
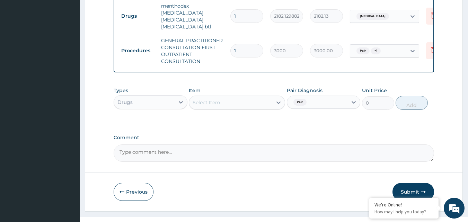
click at [218, 99] on div "Select Item" at bounding box center [207, 102] width 28 height 7
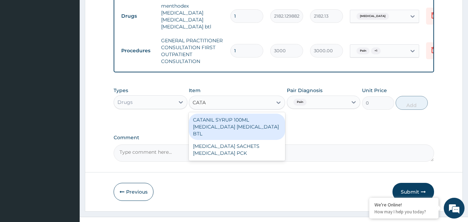
type input "CATAF"
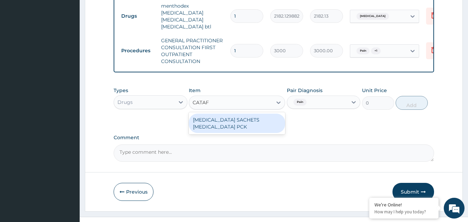
click at [222, 122] on div "CATAFLAM SACHETS DICLOFENAC PCK" at bounding box center [237, 123] width 96 height 19
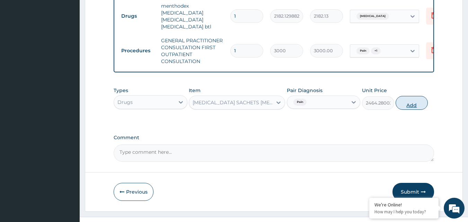
click at [410, 101] on button "Add" at bounding box center [412, 103] width 32 height 14
type input "0"
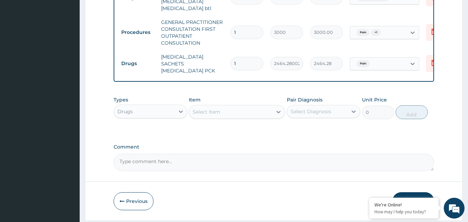
scroll to position [336, 0]
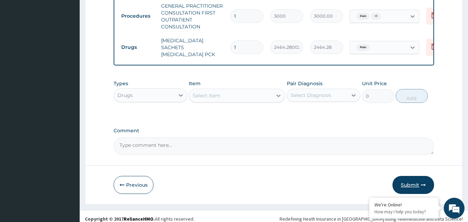
click at [411, 176] on button "Submit" at bounding box center [414, 185] width 42 height 18
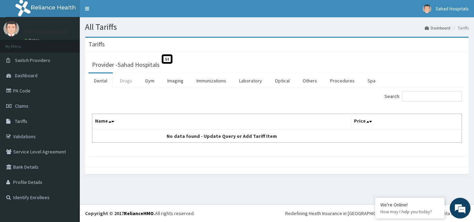
click at [128, 80] on link "Drugs" at bounding box center [125, 81] width 23 height 15
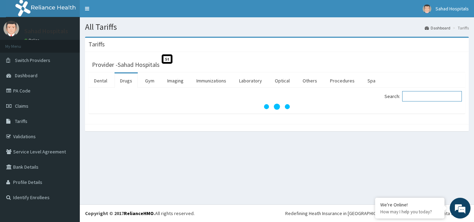
click at [432, 98] on input "Search:" at bounding box center [432, 96] width 60 height 10
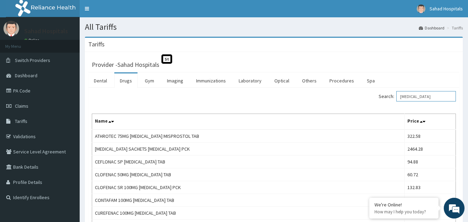
type input "[MEDICAL_DATA]"
click at [17, 109] on span "Claims" at bounding box center [22, 106] width 14 height 6
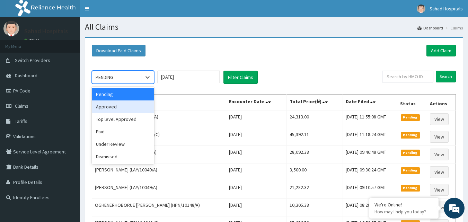
drag, startPoint x: 116, startPoint y: 76, endPoint x: 113, endPoint y: 106, distance: 30.4
click at [113, 84] on div "option Approved focused, 2 of 6. 6 results available. Use Up and Down to choose…" at bounding box center [123, 77] width 62 height 13
click at [113, 106] on div "Approved" at bounding box center [123, 107] width 62 height 12
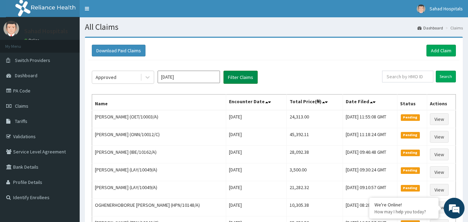
click at [234, 80] on button "Filter Claims" at bounding box center [241, 77] width 34 height 13
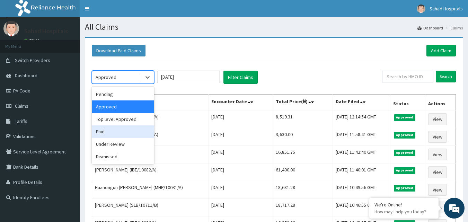
drag, startPoint x: 116, startPoint y: 75, endPoint x: 114, endPoint y: 142, distance: 67.3
click at [114, 84] on div "option Approved, selected. option Paid focused, 4 of 6. 6 results available. Us…" at bounding box center [123, 77] width 62 height 13
click at [114, 142] on div "Under Review" at bounding box center [123, 144] width 62 height 12
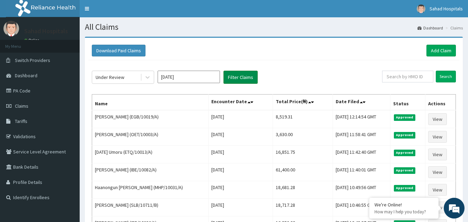
click at [234, 78] on button "Filter Claims" at bounding box center [241, 77] width 34 height 13
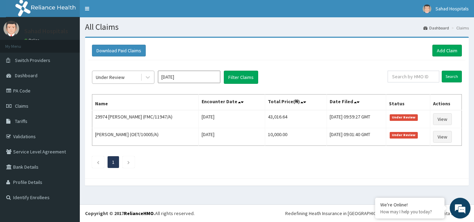
click at [127, 73] on div "Under Review" at bounding box center [116, 77] width 48 height 11
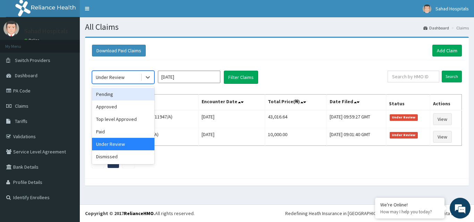
click at [109, 96] on div "Pending" at bounding box center [123, 94] width 62 height 12
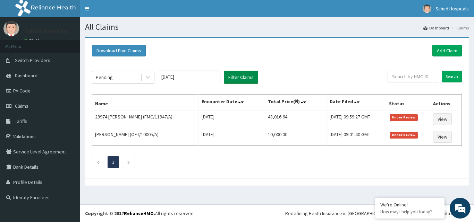
click at [239, 77] on button "Filter Claims" at bounding box center [241, 77] width 34 height 13
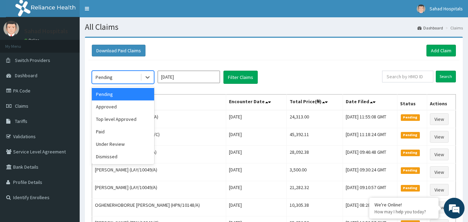
click at [115, 78] on div "Pending" at bounding box center [116, 77] width 48 height 11
click at [115, 107] on div "Approved" at bounding box center [123, 107] width 62 height 12
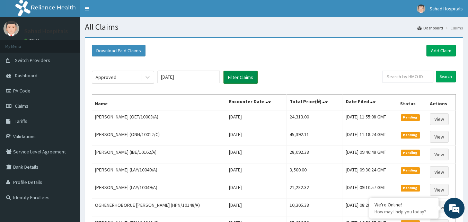
click at [226, 82] on button "Filter Claims" at bounding box center [241, 77] width 34 height 13
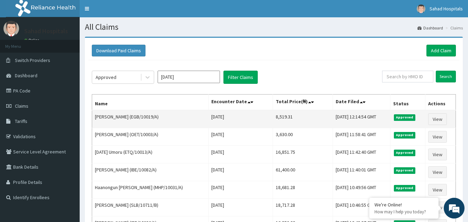
drag, startPoint x: 252, startPoint y: 117, endPoint x: 277, endPoint y: 117, distance: 25.3
click at [277, 117] on tr "SAMUEL DAUDA (EGB/10019/A) Thu Sep 04 2025 8,519.31 Tue, 16 Sep 2025 12:14:54 G…" at bounding box center [274, 119] width 364 height 18
copy tr "8,519.31"
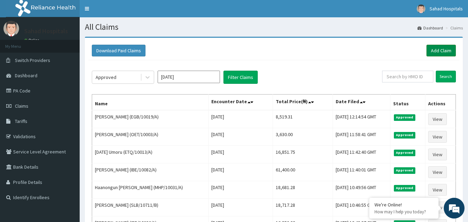
click at [433, 52] on link "Add Claim" at bounding box center [441, 51] width 29 height 12
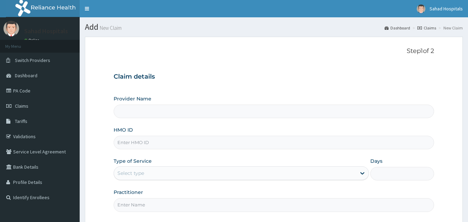
type input "Sahad Hospitals"
click at [248, 147] on input "HMO ID" at bounding box center [274, 143] width 321 height 14
paste input "NBC/10179/C"
type input "NBC/10179/C"
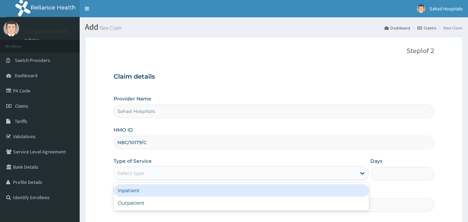
click at [155, 174] on div "Select type" at bounding box center [235, 173] width 242 height 11
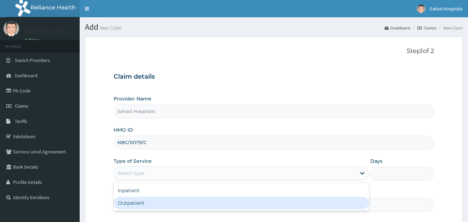
click at [125, 208] on div "Outpatient" at bounding box center [242, 203] width 256 height 12
type input "1"
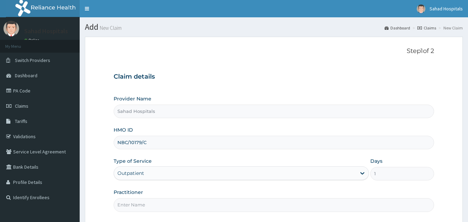
click at [125, 208] on input "Practitioner" at bounding box center [274, 205] width 321 height 14
type input "GP"
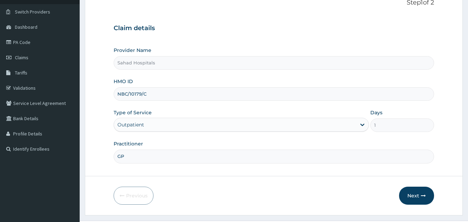
scroll to position [65, 0]
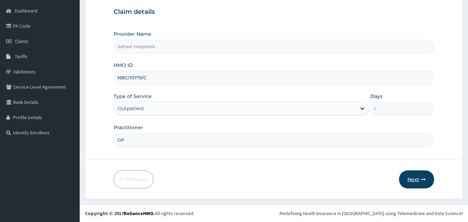
click at [411, 181] on button "Next" at bounding box center [416, 180] width 35 height 18
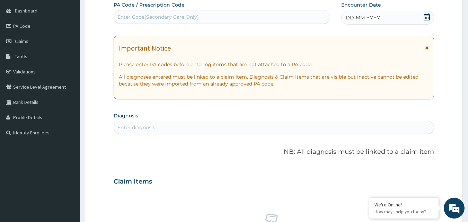
click at [189, 23] on div "Enter Code(Secondary Care Only)" at bounding box center [222, 16] width 216 height 11
click at [128, 14] on div "Enter Code(Secondary Care Only)" at bounding box center [158, 17] width 81 height 7
paste input "PA/5C5ABA"
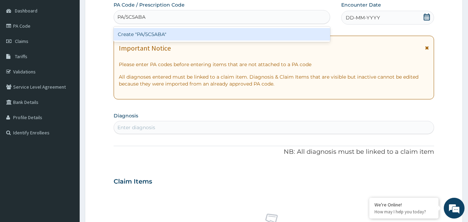
type input "PA/5C5ABA"
click at [146, 32] on div "Create "PA/5C5ABA"" at bounding box center [222, 34] width 217 height 12
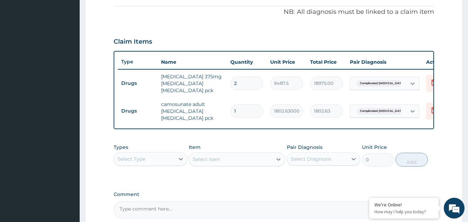
scroll to position [13, 0]
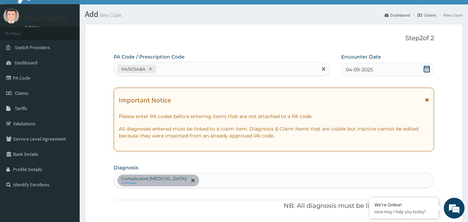
click at [176, 68] on div "PA/5C5ABA" at bounding box center [216, 68] width 204 height 11
paste input "PA/35E204"
type input "PA/35E204"
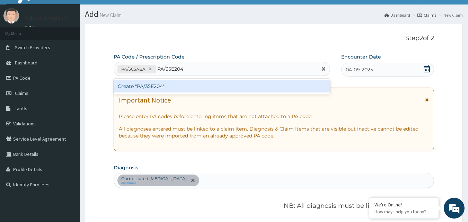
click at [147, 88] on div "Create "PA/35E204"" at bounding box center [222, 86] width 217 height 12
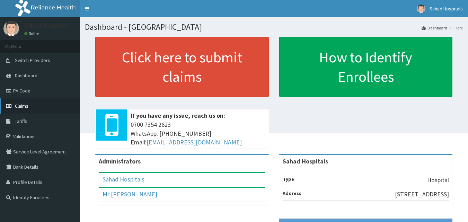
click at [21, 104] on span "Claims" at bounding box center [22, 106] width 14 height 6
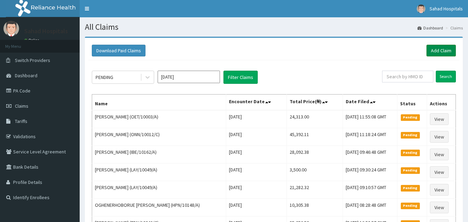
click at [443, 48] on link "Add Claim" at bounding box center [441, 51] width 29 height 12
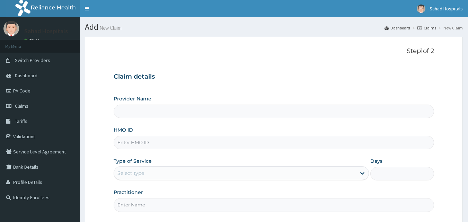
type input "Sahad Hospitals"
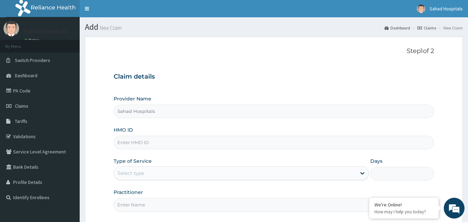
click at [170, 148] on input "HMO ID" at bounding box center [274, 143] width 321 height 14
paste input "NBC/10179/C"
type input "NBC/10179/C"
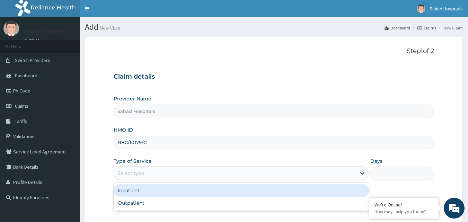
click at [139, 174] on div "Select type" at bounding box center [131, 173] width 27 height 7
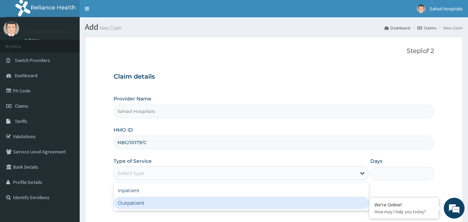
click at [136, 202] on div "Outpatient" at bounding box center [242, 203] width 256 height 12
type input "1"
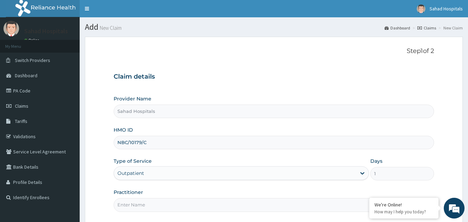
click at [136, 202] on input "Practitioner" at bounding box center [274, 205] width 321 height 14
type input "GP"
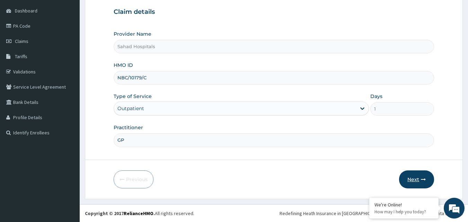
click at [412, 177] on button "Next" at bounding box center [416, 180] width 35 height 18
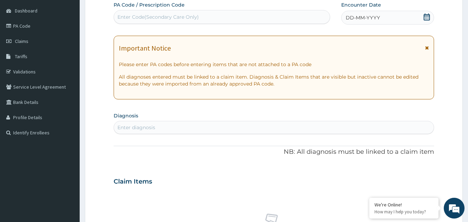
click at [157, 21] on div "Enter Code(Secondary Care Only)" at bounding box center [222, 16] width 216 height 11
paste input "PA/5C5ABA"
type input "PA/5C5ABA"
drag, startPoint x: 177, startPoint y: 15, endPoint x: 152, endPoint y: 10, distance: 25.1
click at [152, 10] on div "Enter Code(Secondary Care Only)" at bounding box center [222, 17] width 217 height 14
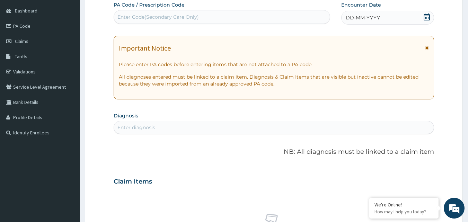
paste input "PA/5C5ABA"
type input "PA/5C5ABA"
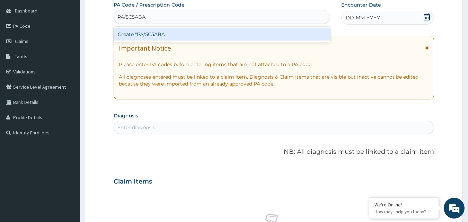
click at [137, 33] on div "Create "PA/5C5ABA"" at bounding box center [222, 34] width 217 height 12
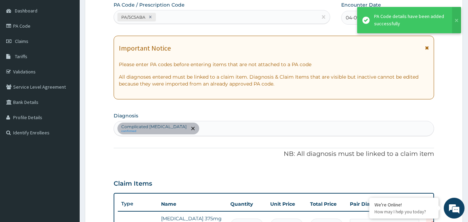
scroll to position [207, 0]
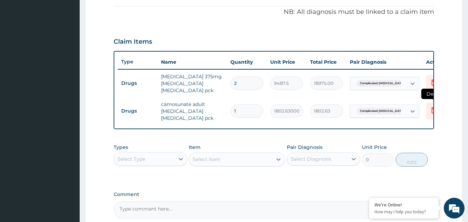
click at [432, 113] on icon at bounding box center [434, 110] width 5 height 6
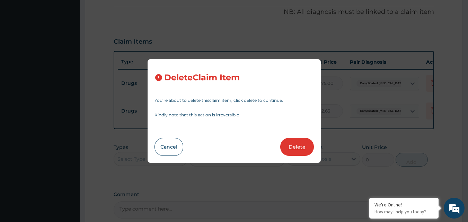
click at [304, 146] on button "Delete" at bounding box center [298, 147] width 34 height 18
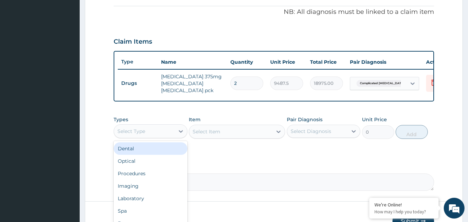
click at [142, 135] on div "Select Type" at bounding box center [132, 131] width 28 height 7
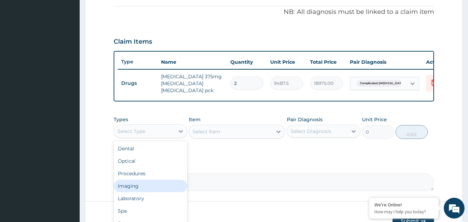
scroll to position [254, 0]
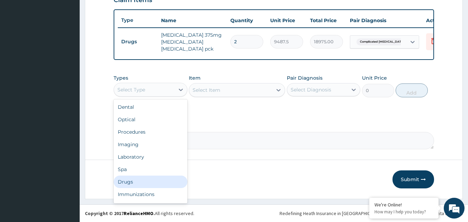
click at [132, 180] on div "Drugs" at bounding box center [151, 182] width 74 height 12
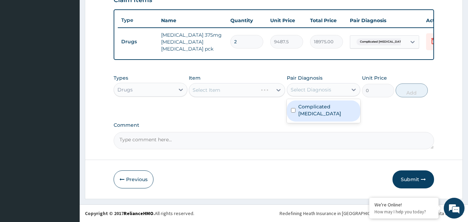
click at [308, 91] on div "Select Diagnosis" at bounding box center [311, 89] width 41 height 7
click at [293, 108] on input "checkbox" at bounding box center [293, 110] width 5 height 5
checkbox input "true"
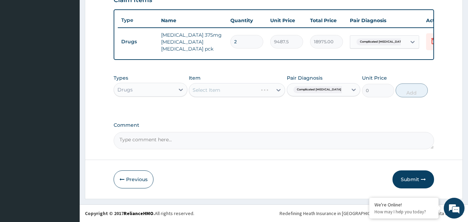
click at [240, 88] on div "Select Item" at bounding box center [237, 90] width 96 height 14
click at [240, 88] on div "Select Item" at bounding box center [230, 90] width 83 height 11
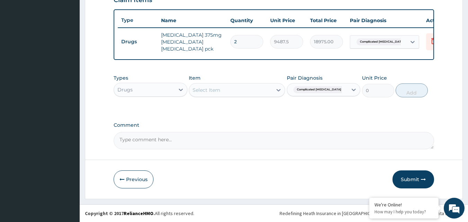
click at [240, 88] on div "Select Item" at bounding box center [230, 90] width 83 height 11
type input "COAR"
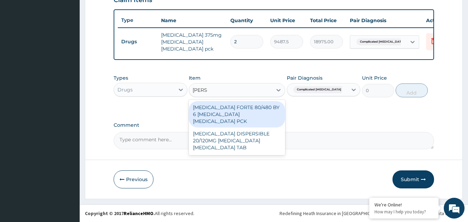
click at [219, 109] on div "COARTEM FORTE 80/480 BY 6 ARTEMETHER LUMEFANTRINE PCK" at bounding box center [237, 114] width 96 height 26
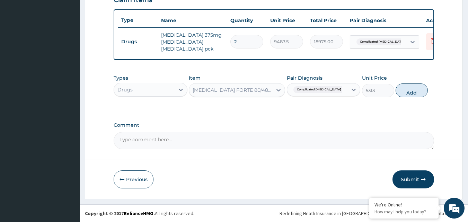
click at [402, 93] on button "Add" at bounding box center [412, 91] width 32 height 14
type input "0"
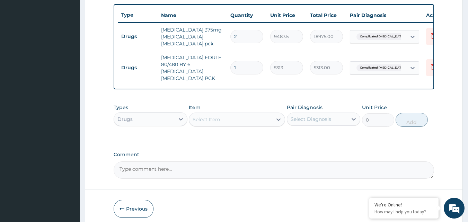
scroll to position [60, 0]
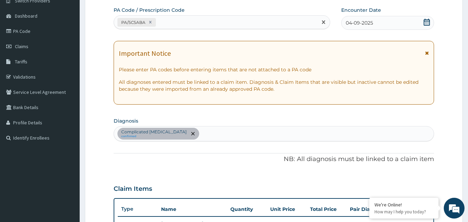
click at [177, 24] on div "PA/5C5ABA" at bounding box center [216, 22] width 204 height 11
paste input "PA/35E204"
type input "PA/35E204"
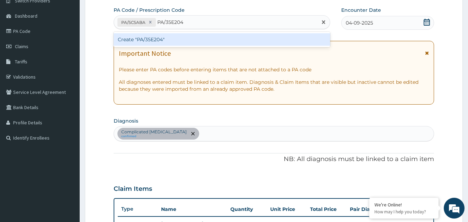
click at [131, 43] on div "Create "PA/35E204"" at bounding box center [222, 39] width 217 height 12
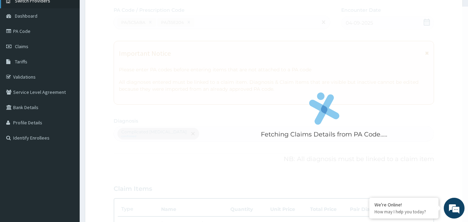
scroll to position [235, 0]
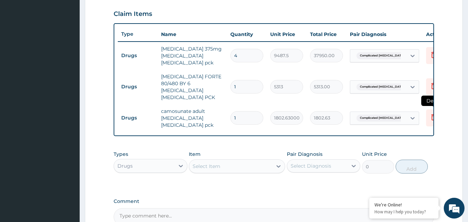
click at [430, 113] on icon at bounding box center [434, 117] width 8 height 8
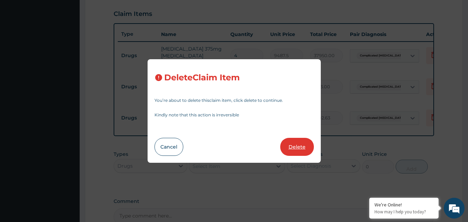
click at [296, 145] on button "Delete" at bounding box center [298, 147] width 34 height 18
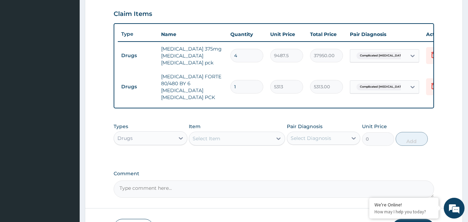
scroll to position [41, 0]
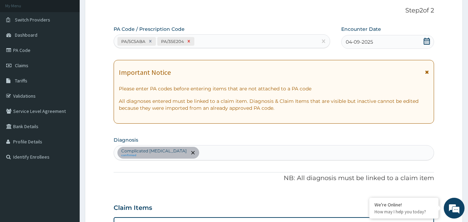
click at [190, 42] on icon at bounding box center [189, 41] width 5 height 5
type input "2"
type input "18975.00"
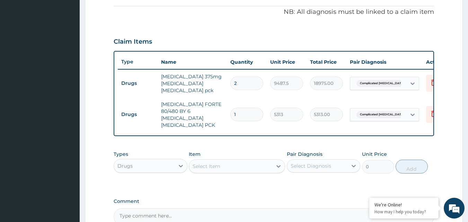
scroll to position [13, 0]
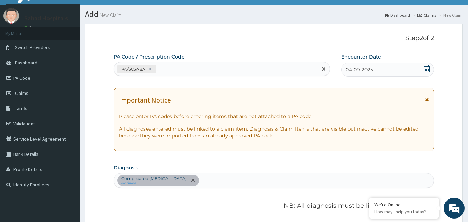
click at [172, 67] on div "PA/5C5ABA" at bounding box center [216, 68] width 204 height 11
paste input "NAETOCHUKWU DANIEL AGU"
type input "N"
paste input "PA/35E204"
type input "PA/35E204"
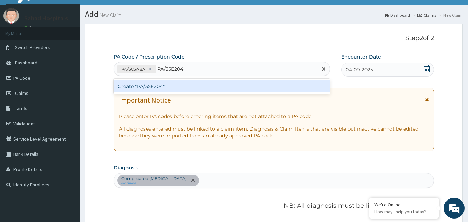
click at [143, 85] on div "Create "PA/35E204"" at bounding box center [222, 86] width 217 height 12
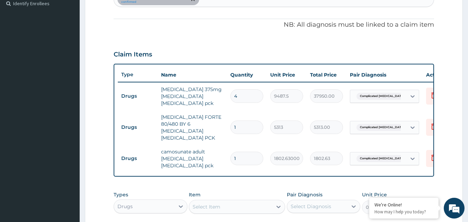
scroll to position [0, 0]
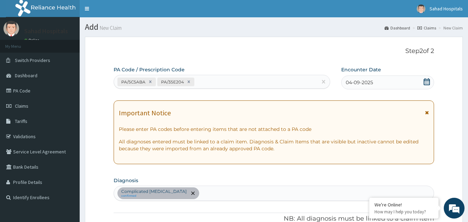
click at [208, 197] on div "Complicated malaria confirmed" at bounding box center [274, 193] width 320 height 15
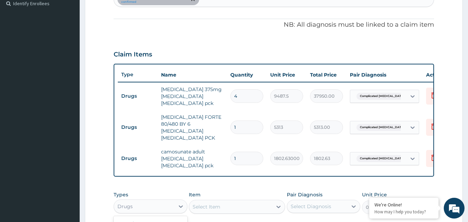
click at [144, 207] on div "Drugs" at bounding box center [144, 206] width 61 height 11
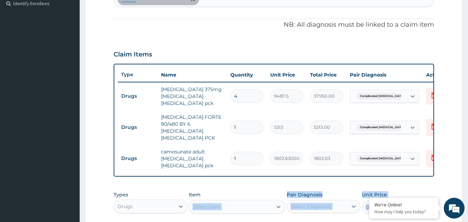
drag, startPoint x: 468, startPoint y: 192, endPoint x: 253, endPoint y: 188, distance: 215.0
click at [253, 188] on section "Step 2 of 2 PA Code / Prescription Code PA/5C5ABA PA/35E204 Encounter Date 04-0…" at bounding box center [274, 79] width 389 height 484
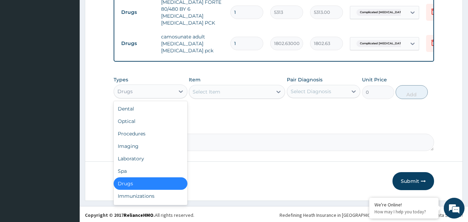
click at [153, 91] on div "Drugs" at bounding box center [144, 91] width 61 height 11
click at [147, 134] on div "Procedures" at bounding box center [151, 134] width 74 height 12
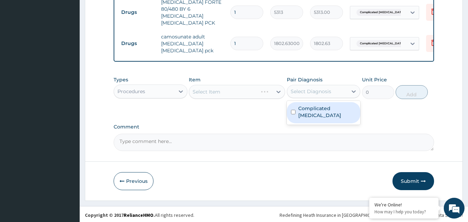
drag, startPoint x: 313, startPoint y: 86, endPoint x: 293, endPoint y: 105, distance: 28.2
click at [293, 98] on div "option Complicated malaria, selected. option Complicated malaria focused, 1 of …" at bounding box center [324, 91] width 74 height 13
click at [293, 110] on input "checkbox" at bounding box center [293, 112] width 5 height 5
checkbox input "true"
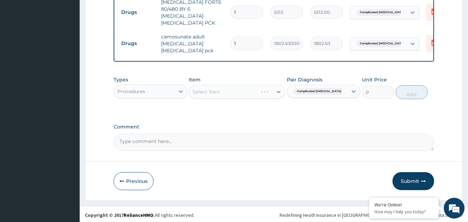
click at [245, 89] on div "Select Item" at bounding box center [237, 92] width 96 height 14
click at [245, 89] on div "Select Item" at bounding box center [230, 91] width 83 height 11
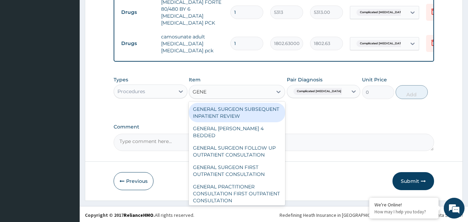
type input "GENER"
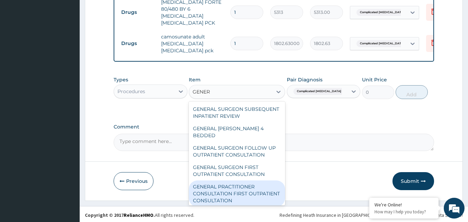
click at [257, 197] on div "GENERAL PRACTITIONER CONSULTATION FIRST OUTPATIENT CONSULTATION" at bounding box center [237, 194] width 96 height 26
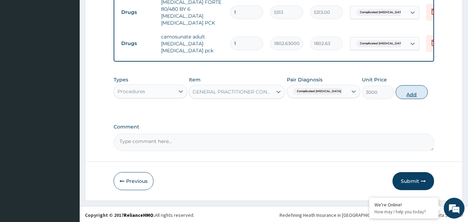
click at [413, 93] on button "Add" at bounding box center [412, 92] width 32 height 14
type input "0"
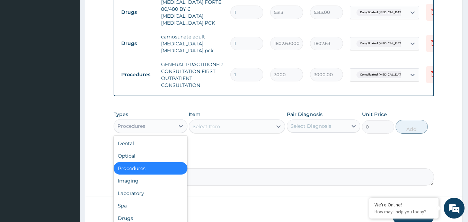
click at [141, 131] on div "Procedures" at bounding box center [151, 126] width 74 height 14
click at [133, 192] on div "Laboratory" at bounding box center [151, 193] width 74 height 12
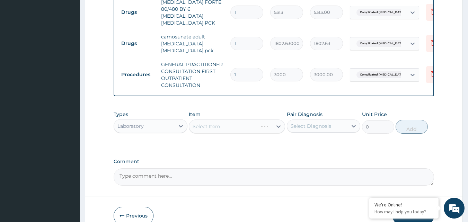
click at [302, 127] on div "Select Diagnosis" at bounding box center [311, 126] width 41 height 7
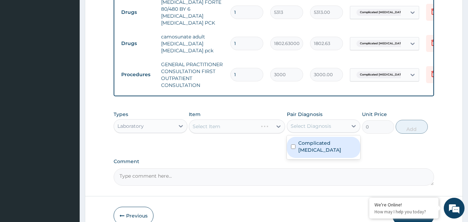
click at [294, 139] on div "Complicated malaria" at bounding box center [324, 147] width 74 height 21
checkbox input "true"
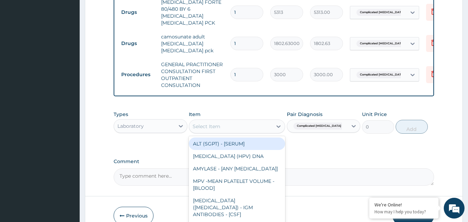
click at [249, 124] on div "Select Item" at bounding box center [230, 126] width 83 height 11
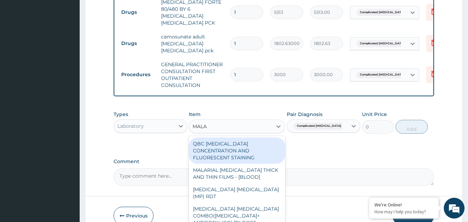
type input "MALAR"
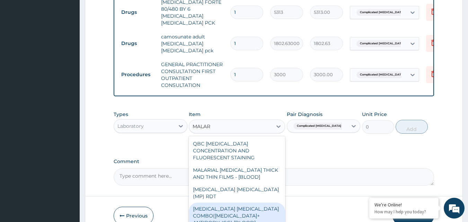
click at [243, 207] on div "MALARIA PARASITE COMBO(BLOOD FILM+ ANTIBODY, IGG) [BLOOD]" at bounding box center [237, 216] width 96 height 26
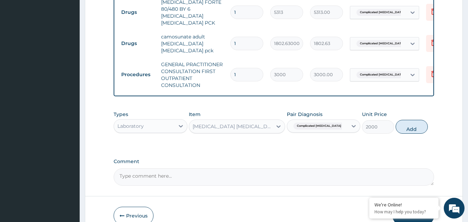
drag, startPoint x: 411, startPoint y: 127, endPoint x: 259, endPoint y: 149, distance: 153.9
click at [409, 128] on button "Add" at bounding box center [412, 127] width 32 height 14
type input "0"
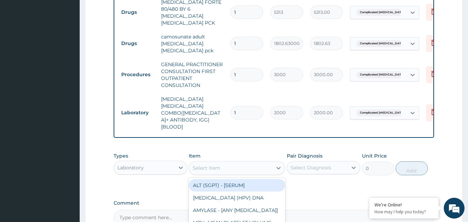
click at [242, 163] on div "Select Item" at bounding box center [230, 168] width 83 height 11
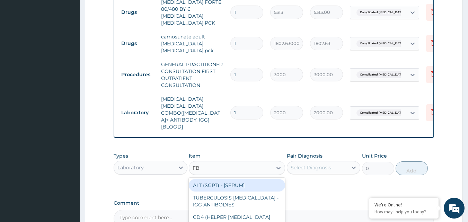
type input "FBC"
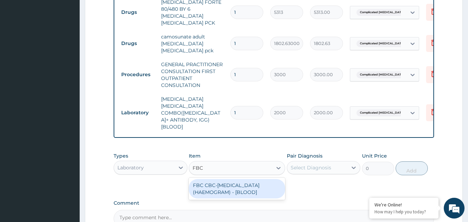
click at [225, 179] on div "FBC CBC-COMPLETE BLOOD COUNT (HAEMOGRAM) - [BLOOD]" at bounding box center [237, 188] width 96 height 19
type input "3000"
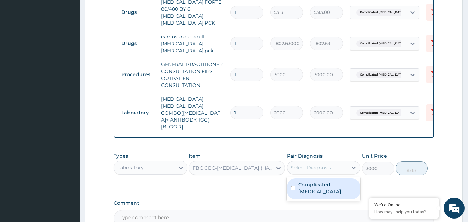
click at [334, 162] on div "Select Diagnosis" at bounding box center [317, 167] width 61 height 11
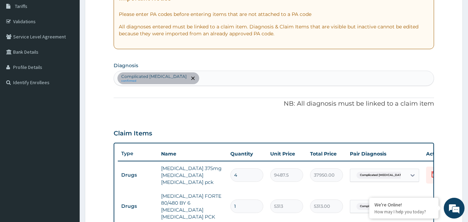
click at [226, 80] on div "Complicated malaria confirmed" at bounding box center [274, 78] width 320 height 15
type input "SEPSIS"
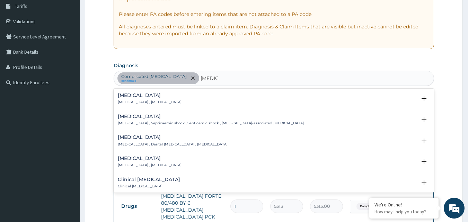
click at [166, 93] on div "Sepsis Systemic infection , Sepsis Select Status Query Query covers suspected (…" at bounding box center [274, 100] width 321 height 21
drag, startPoint x: 133, startPoint y: 103, endPoint x: 127, endPoint y: 95, distance: 9.8
click at [127, 95] on div "Sepsis Systemic infection , Sepsis" at bounding box center [150, 99] width 64 height 12
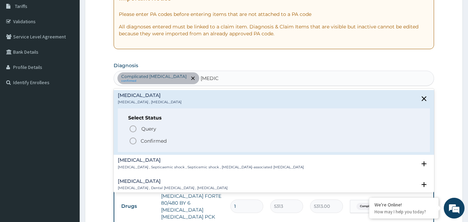
click at [127, 95] on h4 "Sepsis" at bounding box center [150, 95] width 64 height 5
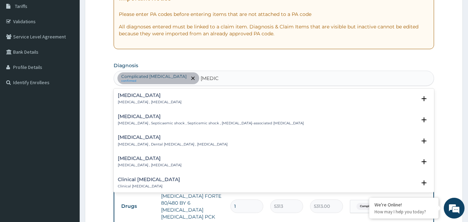
click at [127, 95] on h4 "Sepsis" at bounding box center [150, 95] width 64 height 5
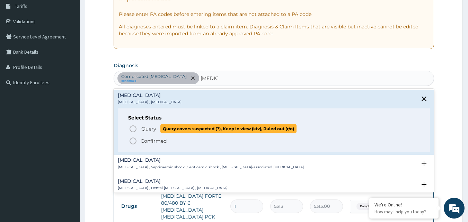
click at [133, 130] on icon "status option query" at bounding box center [133, 129] width 8 height 8
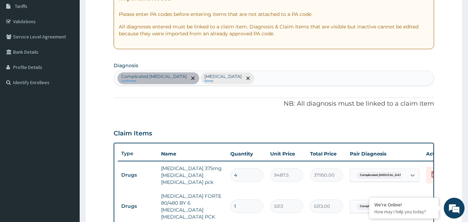
scroll to position [309, 0]
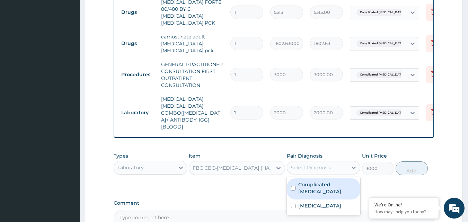
click at [330, 164] on div "Select Diagnosis" at bounding box center [311, 167] width 41 height 7
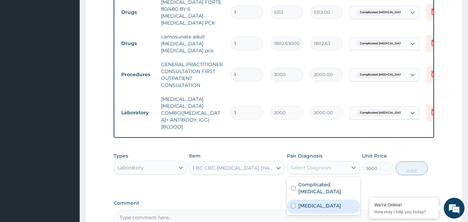
click at [305, 202] on label "Sepsis" at bounding box center [320, 205] width 43 height 7
checkbox input "true"
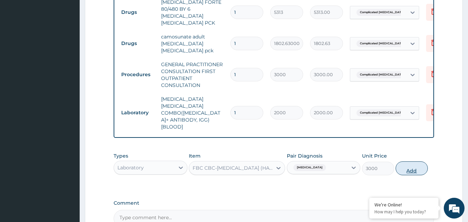
click at [413, 162] on button "Add" at bounding box center [412, 169] width 32 height 14
type input "0"
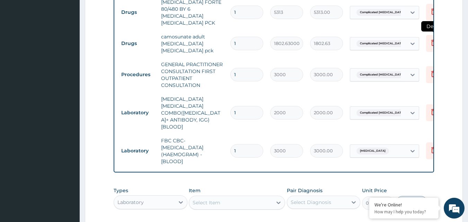
click at [427, 38] on icon at bounding box center [433, 43] width 15 height 17
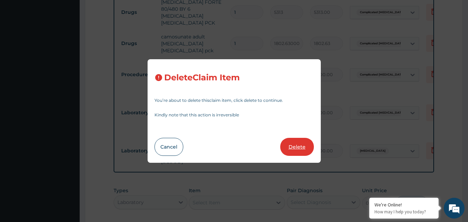
click at [298, 150] on button "Delete" at bounding box center [298, 147] width 34 height 18
type input "3000"
type input "3000.00"
type input "2000"
type input "2000.00"
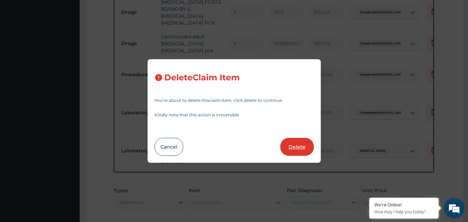
type input "3000"
type input "3000.00"
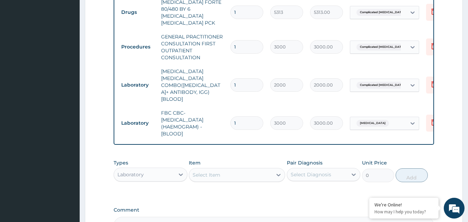
scroll to position [115, 0]
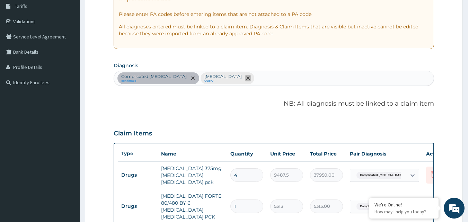
click at [245, 75] on span "remove selection option" at bounding box center [248, 78] width 6 height 6
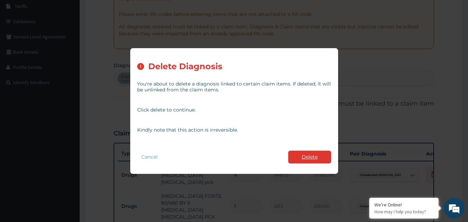
click at [309, 152] on button "Delete" at bounding box center [309, 157] width 43 height 13
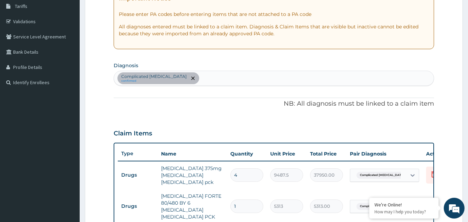
scroll to position [309, 0]
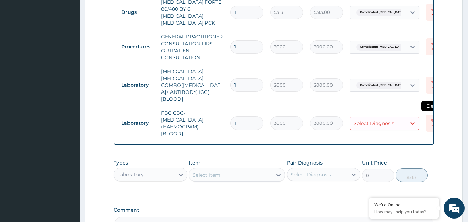
click at [430, 118] on icon at bounding box center [434, 122] width 8 height 8
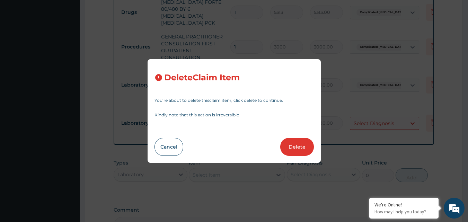
click at [293, 149] on button "Delete" at bounding box center [298, 147] width 34 height 18
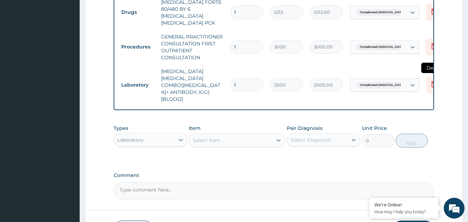
click at [431, 80] on icon at bounding box center [434, 84] width 8 height 8
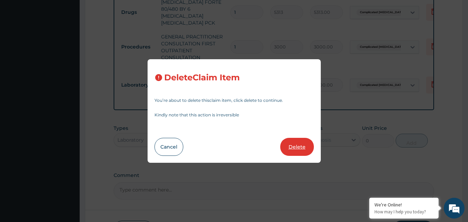
click at [302, 146] on button "Delete" at bounding box center [298, 147] width 34 height 18
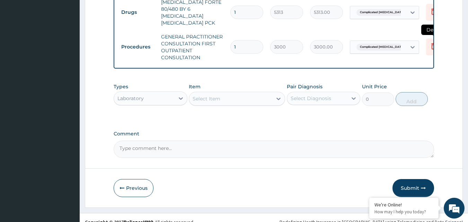
click at [432, 43] on icon at bounding box center [434, 46] width 5 height 6
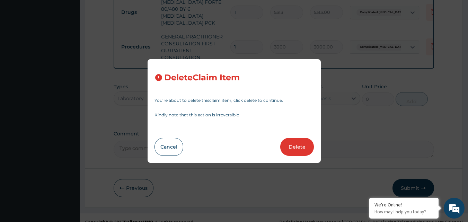
click at [298, 143] on button "Delete" at bounding box center [298, 147] width 34 height 18
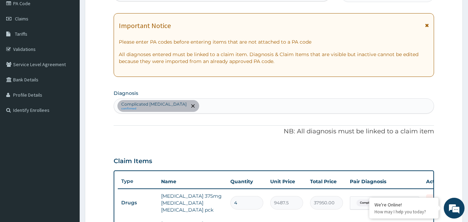
scroll to position [282, 0]
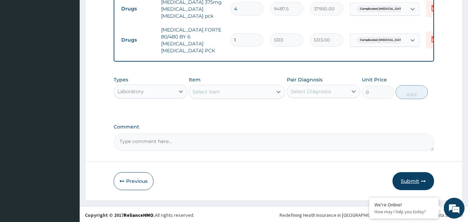
click at [411, 178] on button "Submit" at bounding box center [414, 181] width 42 height 18
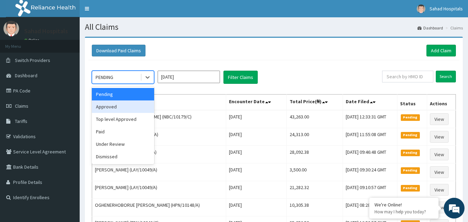
drag, startPoint x: 120, startPoint y: 75, endPoint x: 114, endPoint y: 106, distance: 31.1
click at [114, 84] on div "option Approved focused, 2 of 6. 6 results available. Use Up and Down to choose…" at bounding box center [123, 77] width 62 height 13
click at [114, 106] on div "Approved" at bounding box center [123, 107] width 62 height 12
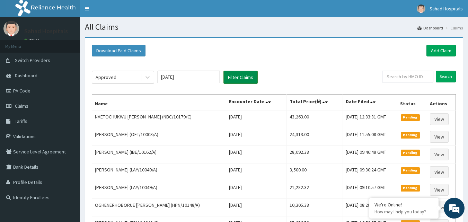
click at [243, 76] on button "Filter Claims" at bounding box center [241, 77] width 34 height 13
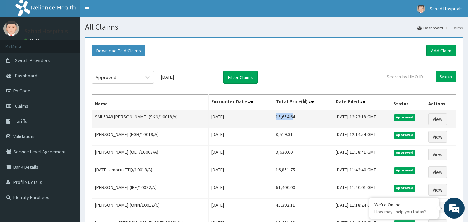
drag, startPoint x: 264, startPoint y: 118, endPoint x: 281, endPoint y: 119, distance: 17.4
click at [281, 119] on td "15,654.64" at bounding box center [303, 119] width 60 height 18
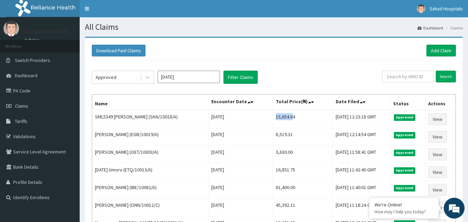
drag, startPoint x: 231, startPoint y: 147, endPoint x: 124, endPoint y: 109, distance: 113.7
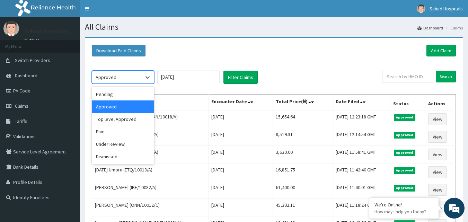
click at [112, 75] on div "Approved" at bounding box center [106, 77] width 21 height 7
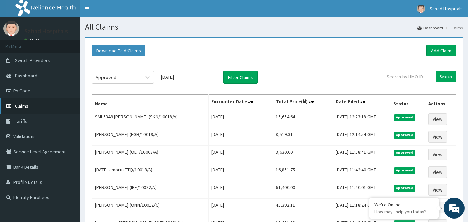
click at [21, 111] on link "Claims" at bounding box center [40, 105] width 80 height 15
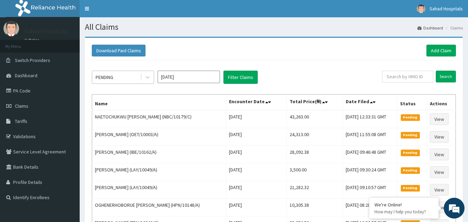
click at [123, 80] on div "PENDING" at bounding box center [116, 77] width 48 height 11
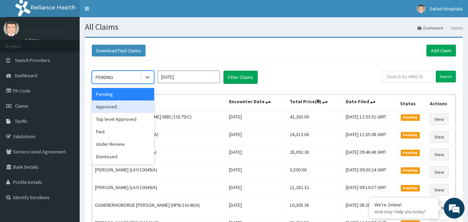
click at [114, 107] on div "Approved" at bounding box center [123, 107] width 62 height 12
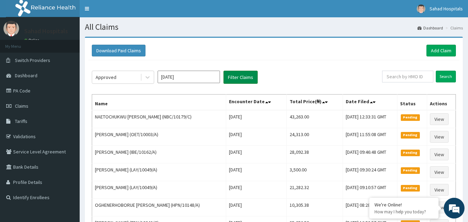
click at [241, 71] on button "Filter Claims" at bounding box center [241, 77] width 34 height 13
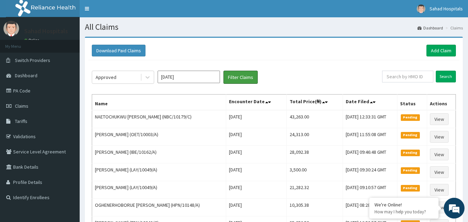
drag, startPoint x: 241, startPoint y: 71, endPoint x: 380, endPoint y: 58, distance: 139.4
click at [380, 58] on div "Download Paid Claims Add Claim × Note you can only download claims within a max…" at bounding box center [274, 170] width 378 height 265
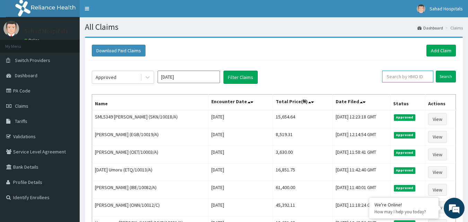
click at [400, 79] on input "text" at bounding box center [407, 77] width 51 height 12
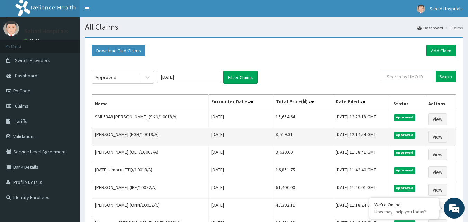
drag, startPoint x: 400, startPoint y: 79, endPoint x: 240, endPoint y: 143, distance: 172.3
click at [240, 143] on td "Thu Sep 04 2025" at bounding box center [241, 137] width 64 height 18
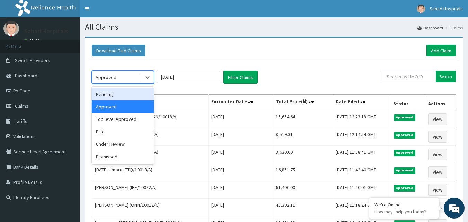
drag, startPoint x: 132, startPoint y: 81, endPoint x: 122, endPoint y: 94, distance: 17.1
click at [122, 84] on div "option Approved, selected. option Pending focused, 1 of 6. 6 results available.…" at bounding box center [123, 77] width 62 height 13
click at [122, 94] on div "Pending" at bounding box center [123, 94] width 62 height 12
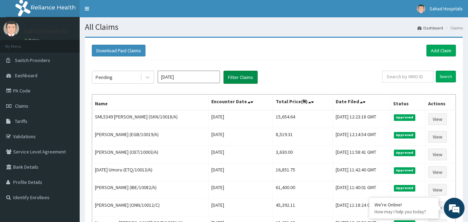
click at [236, 78] on button "Filter Claims" at bounding box center [241, 77] width 34 height 13
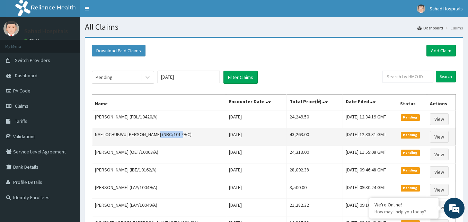
drag, startPoint x: 156, startPoint y: 134, endPoint x: 182, endPoint y: 136, distance: 26.8
click at [182, 136] on td "NAETOCHUKWU DANIEL AGU (NBC/10179/C)" at bounding box center [159, 137] width 134 height 18
copy td "NBC/10179/C"
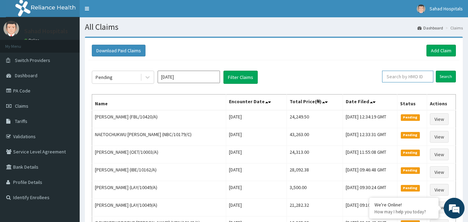
click at [403, 78] on input "text" at bounding box center [407, 77] width 51 height 12
paste input "NBC/10179/C"
type input "NBC/10179/C"
click at [446, 78] on input "Search" at bounding box center [446, 77] width 20 height 12
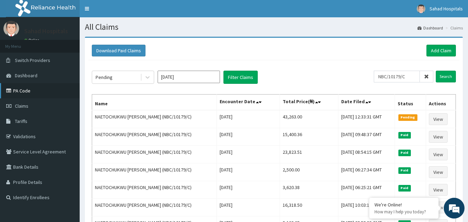
click at [19, 84] on link "PA Code" at bounding box center [40, 90] width 80 height 15
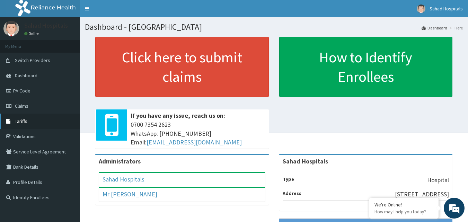
click at [18, 123] on span "Tariffs" at bounding box center [21, 121] width 12 height 6
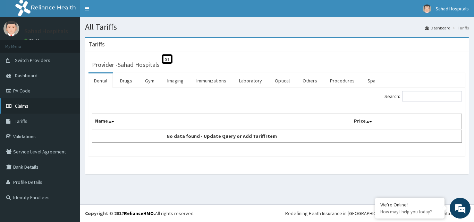
click at [17, 111] on link "Claims" at bounding box center [40, 105] width 80 height 15
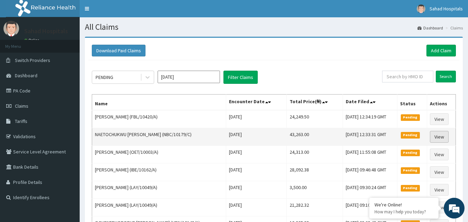
click at [440, 135] on link "View" at bounding box center [439, 137] width 19 height 12
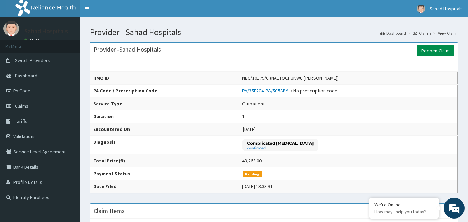
click at [427, 50] on link "Reopen Claim" at bounding box center [435, 51] width 37 height 12
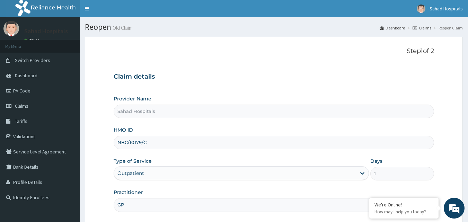
scroll to position [65, 0]
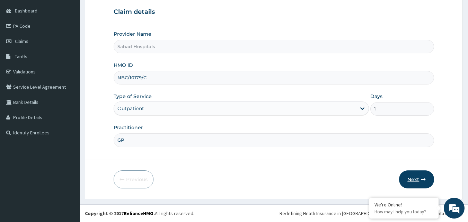
click at [413, 175] on button "Next" at bounding box center [416, 180] width 35 height 18
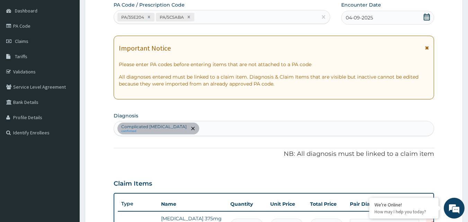
scroll to position [243, 0]
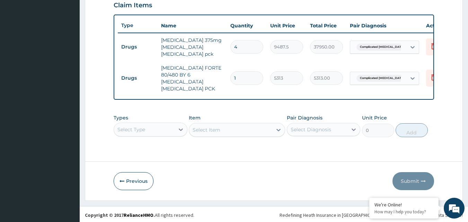
click at [247, 48] on input "4" at bounding box center [247, 47] width 33 height 14
type input "0.00"
type input "1"
type input "9487.50"
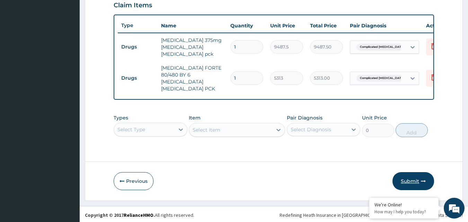
type input "1"
click at [404, 182] on button "Submit" at bounding box center [414, 181] width 42 height 18
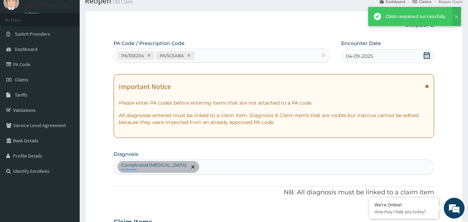
scroll to position [243, 0]
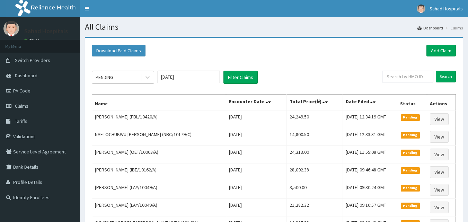
click at [126, 81] on div "PENDING" at bounding box center [116, 77] width 48 height 11
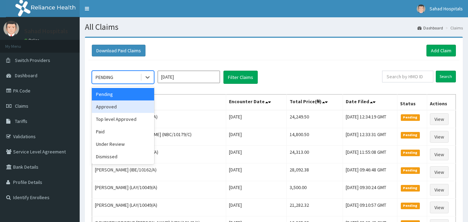
click at [114, 107] on div "Approved" at bounding box center [123, 107] width 62 height 12
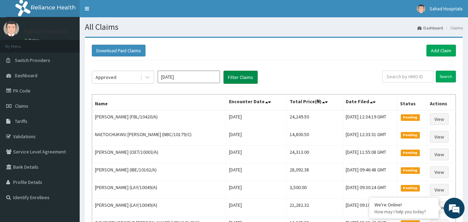
click at [246, 76] on button "Filter Claims" at bounding box center [241, 77] width 34 height 13
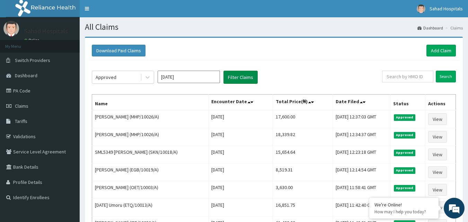
click at [246, 76] on button "Filter Claims" at bounding box center [241, 77] width 34 height 13
click at [21, 93] on link "PA Code" at bounding box center [40, 90] width 80 height 15
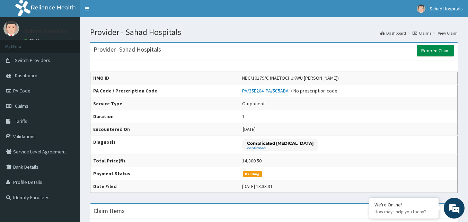
click at [430, 52] on link "Reopen Claim" at bounding box center [435, 51] width 37 height 12
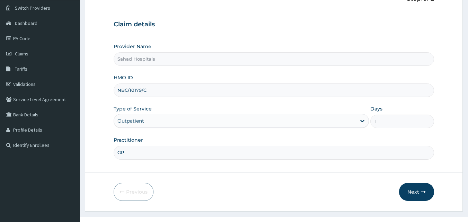
scroll to position [65, 0]
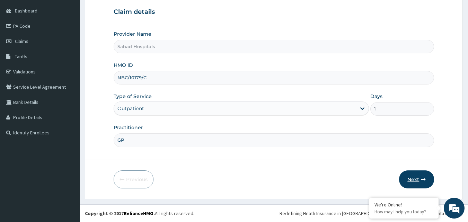
click at [417, 175] on button "Next" at bounding box center [416, 180] width 35 height 18
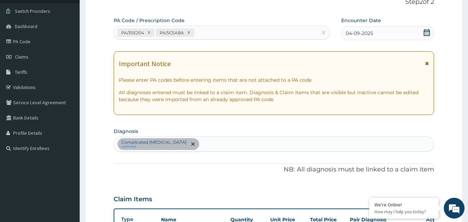
scroll to position [0, 0]
click at [183, 141] on div "Complicated [MEDICAL_DATA] confirmed" at bounding box center [274, 144] width 320 height 15
type input "[MEDICAL_DATA]"
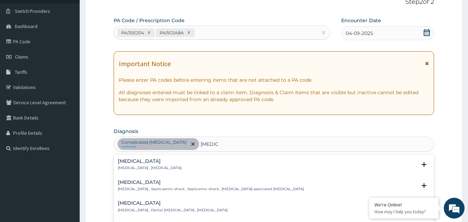
click at [132, 160] on h4 "[MEDICAL_DATA]" at bounding box center [150, 161] width 64 height 5
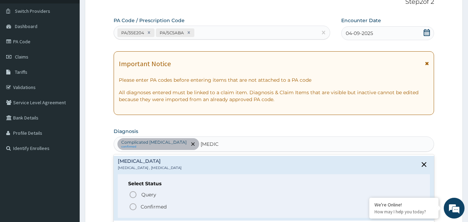
click at [133, 203] on icon "status option filled" at bounding box center [133, 207] width 8 height 8
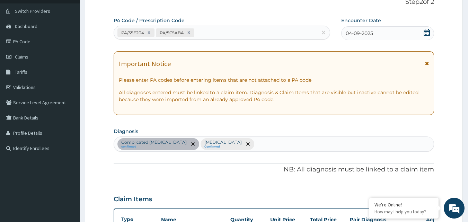
scroll to position [243, 0]
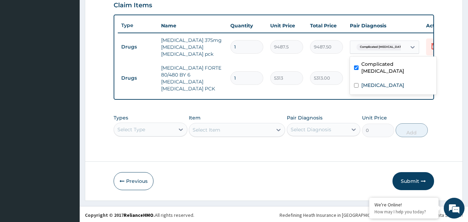
click at [403, 45] on div "Complicated malaria" at bounding box center [379, 47] width 56 height 12
click at [356, 66] on input "checkbox" at bounding box center [356, 68] width 5 height 5
checkbox input "false"
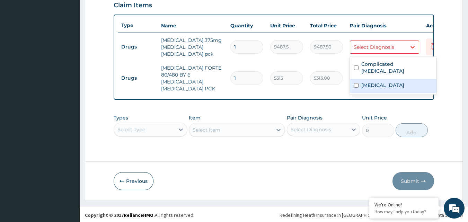
click at [356, 83] on input "checkbox" at bounding box center [356, 85] width 5 height 5
checkbox input "true"
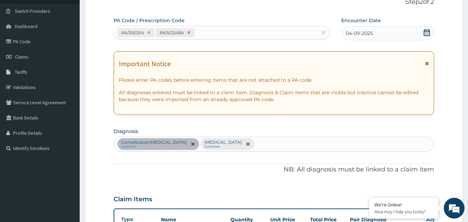
click at [187, 33] on icon at bounding box center [189, 32] width 5 height 5
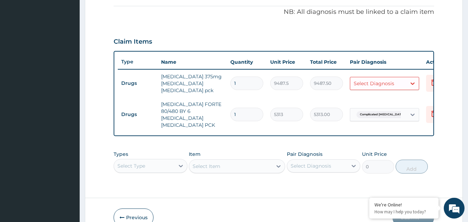
scroll to position [13, 0]
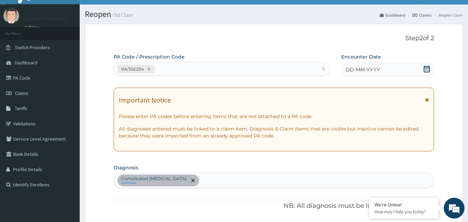
click at [190, 182] on div "Complicated malaria confirmed" at bounding box center [274, 180] width 320 height 15
type input "SEPSIS"
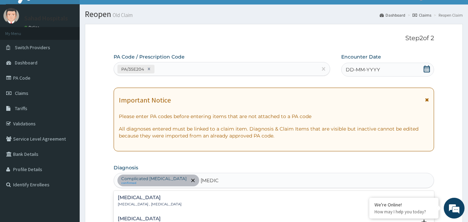
click at [146, 201] on div "Sepsis Systemic infection , Sepsis" at bounding box center [150, 201] width 64 height 12
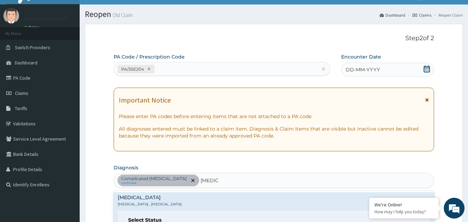
scroll to position [207, 0]
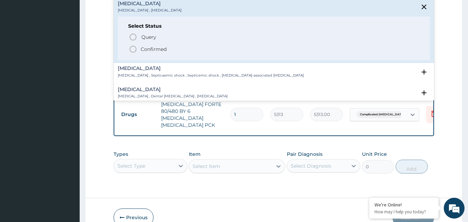
click at [132, 48] on icon "status option filled" at bounding box center [133, 49] width 8 height 8
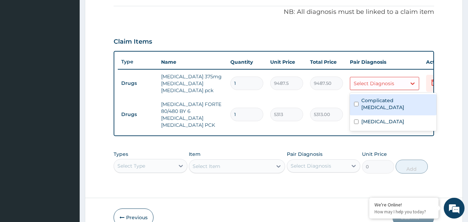
click at [365, 88] on div "Select Diagnosis" at bounding box center [379, 83] width 56 height 11
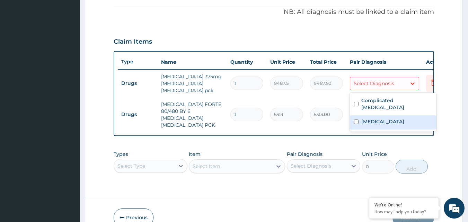
click at [355, 120] on input "checkbox" at bounding box center [356, 122] width 5 height 5
checkbox input "true"
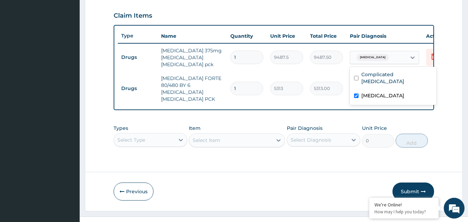
scroll to position [243, 0]
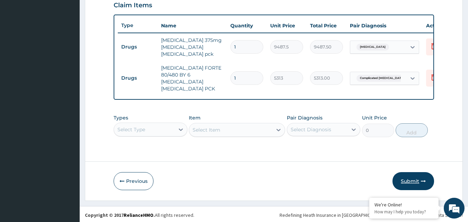
click at [405, 178] on button "Submit" at bounding box center [414, 181] width 42 height 18
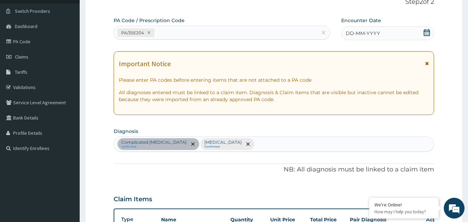
click at [358, 29] on div "DD-MM-YYYY" at bounding box center [388, 33] width 93 height 14
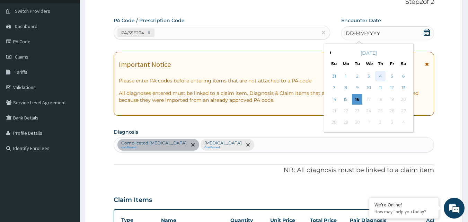
click at [380, 76] on div "4" at bounding box center [381, 76] width 10 height 10
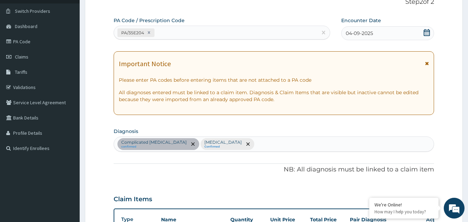
scroll to position [243, 0]
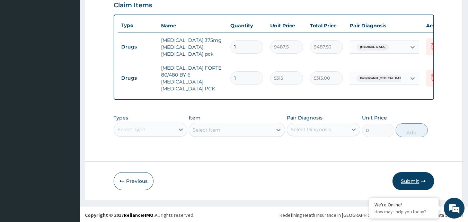
click at [414, 177] on button "Submit" at bounding box center [414, 181] width 42 height 18
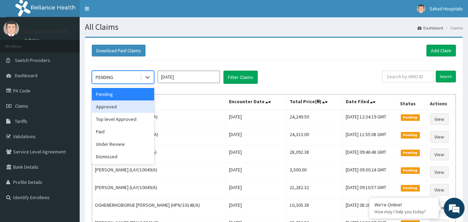
drag, startPoint x: 115, startPoint y: 77, endPoint x: 102, endPoint y: 106, distance: 32.4
click at [102, 84] on div "option Approved focused, 2 of 6. 6 results available. Use Up and Down to choose…" at bounding box center [123, 77] width 62 height 13
click at [102, 106] on div "Approved" at bounding box center [123, 107] width 62 height 12
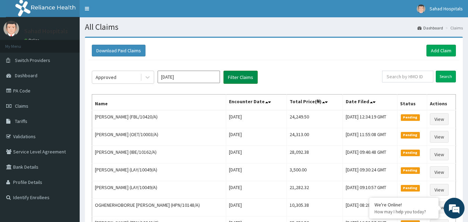
click at [234, 80] on button "Filter Claims" at bounding box center [241, 77] width 34 height 13
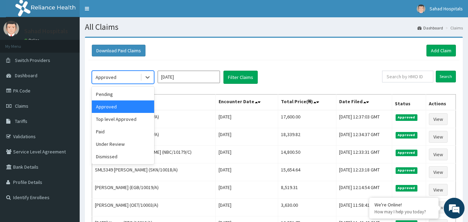
click at [126, 81] on div "Approved" at bounding box center [116, 77] width 48 height 11
click at [117, 147] on div "Under Review" at bounding box center [123, 144] width 62 height 12
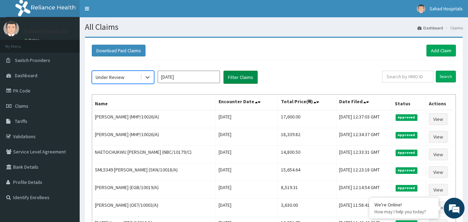
click at [234, 80] on button "Filter Claims" at bounding box center [241, 77] width 34 height 13
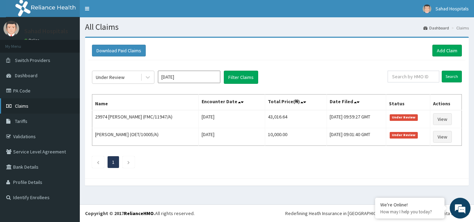
click at [21, 105] on span "Claims" at bounding box center [22, 106] width 14 height 6
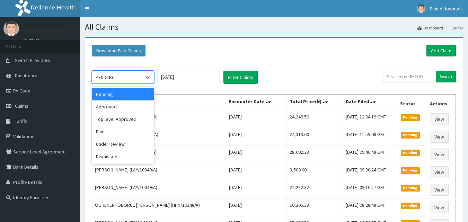
click at [117, 82] on div "PENDING" at bounding box center [116, 77] width 48 height 11
click at [107, 106] on div "Approved" at bounding box center [123, 107] width 62 height 12
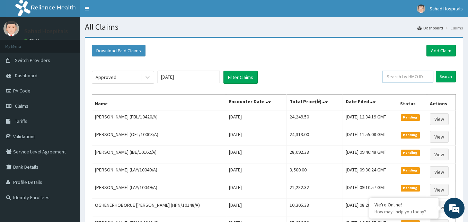
click at [401, 79] on input "text" at bounding box center [407, 77] width 51 height 12
paste input "NBC/10179/C"
type input "NBC/10179/C"
click at [446, 77] on input "Search" at bounding box center [446, 77] width 20 height 12
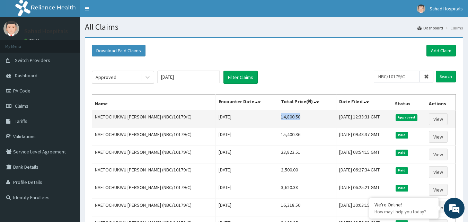
drag, startPoint x: 262, startPoint y: 118, endPoint x: 293, endPoint y: 119, distance: 30.2
click at [293, 119] on td "14,800.50" at bounding box center [307, 119] width 58 height 18
copy td "14,800.50"
click at [436, 120] on link "View" at bounding box center [438, 119] width 19 height 12
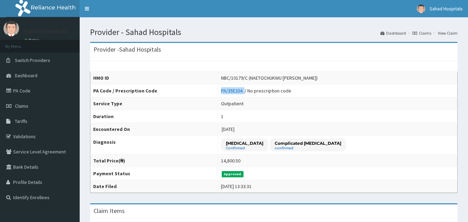
drag, startPoint x: 242, startPoint y: 89, endPoint x: 266, endPoint y: 92, distance: 24.0
click at [266, 92] on td "PA/35E204 / No prescription code" at bounding box center [338, 91] width 240 height 13
copy link "PA/35E204"
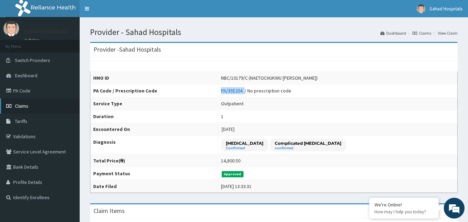
click at [24, 106] on span "Claims" at bounding box center [22, 106] width 14 height 6
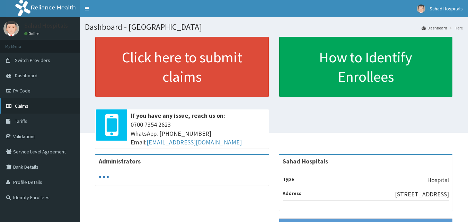
click at [37, 103] on link "Claims" at bounding box center [40, 105] width 80 height 15
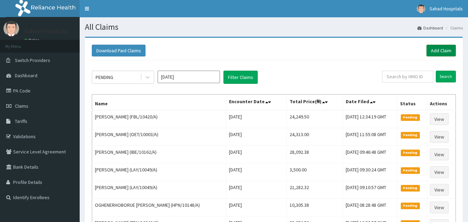
click at [443, 50] on link "Add Claim" at bounding box center [441, 51] width 29 height 12
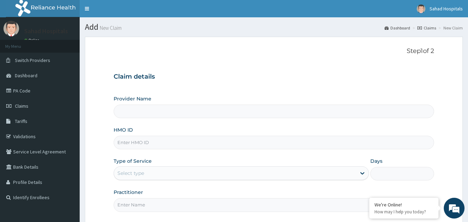
click at [183, 143] on input "HMO ID" at bounding box center [274, 143] width 321 height 14
type input "Sahad Hospitals"
paste input "IBE/10007/A"
type input "IBE/10007/A"
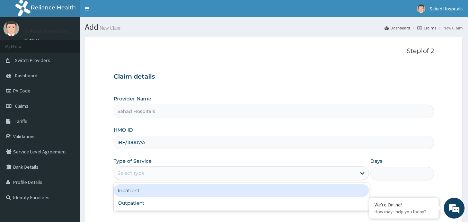
click at [128, 170] on div "Select type" at bounding box center [131, 173] width 27 height 7
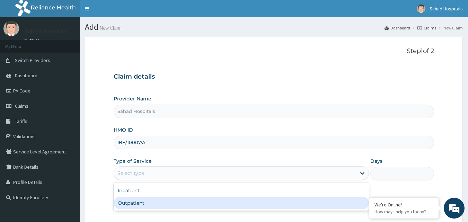
click at [127, 201] on div "Outpatient" at bounding box center [242, 203] width 256 height 12
type input "1"
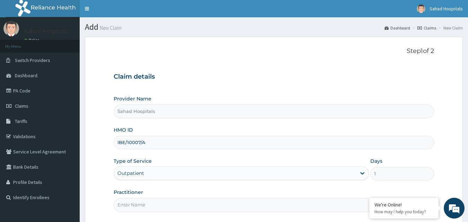
click at [127, 201] on input "Practitioner" at bounding box center [274, 205] width 321 height 14
type input "GP"
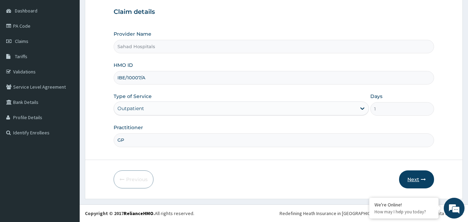
click at [413, 179] on button "Next" at bounding box center [416, 180] width 35 height 18
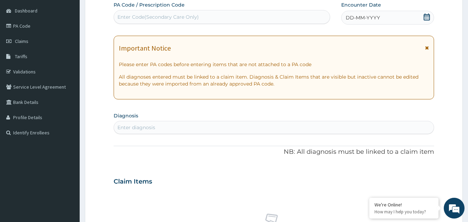
click at [196, 14] on div "Enter Code(Secondary Care Only)" at bounding box center [158, 17] width 81 height 7
click at [197, 16] on div "Enter Code(Secondary Care Only)" at bounding box center [158, 17] width 81 height 7
paste input "PA/4F5967"
type input "PA/4F5967"
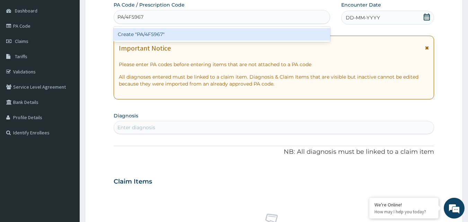
click at [147, 31] on div "Create "PA/4F5967"" at bounding box center [222, 34] width 217 height 12
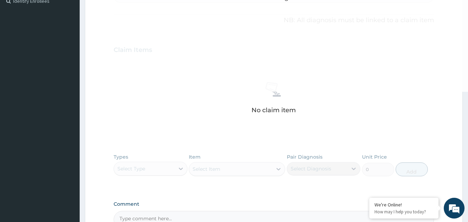
scroll to position [2, 0]
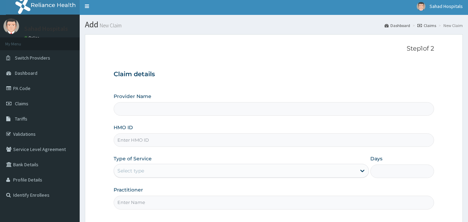
type input "Sahad Hospitals"
click at [137, 139] on input "HMO ID" at bounding box center [274, 140] width 321 height 14
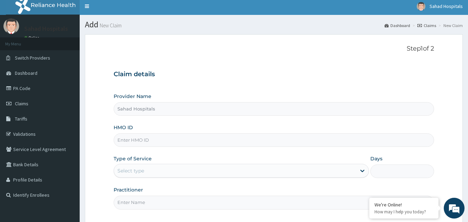
paste input "[PERSON_NAME]"
type input "C"
click at [185, 6] on nav "Toggle navigation [GEOGRAPHIC_DATA] - [EMAIL_ADDRESS][DOMAIN_NAME] Member since…" at bounding box center [274, 6] width 389 height 17
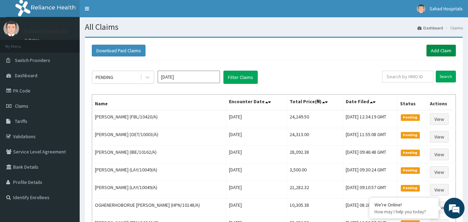
click at [432, 53] on link "Add Claim" at bounding box center [441, 51] width 29 height 12
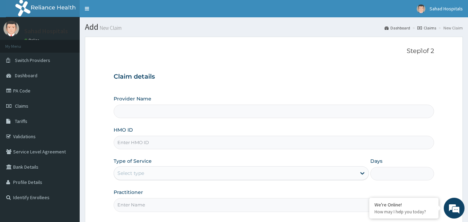
click at [149, 142] on input "HMO ID" at bounding box center [274, 143] width 321 height 14
type input "Sahad Hospitals"
paste input "IBE/10007/A"
type input "IBE/10007/A"
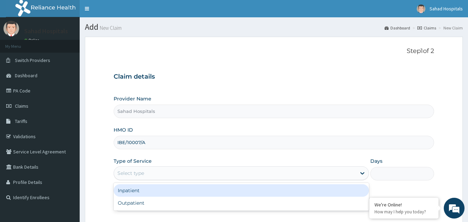
click at [128, 171] on div "Select type" at bounding box center [131, 173] width 27 height 7
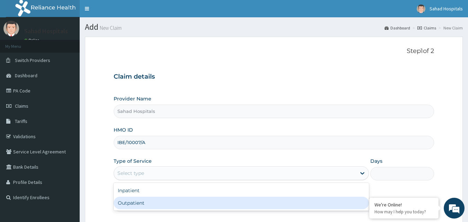
click at [123, 204] on div "Outpatient" at bounding box center [242, 203] width 256 height 12
type input "1"
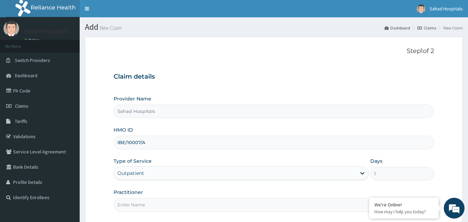
click at [123, 204] on input "Practitioner" at bounding box center [274, 205] width 321 height 14
type input "GP"
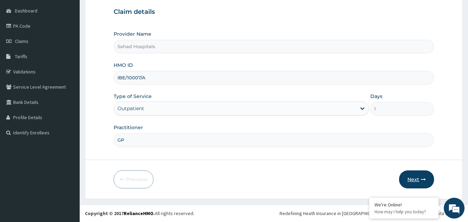
click at [413, 178] on button "Next" at bounding box center [416, 180] width 35 height 18
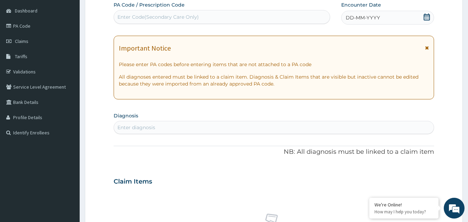
click at [223, 17] on div "Enter Code(Secondary Care Only)" at bounding box center [222, 16] width 216 height 11
click at [223, 15] on div "Enter Code(Secondary Care Only)" at bounding box center [222, 16] width 216 height 11
drag, startPoint x: 223, startPoint y: 15, endPoint x: 160, endPoint y: 17, distance: 63.2
click at [160, 17] on div "Enter Code(Secondary Care Only)" at bounding box center [158, 17] width 81 height 7
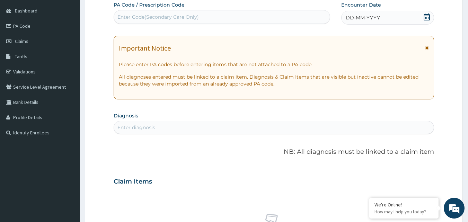
paste input "PA/4F5967"
type input "PA/4F5967"
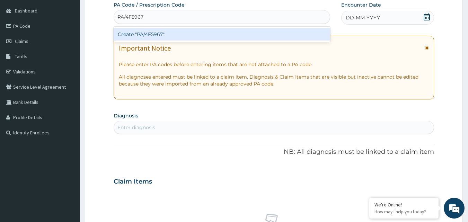
click at [146, 34] on div "Create "PA/4F5967"" at bounding box center [222, 34] width 217 height 12
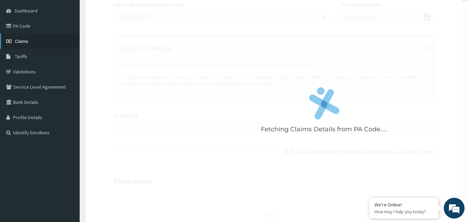
click at [40, 40] on link "Claims" at bounding box center [40, 41] width 80 height 15
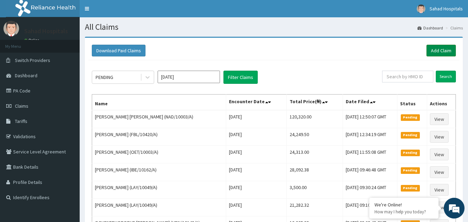
click at [443, 48] on link "Add Claim" at bounding box center [441, 51] width 29 height 12
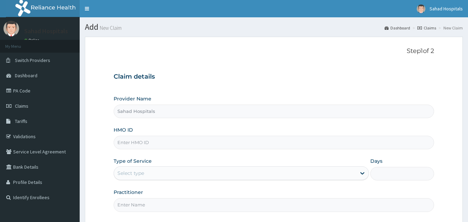
type input "Sahad Hospitals"
click at [203, 143] on input "HMO ID" at bounding box center [274, 143] width 321 height 14
paste input "PA/4F5967"
type input "P"
click at [194, 146] on input "HMO ID" at bounding box center [274, 143] width 321 height 14
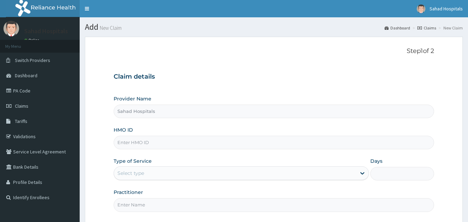
paste input "IBE/10007/A"
type input "IBE/10007/A"
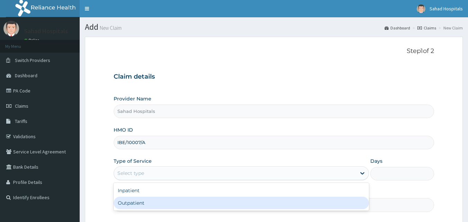
drag, startPoint x: 157, startPoint y: 175, endPoint x: 140, endPoint y: 201, distance: 31.3
click at [140, 180] on div "option Outpatient focused, 2 of 2. 2 results available. Use Up and Down to choo…" at bounding box center [242, 173] width 256 height 14
click at [140, 201] on div "Outpatient" at bounding box center [242, 203] width 256 height 12
type input "1"
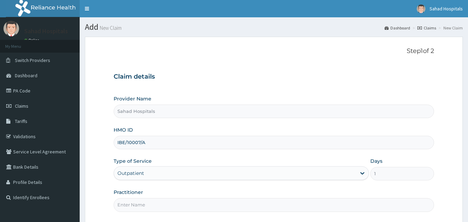
click at [140, 201] on input "Practitioner" at bounding box center [274, 205] width 321 height 14
type input "GP"
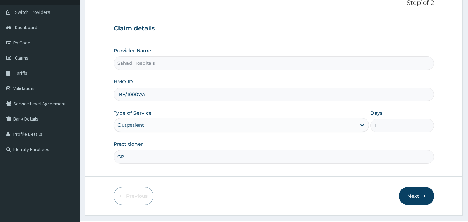
scroll to position [65, 0]
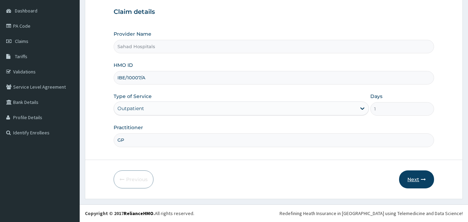
click at [415, 182] on button "Next" at bounding box center [416, 180] width 35 height 18
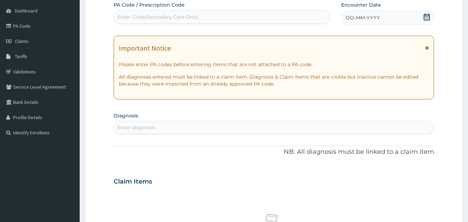
click at [147, 19] on div "Enter Code(Secondary Care Only)" at bounding box center [158, 17] width 81 height 7
click at [210, 17] on div "Enter Code(Secondary Care Only)" at bounding box center [222, 16] width 216 height 11
paste input "PA/4F5967"
type input "PA/4F5967"
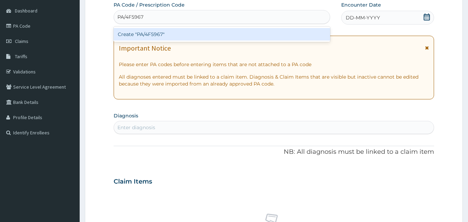
click at [186, 31] on div "Create "PA/4F5967"" at bounding box center [222, 34] width 217 height 12
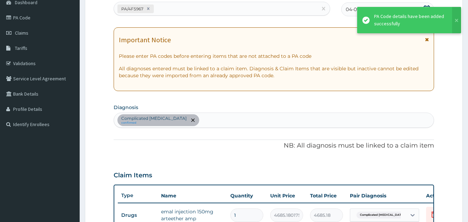
scroll to position [250, 0]
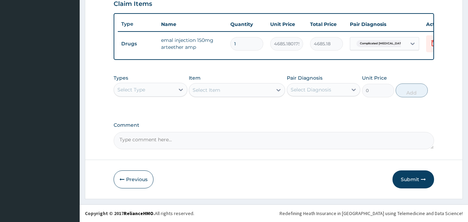
click at [148, 91] on div "Select Type" at bounding box center [144, 89] width 61 height 11
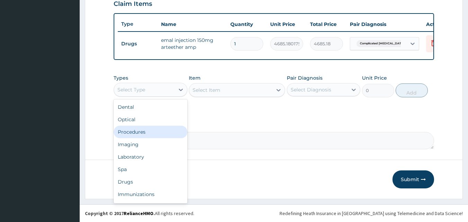
click at [138, 129] on div "Procedures" at bounding box center [151, 132] width 74 height 12
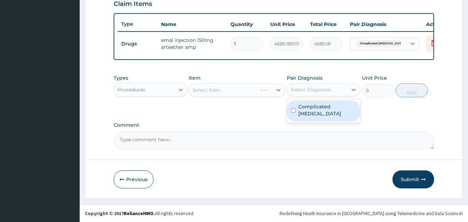
click at [302, 88] on div "Select Diagnosis" at bounding box center [311, 89] width 41 height 7
click at [293, 108] on input "checkbox" at bounding box center [293, 110] width 5 height 5
checkbox input "true"
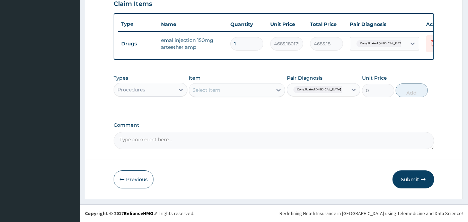
click at [207, 87] on div "Select Item" at bounding box center [207, 90] width 28 height 7
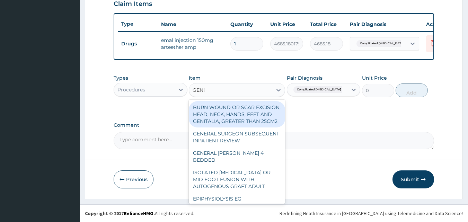
type input "GENER"
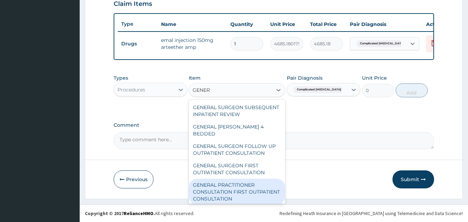
click at [235, 192] on div "GENERAL PRACTITIONER CONSULTATION FIRST OUTPATIENT CONSULTATION" at bounding box center [237, 192] width 96 height 26
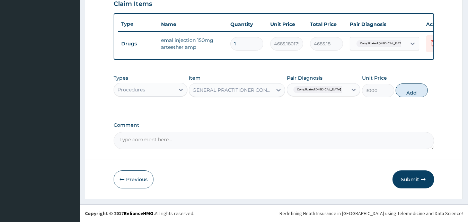
click at [413, 92] on button "Add" at bounding box center [412, 91] width 32 height 14
type input "0"
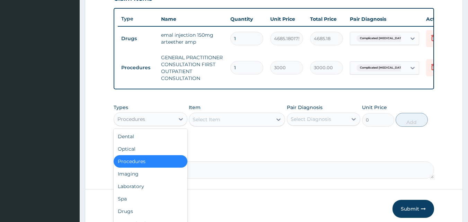
click at [173, 121] on div "Procedures" at bounding box center [144, 119] width 61 height 11
click at [134, 192] on div "Laboratory" at bounding box center [151, 186] width 74 height 12
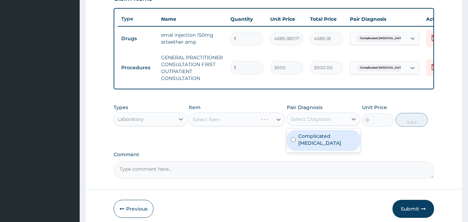
drag, startPoint x: 305, startPoint y: 126, endPoint x: 292, endPoint y: 142, distance: 21.0
click at [292, 126] on div "option Complicated malaria, selected. option Complicated malaria focused, 1 of …" at bounding box center [324, 119] width 74 height 13
click at [292, 142] on input "checkbox" at bounding box center [293, 140] width 5 height 5
checkbox input "true"
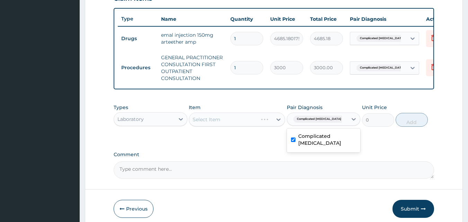
scroll to position [56, 0]
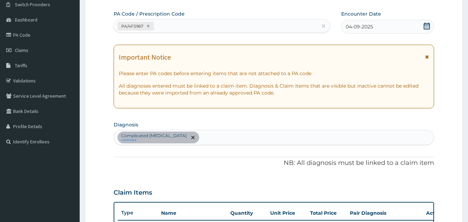
click at [202, 140] on div "Complicated malaria confirmed" at bounding box center [274, 137] width 320 height 15
type input "SEPSIS"
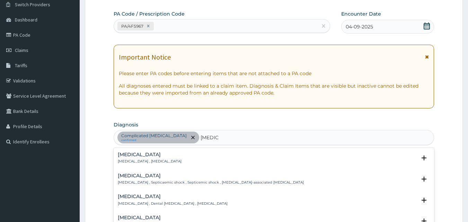
click at [138, 159] on p "Systemic infection , Sepsis" at bounding box center [150, 161] width 64 height 5
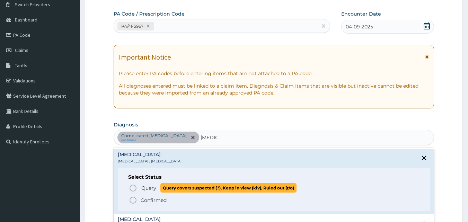
click at [133, 187] on icon "status option query" at bounding box center [133, 188] width 8 height 8
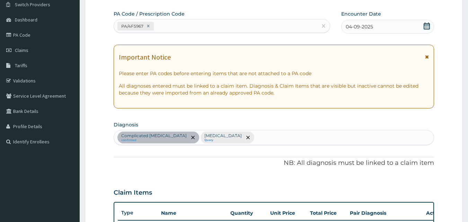
scroll to position [250, 0]
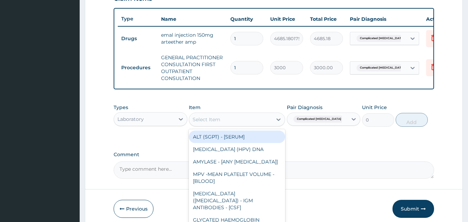
click at [250, 125] on div "Select Item" at bounding box center [230, 119] width 83 height 11
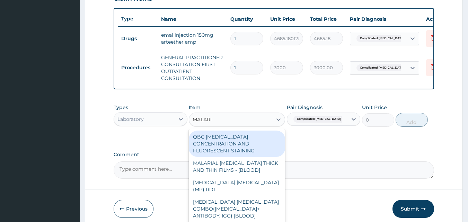
type input "MALARIA"
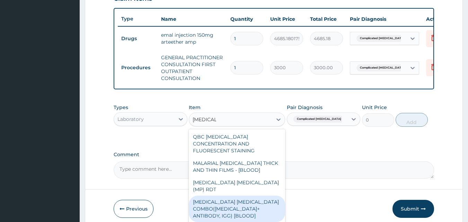
click at [236, 196] on div "MALARIA PARASITE COMBO(BLOOD FILM+ ANTIBODY, IGG) [BLOOD]" at bounding box center [237, 209] width 96 height 26
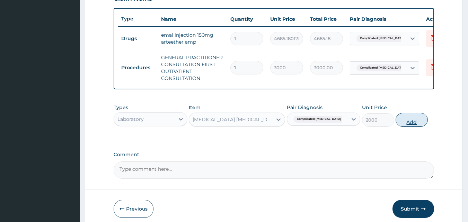
click at [405, 127] on button "Add" at bounding box center [412, 120] width 32 height 14
type input "0"
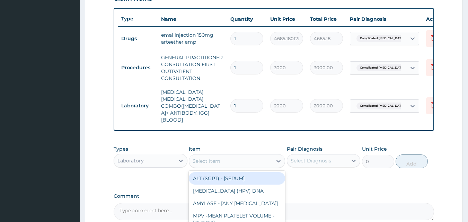
click at [196, 158] on div "Select Item" at bounding box center [207, 161] width 28 height 7
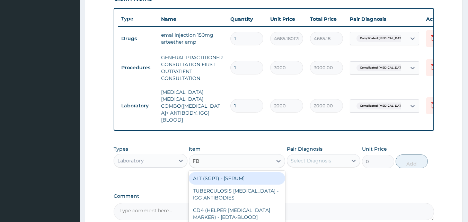
type input "FBC"
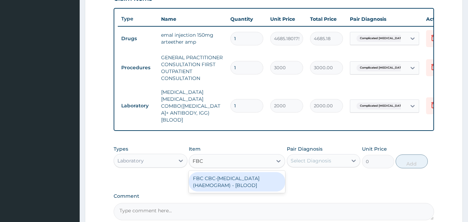
click at [239, 172] on div "FBC CBC-COMPLETE BLOOD COUNT (HAEMOGRAM) - [BLOOD]" at bounding box center [237, 181] width 96 height 19
type input "3000"
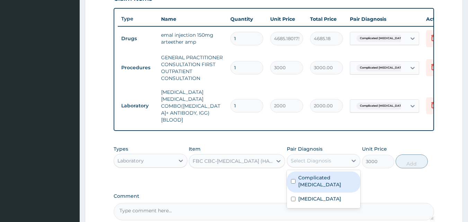
click at [302, 157] on div "Select Diagnosis" at bounding box center [311, 160] width 41 height 7
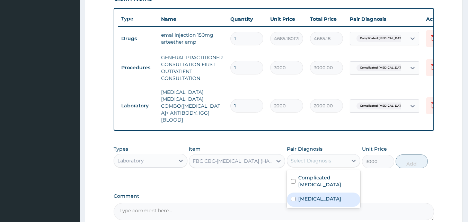
click at [294, 197] on input "checkbox" at bounding box center [293, 199] width 5 height 5
checkbox input "true"
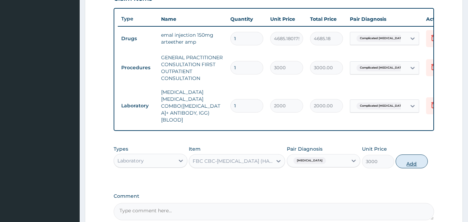
click at [416, 155] on button "Add" at bounding box center [412, 162] width 32 height 14
type input "0"
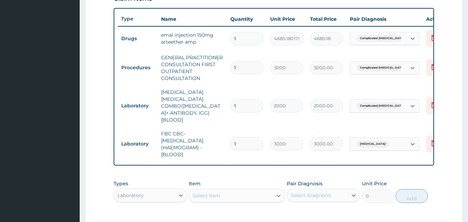
scroll to position [347, 0]
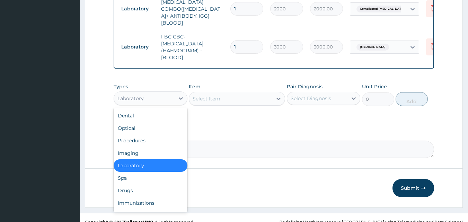
click at [166, 93] on div "Laboratory" at bounding box center [144, 98] width 61 height 11
click at [132, 186] on div "Drugs" at bounding box center [151, 190] width 74 height 12
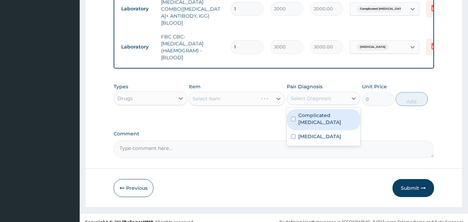
click at [305, 95] on div "Select Diagnosis" at bounding box center [311, 98] width 41 height 7
click at [294, 117] on input "checkbox" at bounding box center [293, 119] width 5 height 5
checkbox input "true"
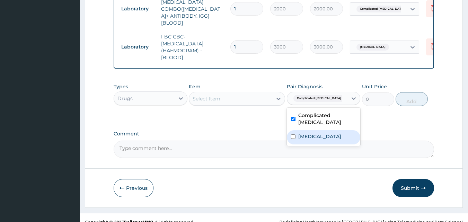
click at [257, 93] on div "Select Item" at bounding box center [230, 98] width 83 height 11
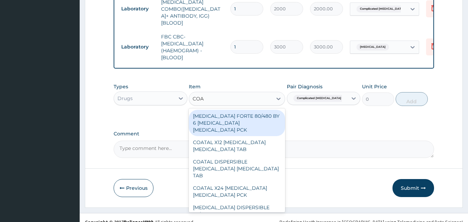
type input "COAR"
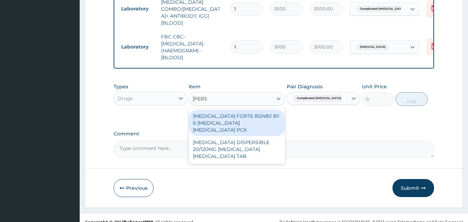
click at [219, 110] on div "[MEDICAL_DATA] FORTE 80/480 BY 6 [MEDICAL_DATA] [MEDICAL_DATA] PCK" at bounding box center [237, 123] width 96 height 26
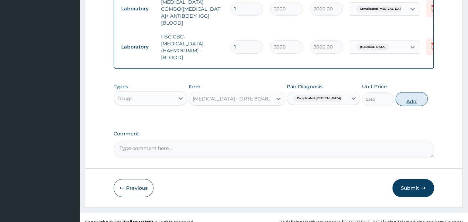
click at [407, 97] on button "Add" at bounding box center [412, 99] width 32 height 14
type input "0"
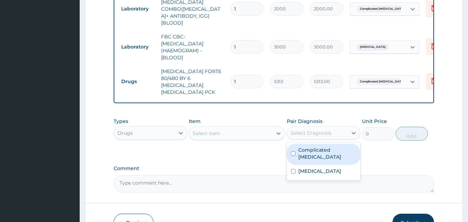
click at [309, 128] on div "Select Diagnosis" at bounding box center [317, 133] width 61 height 11
click at [295, 152] on input "checkbox" at bounding box center [293, 154] width 5 height 5
checkbox input "true"
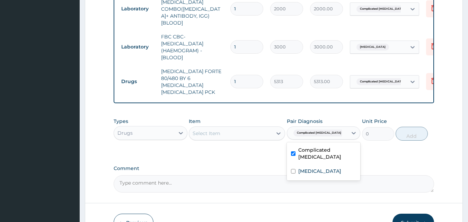
click at [242, 128] on div "Select Item" at bounding box center [230, 133] width 83 height 11
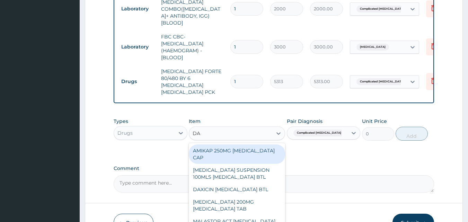
type input "D"
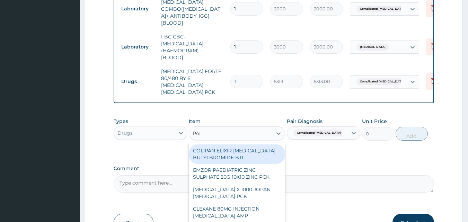
type input "PANA"
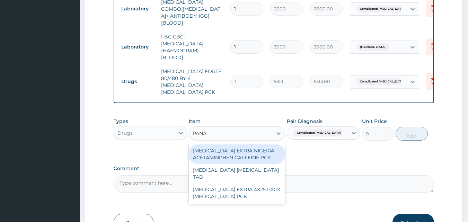
click at [236, 145] on div "PANADOL EXTRA NIGERIA ACETAMINPHEN CAFFEINE PCK" at bounding box center [237, 154] width 96 height 19
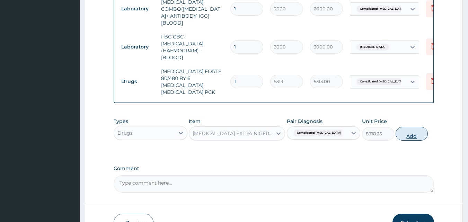
click at [415, 127] on button "Add" at bounding box center [412, 134] width 32 height 14
type input "0"
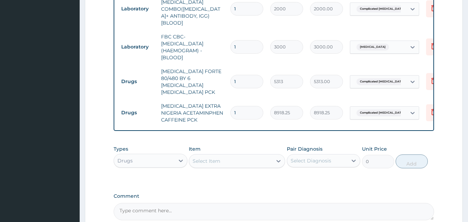
scroll to position [409, 0]
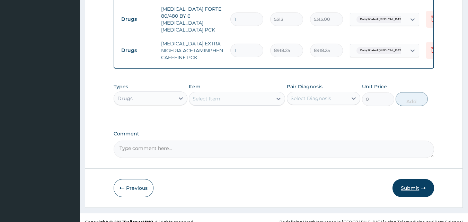
click at [408, 179] on button "Submit" at bounding box center [414, 188] width 42 height 18
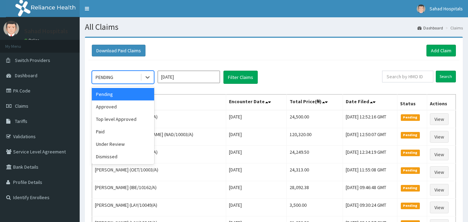
click at [130, 75] on div "PENDING" at bounding box center [116, 77] width 48 height 11
click at [119, 106] on div "Approved" at bounding box center [123, 107] width 62 height 12
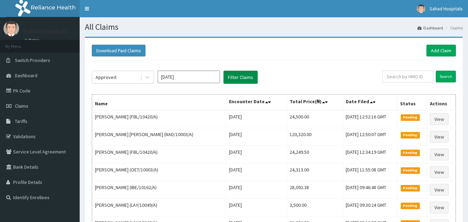
click at [238, 81] on button "Filter Claims" at bounding box center [241, 77] width 34 height 13
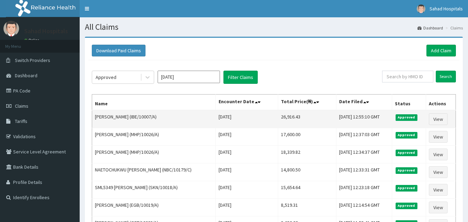
drag, startPoint x: 257, startPoint y: 115, endPoint x: 294, endPoint y: 115, distance: 37.1
click at [294, 115] on tr "Cynthia Okpala (IBE/10007/A) Thu Sep 04 2025 26,916.43 Tue, 16 Sep 2025 12:55:1…" at bounding box center [274, 119] width 364 height 18
click at [438, 117] on link "View" at bounding box center [438, 119] width 19 height 12
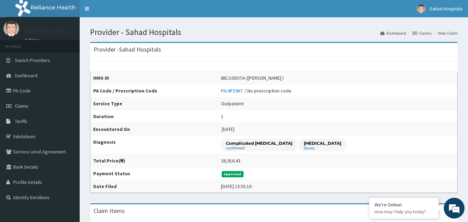
drag, startPoint x: 244, startPoint y: 162, endPoint x: 274, endPoint y: 160, distance: 30.2
click at [274, 160] on tr "Total Price(₦) 26,916.43" at bounding box center [274, 161] width 368 height 13
drag, startPoint x: 256, startPoint y: 162, endPoint x: 250, endPoint y: 161, distance: 5.9
click at [250, 161] on td "26,916.43" at bounding box center [338, 161] width 240 height 13
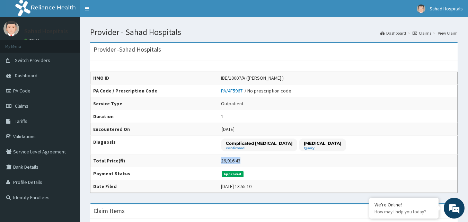
drag, startPoint x: 250, startPoint y: 161, endPoint x: 270, endPoint y: 160, distance: 20.2
click at [270, 160] on td "26,916.43" at bounding box center [338, 161] width 240 height 13
copy div "26,916.43"
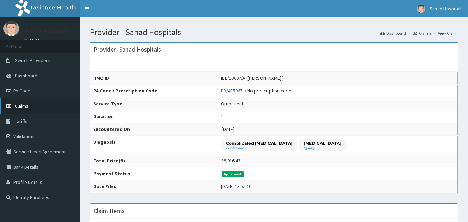
click at [30, 103] on link "Claims" at bounding box center [40, 105] width 80 height 15
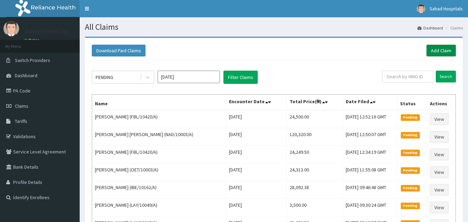
click at [440, 48] on link "Add Claim" at bounding box center [441, 51] width 29 height 12
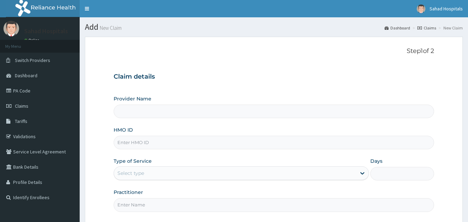
type input "Sahad Hospitals"
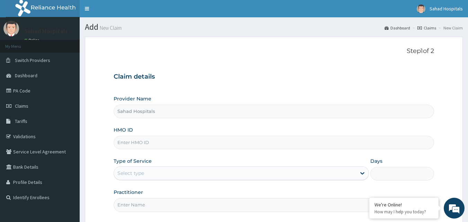
click at [128, 142] on input "HMO ID" at bounding box center [274, 143] width 321 height 14
paste input "OET/10003/A"
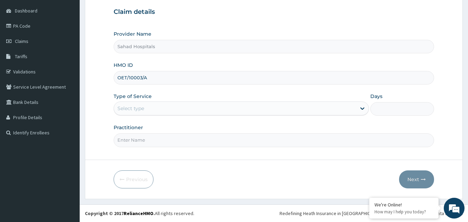
type input "OET/10003/A"
click at [188, 105] on div "Select type" at bounding box center [235, 108] width 242 height 11
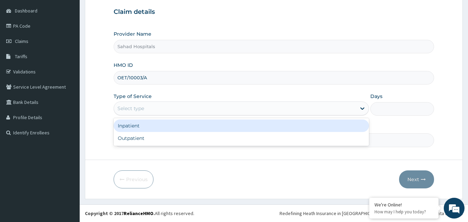
click at [139, 109] on div "Select type" at bounding box center [131, 108] width 27 height 7
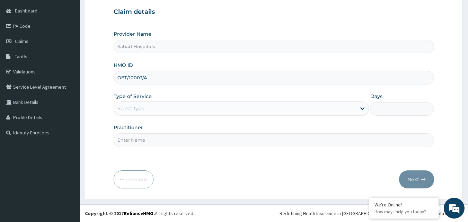
scroll to position [0, 0]
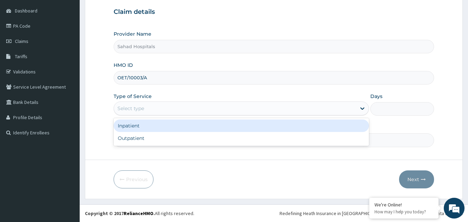
click at [139, 109] on div "Select type" at bounding box center [131, 108] width 27 height 7
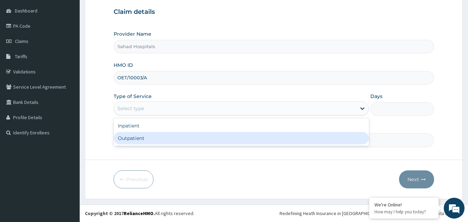
click at [128, 136] on div "Outpatient" at bounding box center [242, 138] width 256 height 12
type input "1"
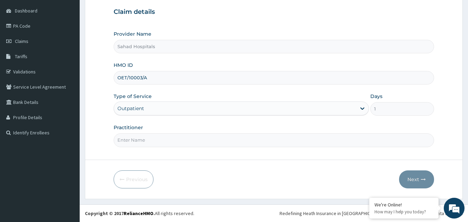
click at [128, 136] on input "Practitioner" at bounding box center [274, 140] width 321 height 14
type input "GP"
click at [411, 180] on button "Next" at bounding box center [416, 180] width 35 height 18
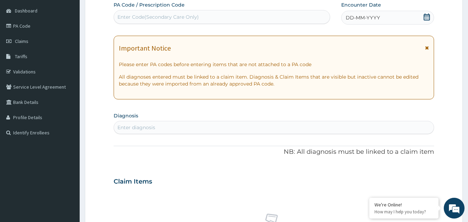
click at [221, 20] on div "Enter Code(Secondary Care Only)" at bounding box center [222, 16] width 216 height 11
click at [197, 17] on div "Enter Code(Secondary Care Only)" at bounding box center [158, 17] width 81 height 7
paste input "PA/8EC1C8"
type input "PA/8EC1C8"
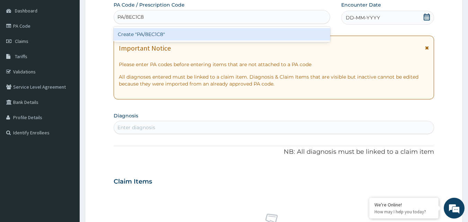
click at [152, 34] on div "Create "PA/8EC1C8"" at bounding box center [222, 34] width 217 height 12
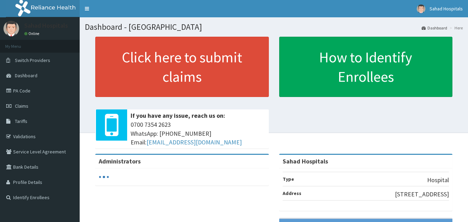
click at [46, 104] on link "Claims" at bounding box center [40, 105] width 80 height 15
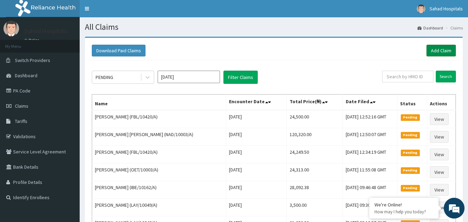
click at [445, 49] on link "Add Claim" at bounding box center [441, 51] width 29 height 12
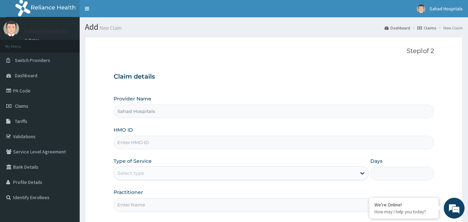
type input "Sahad Hospitals"
click at [31, 93] on link "PA Code" at bounding box center [40, 90] width 80 height 15
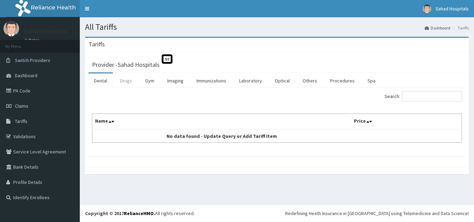
click at [127, 85] on link "Drugs" at bounding box center [125, 81] width 23 height 15
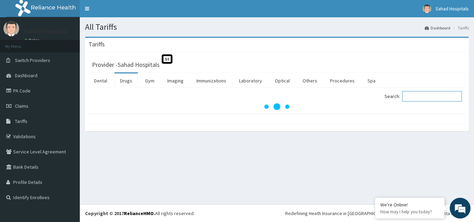
click at [426, 96] on input "Search:" at bounding box center [432, 96] width 60 height 10
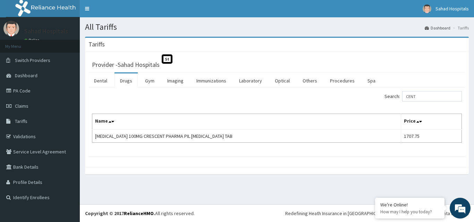
click at [251, 124] on th "Name" at bounding box center [246, 122] width 309 height 16
click at [426, 95] on input "CENT" at bounding box center [432, 96] width 60 height 10
type input "C"
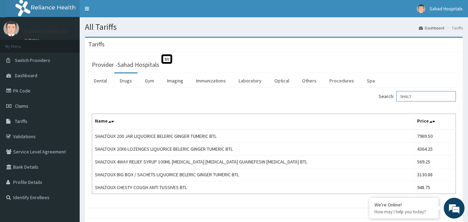
type input "SHALT"
click at [19, 106] on span "Claims" at bounding box center [22, 106] width 14 height 6
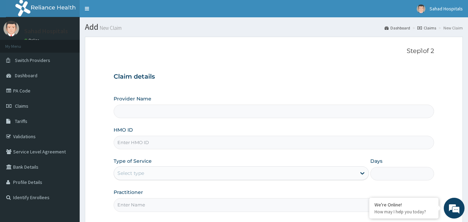
type input "Sahad Hospitals"
click at [199, 145] on input "HMO ID" at bounding box center [274, 143] width 321 height 14
paste input "PA/783D8F"
type input "P"
paste input "EPT/10001/A"
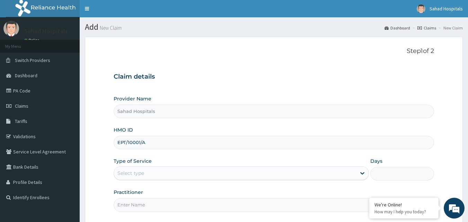
type input "EPT/10001/A"
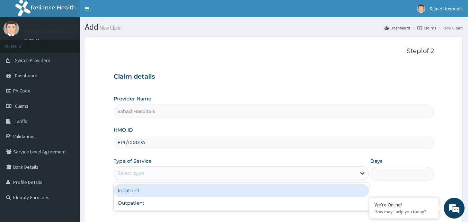
click at [135, 169] on div "Select type" at bounding box center [235, 173] width 242 height 11
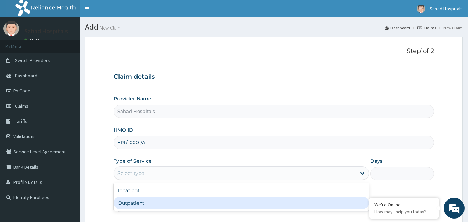
click at [128, 204] on div "Outpatient" at bounding box center [242, 203] width 256 height 12
type input "1"
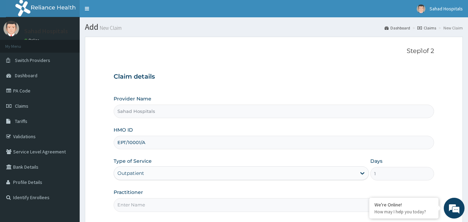
click at [128, 204] on input "Practitioner" at bounding box center [274, 205] width 321 height 14
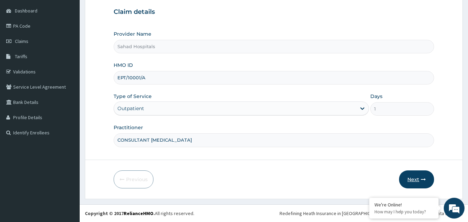
type input "CONSULTANT GASTROENTEROLOGIST"
click at [415, 176] on button "Next" at bounding box center [416, 180] width 35 height 18
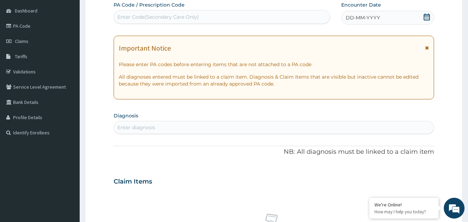
click at [191, 17] on div "Enter Code(Secondary Care Only)" at bounding box center [158, 17] width 81 height 7
paste input "PA/783D8F"
type input "PA/783D8F"
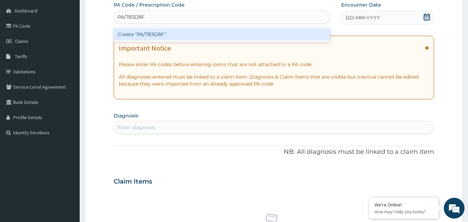
click at [161, 32] on div "Create "PA/783D8F"" at bounding box center [222, 34] width 217 height 12
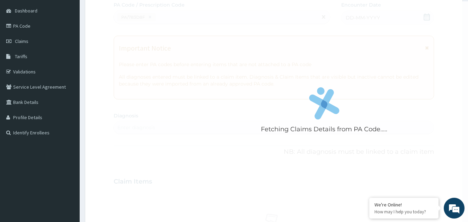
scroll to position [0, 0]
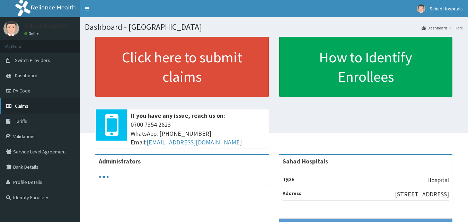
click at [22, 107] on span "Claims" at bounding box center [22, 106] width 14 height 6
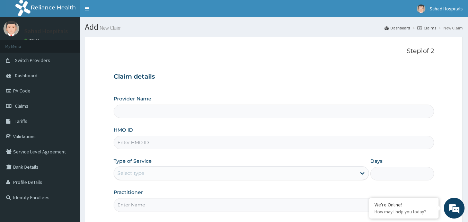
type input "Sahad Hospitals"
click at [237, 145] on input "HMO ID" at bounding box center [274, 143] width 321 height 14
paste input "EPT/10001/A"
type input "EPT/10001/A"
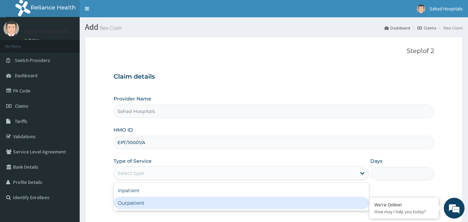
drag, startPoint x: 131, startPoint y: 174, endPoint x: 134, endPoint y: 205, distance: 31.0
click at [134, 180] on div "option Outpatient focused, 2 of 2. 2 results available. Use Up and Down to choo…" at bounding box center [242, 173] width 256 height 14
click at [134, 205] on div "Outpatient" at bounding box center [242, 203] width 256 height 12
type input "1"
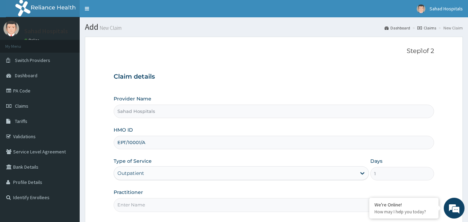
click at [134, 205] on input "Practitioner" at bounding box center [274, 205] width 321 height 14
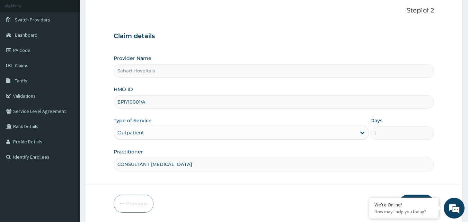
scroll to position [65, 0]
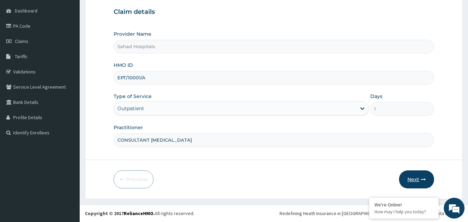
type input "CONSULTANT GASTROENTEROLOGIST"
click at [415, 179] on button "Next" at bounding box center [416, 180] width 35 height 18
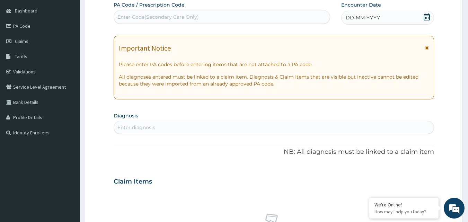
click at [172, 18] on div "Enter Code(Secondary Care Only)" at bounding box center [158, 17] width 81 height 7
paste input "PA/783D8F"
type input "PA/783D8F"
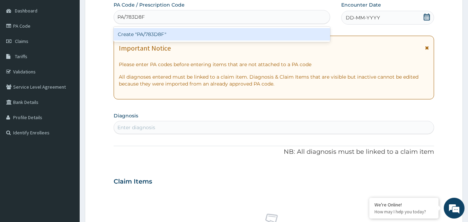
click at [139, 35] on div "Create "PA/783D8F"" at bounding box center [222, 34] width 217 height 12
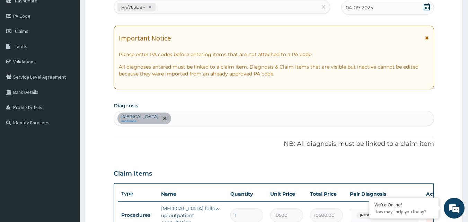
scroll to position [254, 0]
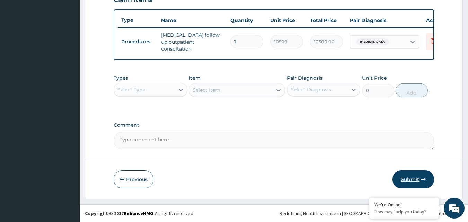
click at [411, 174] on button "Submit" at bounding box center [414, 180] width 42 height 18
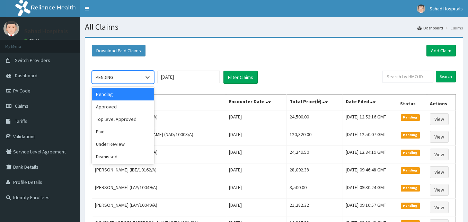
click at [111, 79] on div "PENDING" at bounding box center [105, 77] width 18 height 7
click at [108, 106] on div "Approved" at bounding box center [123, 107] width 62 height 12
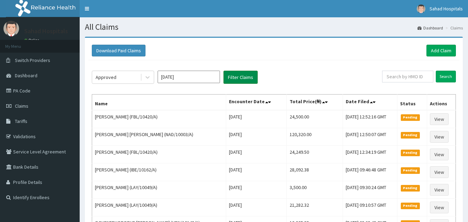
click at [235, 75] on button "Filter Claims" at bounding box center [241, 77] width 34 height 13
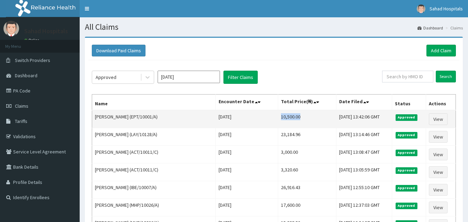
drag, startPoint x: 263, startPoint y: 119, endPoint x: 296, endPoint y: 119, distance: 32.9
click at [296, 119] on td "10,500.00" at bounding box center [307, 119] width 58 height 18
copy td "10,500.00"
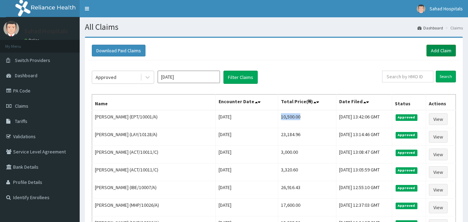
click at [436, 48] on link "Add Claim" at bounding box center [441, 51] width 29 height 12
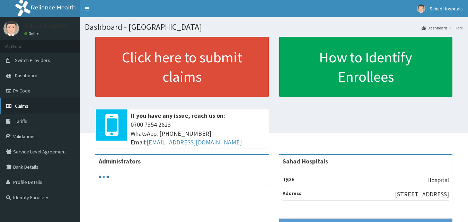
click at [21, 106] on span "Claims" at bounding box center [22, 106] width 14 height 6
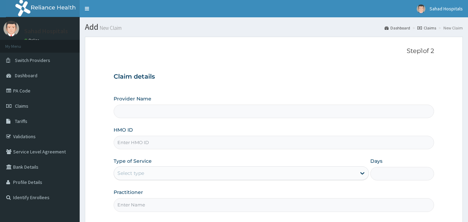
click at [146, 147] on input "HMO ID" at bounding box center [274, 143] width 321 height 14
type input "Sahad Hospitals"
paste input "SLB/10781/C"
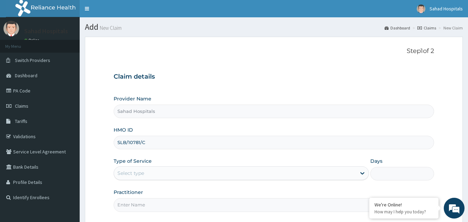
type input "SLB/10781/C"
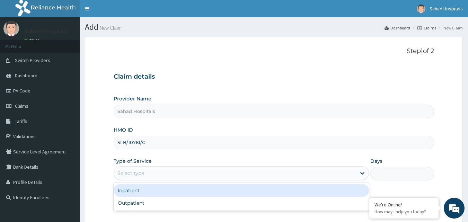
click at [198, 174] on div "Select type" at bounding box center [235, 173] width 242 height 11
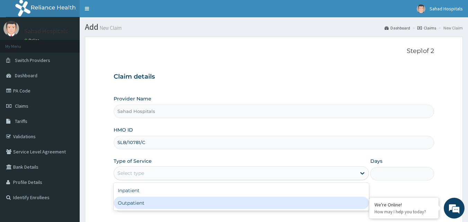
click at [135, 207] on div "Outpatient" at bounding box center [242, 203] width 256 height 12
type input "1"
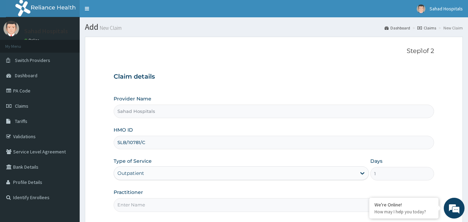
click at [135, 207] on input "Practitioner" at bounding box center [274, 205] width 321 height 14
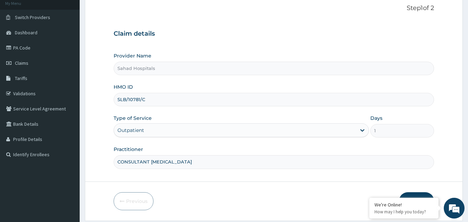
scroll to position [65, 0]
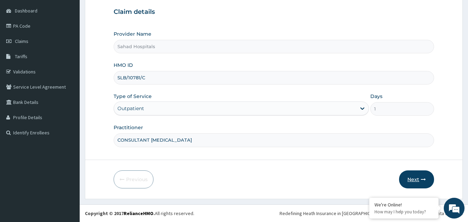
type input "CONSULTANT GASTROENTEROLOGIST"
click at [410, 172] on button "Next" at bounding box center [416, 180] width 35 height 18
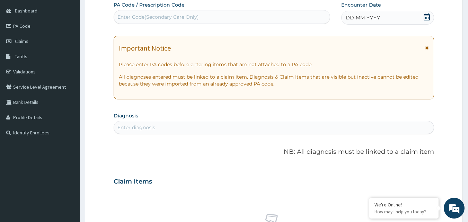
click at [149, 16] on div "Enter Code(Secondary Care Only)" at bounding box center [158, 17] width 81 height 7
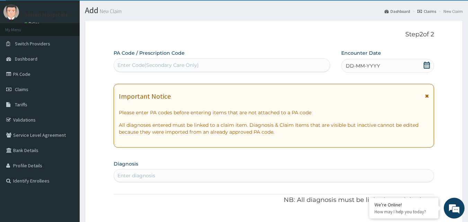
scroll to position [0, 0]
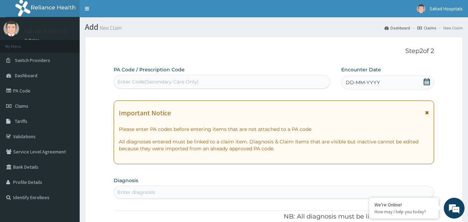
paste input "PA/8EC1C8"
type input "PA/8EC1C8"
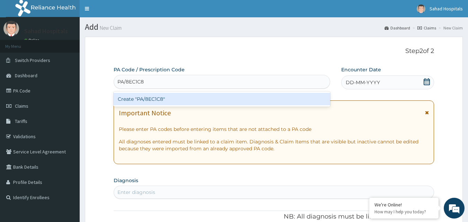
click at [164, 98] on div "Create "PA/8EC1C8"" at bounding box center [222, 99] width 217 height 12
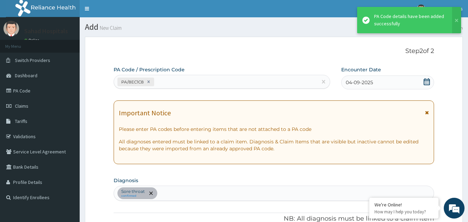
scroll to position [183, 0]
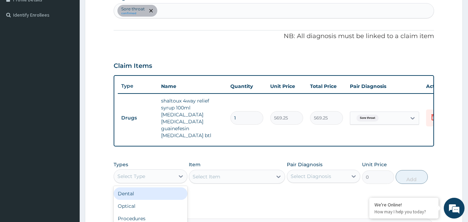
click at [157, 171] on div "Select Type" at bounding box center [144, 176] width 61 height 11
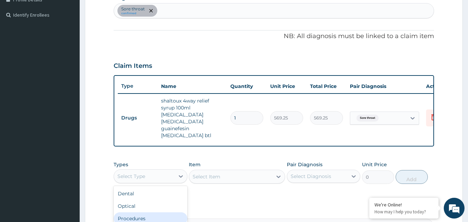
click at [129, 213] on div "Procedures" at bounding box center [151, 219] width 74 height 12
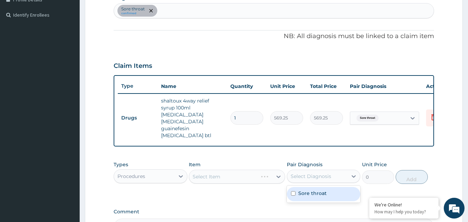
click at [308, 173] on div "Select Diagnosis" at bounding box center [311, 176] width 41 height 7
click at [292, 191] on input "checkbox" at bounding box center [293, 193] width 5 height 5
checkbox input "true"
click at [243, 171] on div "Select Item" at bounding box center [230, 176] width 83 height 11
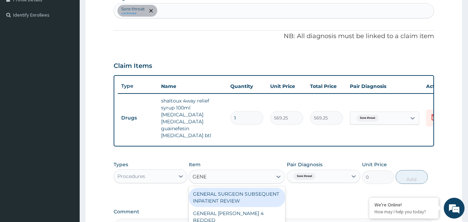
type input "GENER"
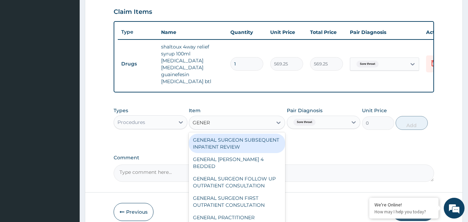
scroll to position [261, 0]
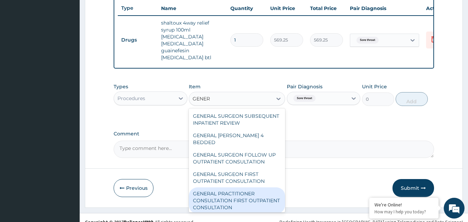
click at [221, 193] on div "GENERAL PRACTITIONER CONSULTATION FIRST OUTPATIENT CONSULTATION" at bounding box center [237, 201] width 96 height 26
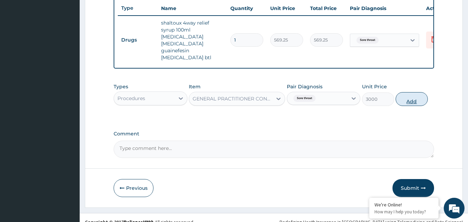
click at [408, 93] on button "Add" at bounding box center [412, 99] width 32 height 14
type input "0"
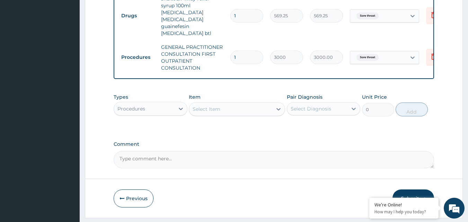
scroll to position [295, 0]
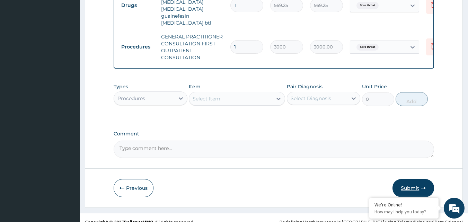
click at [411, 180] on button "Submit" at bounding box center [414, 188] width 42 height 18
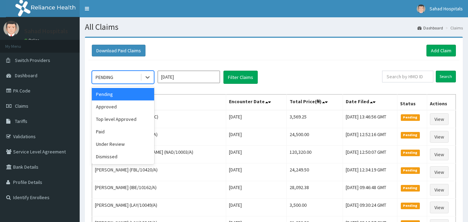
click at [115, 74] on div "PENDING" at bounding box center [116, 77] width 48 height 11
click at [114, 103] on div "Approved" at bounding box center [123, 107] width 62 height 12
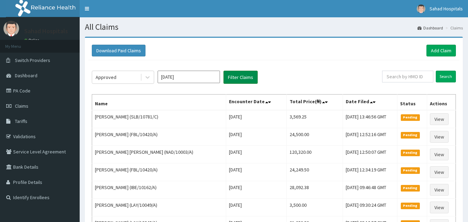
click at [227, 80] on button "Filter Claims" at bounding box center [241, 77] width 34 height 13
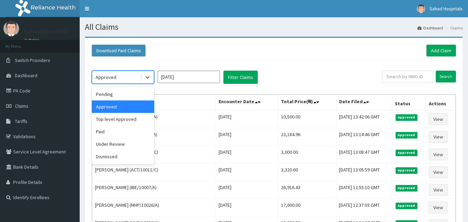
click at [105, 79] on div "Approved" at bounding box center [106, 77] width 21 height 7
click at [106, 92] on div "Pending" at bounding box center [123, 94] width 62 height 12
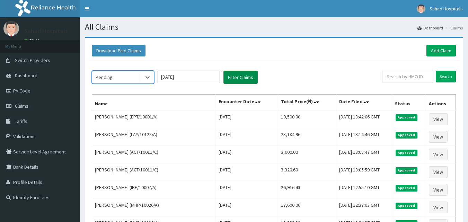
click at [241, 81] on button "Filter Claims" at bounding box center [241, 77] width 34 height 13
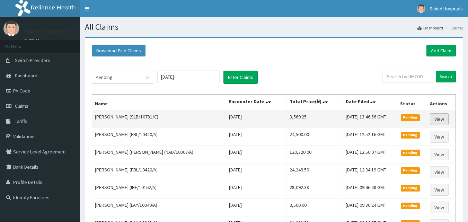
click at [440, 123] on link "View" at bounding box center [439, 119] width 19 height 12
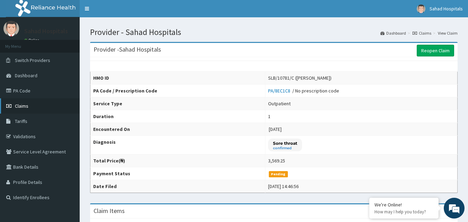
click at [11, 105] on icon at bounding box center [9, 106] width 7 height 5
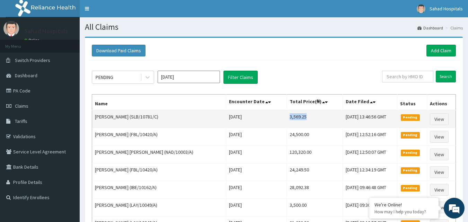
drag, startPoint x: 264, startPoint y: 118, endPoint x: 292, endPoint y: 117, distance: 27.7
click at [292, 117] on td "3,569.25" at bounding box center [315, 119] width 56 height 18
copy td "3,569.25"
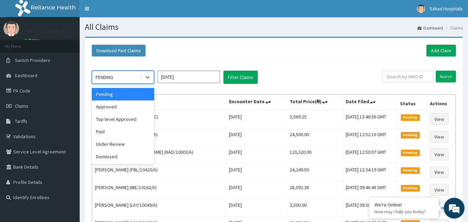
drag, startPoint x: 133, startPoint y: 78, endPoint x: 112, endPoint y: 104, distance: 33.5
click at [112, 84] on div "option Pending focused, 1 of 6. 6 results available. Use Up and Down to choose …" at bounding box center [123, 77] width 62 height 13
click at [112, 104] on div "Approved" at bounding box center [123, 107] width 62 height 12
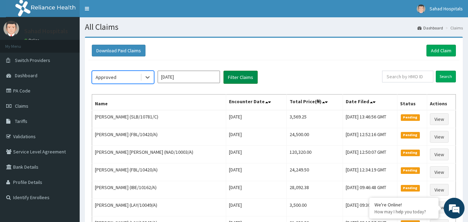
click at [232, 80] on button "Filter Claims" at bounding box center [241, 77] width 34 height 13
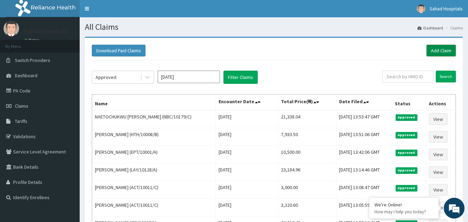
click at [442, 49] on link "Add Claim" at bounding box center [441, 51] width 29 height 12
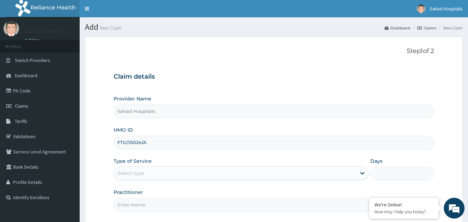
type input "FTG/10024/A"
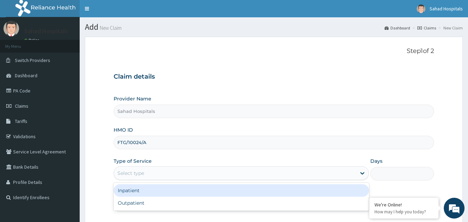
click at [167, 170] on div "Select type" at bounding box center [235, 173] width 242 height 11
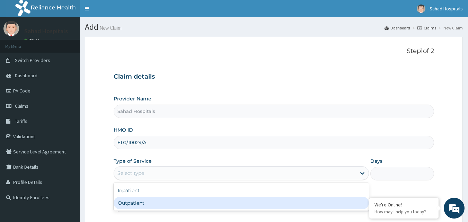
click at [139, 206] on div "Outpatient" at bounding box center [242, 203] width 256 height 12
type input "1"
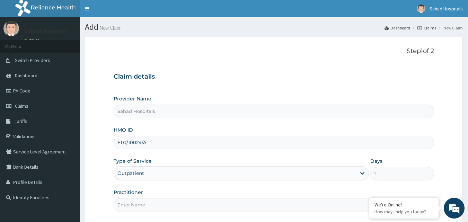
click at [139, 206] on input "Practitioner" at bounding box center [274, 205] width 321 height 14
type input "GP"
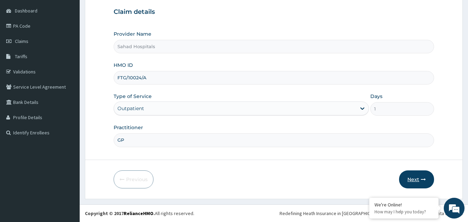
click at [421, 178] on button "Next" at bounding box center [416, 180] width 35 height 18
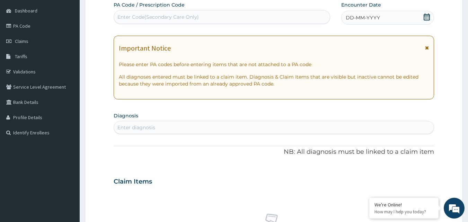
scroll to position [0, 0]
click at [184, 18] on div "Enter Code(Secondary Care Only)" at bounding box center [158, 17] width 81 height 7
type input "V"
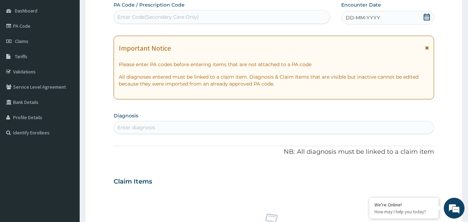
click at [187, 18] on div "Enter Code(Secondary Care Only)" at bounding box center [158, 17] width 81 height 7
paste input "PA/790ACF"
type input "PA/790ACF"
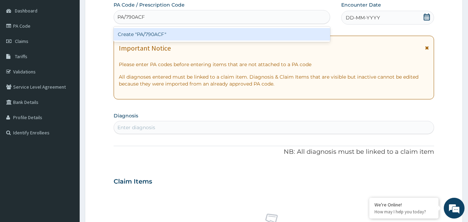
click at [167, 34] on div "Create "PA/790ACF"" at bounding box center [222, 34] width 217 height 12
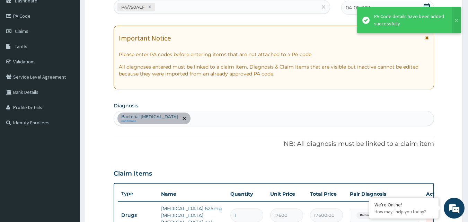
scroll to position [254, 0]
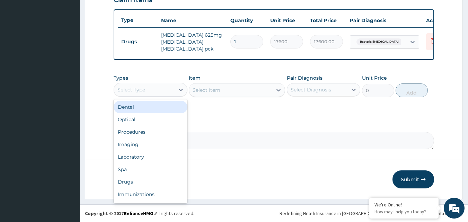
click at [138, 92] on div "Select Type" at bounding box center [132, 89] width 28 height 7
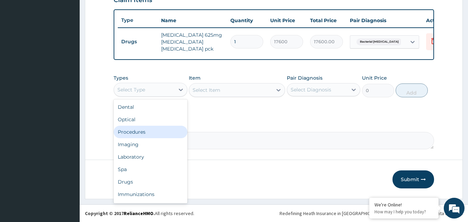
click at [138, 130] on div "Procedures" at bounding box center [151, 132] width 74 height 12
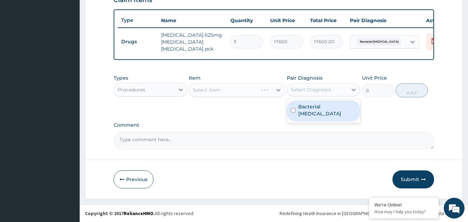
click at [303, 85] on div "Select Diagnosis" at bounding box center [317, 89] width 61 height 11
click at [294, 108] on input "checkbox" at bounding box center [293, 110] width 5 height 5
checkbox input "true"
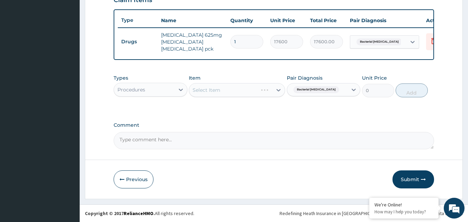
click at [253, 92] on div "Select Item" at bounding box center [237, 90] width 96 height 14
click at [253, 92] on div "Select Item" at bounding box center [230, 90] width 83 height 11
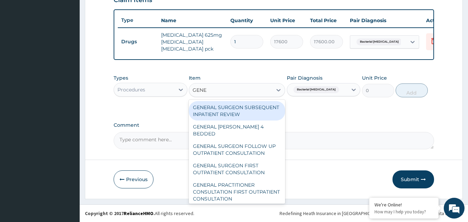
type input "GENER"
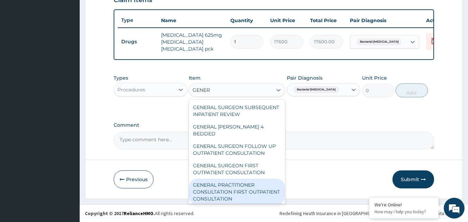
click at [232, 186] on div "GENERAL PRACTITIONER CONSULTATION FIRST OUTPATIENT CONSULTATION" at bounding box center [237, 192] width 96 height 26
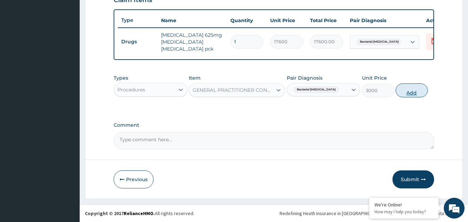
click at [411, 90] on button "Add" at bounding box center [412, 91] width 32 height 14
type input "0"
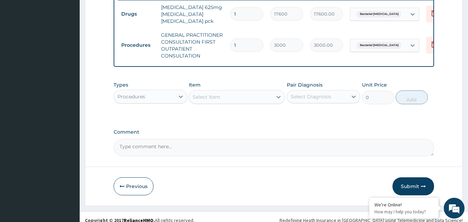
scroll to position [288, 0]
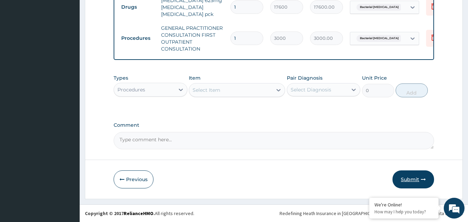
click at [415, 180] on button "Submit" at bounding box center [414, 180] width 42 height 18
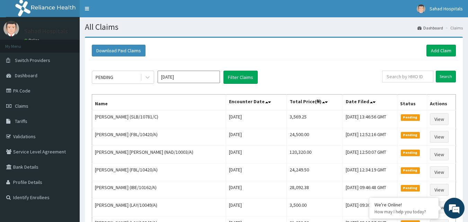
click at [107, 70] on div "PENDING Sep 2025 Filter Claims Search Name Encounter Date Total Price(₦) Date F…" at bounding box center [273, 197] width 371 height 274
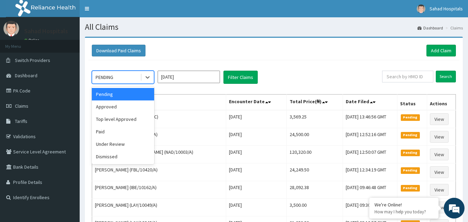
click at [123, 77] on div "PENDING" at bounding box center [116, 77] width 48 height 11
drag, startPoint x: 122, startPoint y: 105, endPoint x: 232, endPoint y: 79, distance: 112.6
click at [232, 79] on div "option Pending focused, 1 of 6. 6 results available. Use Up and Down to choose …" at bounding box center [237, 77] width 291 height 13
drag, startPoint x: 111, startPoint y: 104, endPoint x: 121, endPoint y: 109, distance: 10.9
click at [121, 109] on div "Approved" at bounding box center [123, 107] width 62 height 12
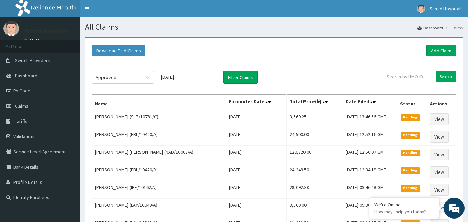
click at [121, 109] on th "Name" at bounding box center [159, 103] width 134 height 16
click at [243, 79] on button "Filter Claims" at bounding box center [241, 77] width 34 height 13
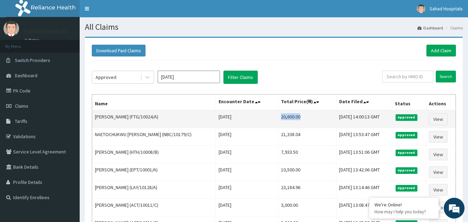
drag, startPoint x: 263, startPoint y: 117, endPoint x: 291, endPoint y: 119, distance: 27.8
click at [291, 119] on td "20,600.00" at bounding box center [307, 119] width 58 height 18
copy td "20,600.00"
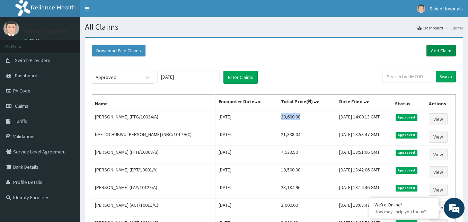
click at [444, 50] on link "Add Claim" at bounding box center [441, 51] width 29 height 12
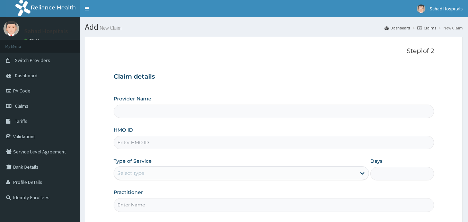
click at [162, 138] on input "HMO ID" at bounding box center [274, 143] width 321 height 14
type input "Sahad Hospitals"
paste input "LLD/10032/A"
type input "LLD/10032/A"
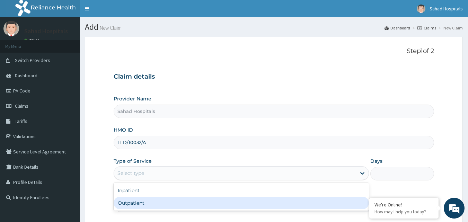
drag, startPoint x: 123, startPoint y: 169, endPoint x: 125, endPoint y: 207, distance: 37.8
click at [125, 180] on div "option Outpatient focused, 2 of 2. 2 results available. Use Up and Down to choo…" at bounding box center [242, 173] width 256 height 14
click at [125, 207] on div "Outpatient" at bounding box center [242, 203] width 256 height 12
type input "1"
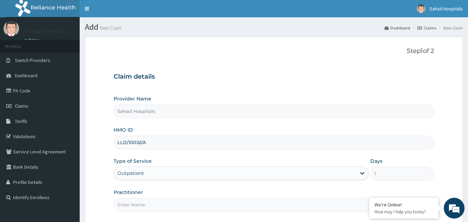
click at [125, 207] on input "Practitioner" at bounding box center [274, 205] width 321 height 14
type input "GP"
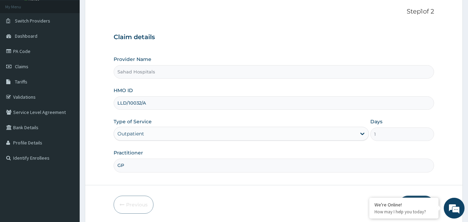
scroll to position [65, 0]
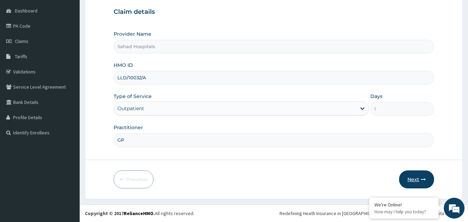
click at [416, 179] on button "Next" at bounding box center [416, 180] width 35 height 18
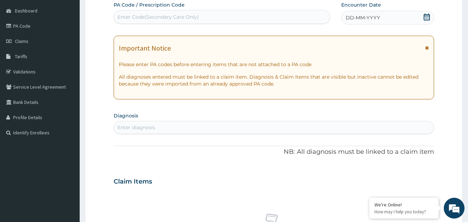
click at [195, 18] on div "Enter Code(Secondary Care Only)" at bounding box center [158, 17] width 81 height 7
click at [231, 14] on div "Enter Code(Secondary Care Only)" at bounding box center [222, 16] width 216 height 11
paste input "PA/B4CC8B"
type input "PA/B4CC8B"
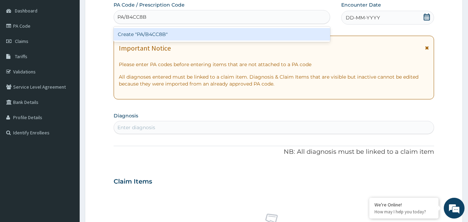
click at [200, 35] on div "Create "PA/B4CC8B"" at bounding box center [222, 34] width 217 height 12
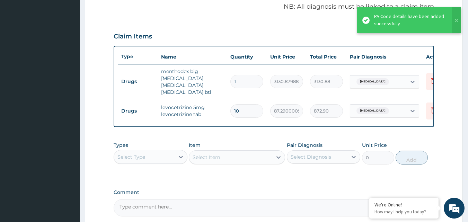
scroll to position [18, 0]
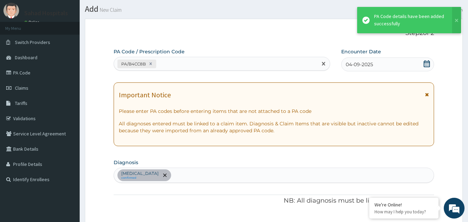
click at [218, 61] on div "PA/B4CC8B" at bounding box center [216, 63] width 204 height 11
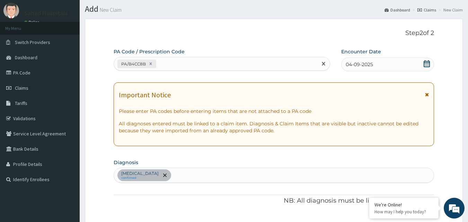
drag, startPoint x: 218, startPoint y: 61, endPoint x: 181, endPoint y: 61, distance: 37.1
click at [181, 61] on div "PA/B4CC8B" at bounding box center [216, 63] width 204 height 11
paste input "PA/9807DF"
type input "PA/9807DF"
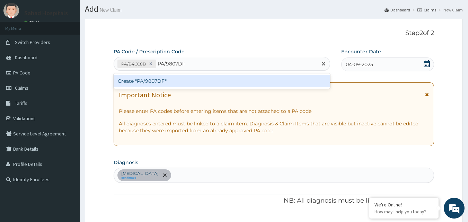
click at [156, 84] on div "Create "PA/9807DF"" at bounding box center [222, 81] width 217 height 12
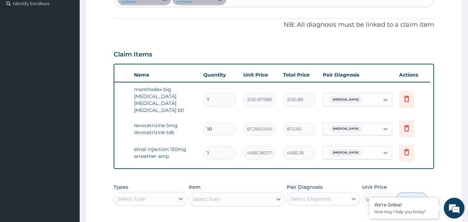
scroll to position [190, 0]
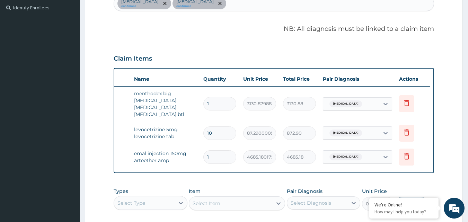
click at [238, 2] on div "[MEDICAL_DATA] confirmed [MEDICAL_DATA] confirmed" at bounding box center [274, 3] width 320 height 15
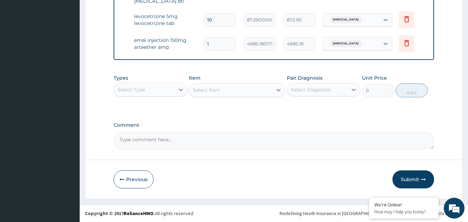
scroll to position [309, 0]
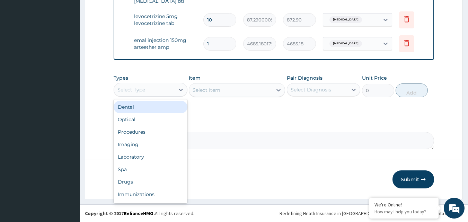
click at [156, 91] on div "Select Type" at bounding box center [144, 89] width 61 height 11
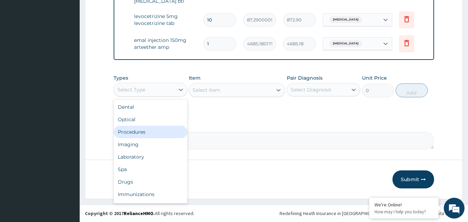
click at [139, 131] on div "Procedures" at bounding box center [151, 132] width 74 height 12
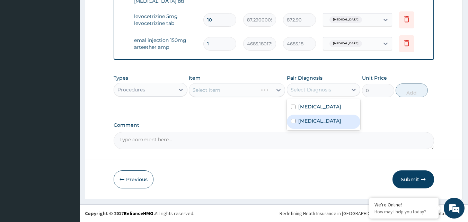
drag, startPoint x: 297, startPoint y: 90, endPoint x: 295, endPoint y: 126, distance: 35.4
click at [295, 96] on div "option [MEDICAL_DATA] focused, 2 of 2. 2 results available. Use Up and Down to …" at bounding box center [324, 89] width 74 height 13
click at [295, 123] on input "checkbox" at bounding box center [293, 121] width 5 height 5
checkbox input "true"
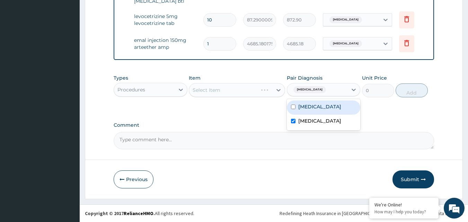
click at [293, 109] on input "checkbox" at bounding box center [293, 107] width 5 height 5
checkbox input "true"
click at [250, 88] on div "Select Item" at bounding box center [230, 90] width 83 height 11
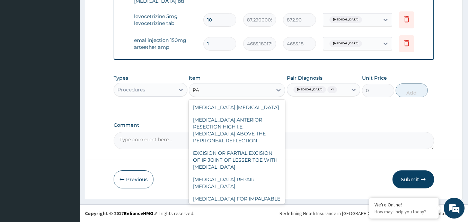
type input "P"
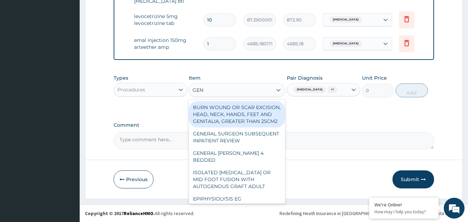
type input "GENE"
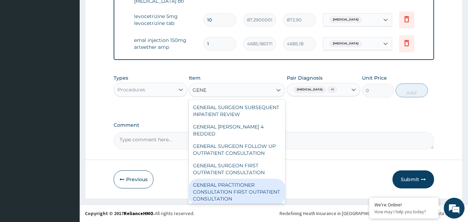
click at [238, 195] on div "GENERAL PRACTITIONER CONSULTATION FIRST OUTPATIENT CONSULTATION" at bounding box center [237, 192] width 96 height 26
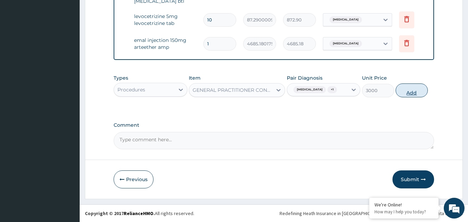
click at [412, 97] on button "Add" at bounding box center [412, 91] width 32 height 14
type input "0"
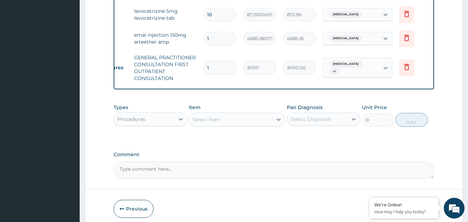
click at [163, 118] on div "Procedures" at bounding box center [151, 119] width 74 height 14
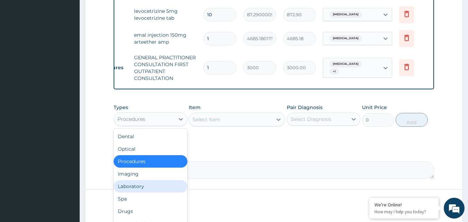
click at [136, 189] on div "Laboratory" at bounding box center [151, 186] width 74 height 12
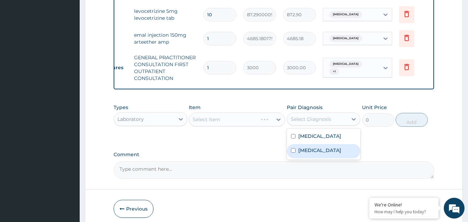
drag, startPoint x: 304, startPoint y: 123, endPoint x: 293, endPoint y: 162, distance: 40.5
click at [293, 126] on div "option Upper respiratory infection, selected. option Malaria focused, 2 of 2. 2…" at bounding box center [324, 119] width 74 height 13
click at [293, 153] on input "checkbox" at bounding box center [293, 150] width 5 height 5
checkbox input "true"
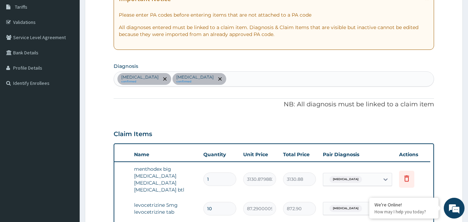
click at [275, 77] on div "Upper respiratory infection confirmed Malaria confirmed" at bounding box center [274, 79] width 320 height 15
type input "SEPSIS"
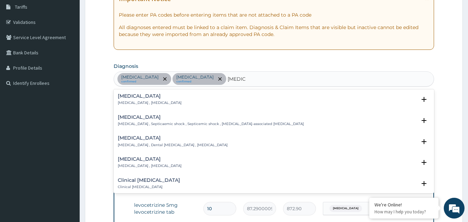
click at [172, 100] on div "Sepsis Systemic infection , Sepsis" at bounding box center [274, 100] width 313 height 12
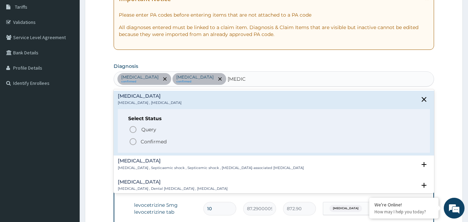
click at [136, 142] on circle "status option filled" at bounding box center [133, 142] width 6 height 6
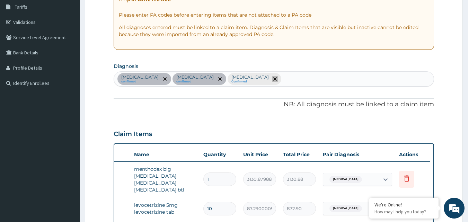
click at [272, 81] on span "remove selection option" at bounding box center [275, 79] width 6 height 6
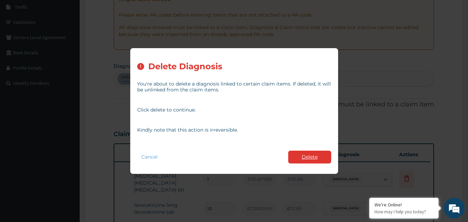
click at [318, 158] on button "Delete" at bounding box center [309, 157] width 43 height 13
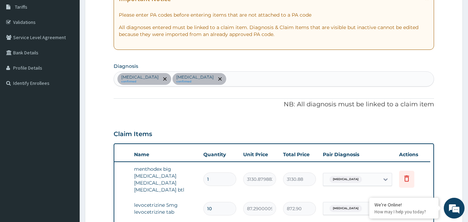
click at [237, 77] on div "Upper respiratory infection confirmed Malaria confirmed" at bounding box center [274, 79] width 320 height 15
type input "SEPSIS"
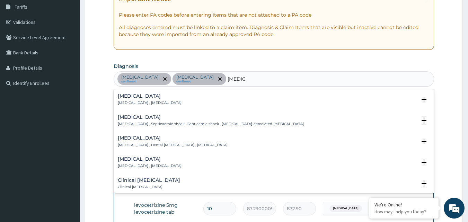
click at [133, 101] on p "Systemic infection , Sepsis" at bounding box center [150, 103] width 64 height 5
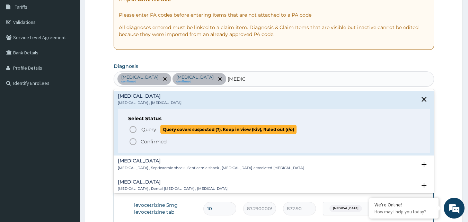
click at [134, 131] on icon "status option query" at bounding box center [133, 130] width 8 height 8
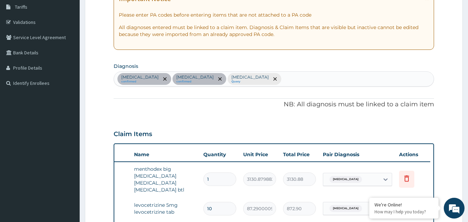
scroll to position [309, 0]
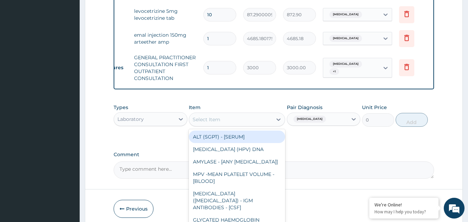
click at [258, 124] on div "Select Item" at bounding box center [230, 119] width 83 height 11
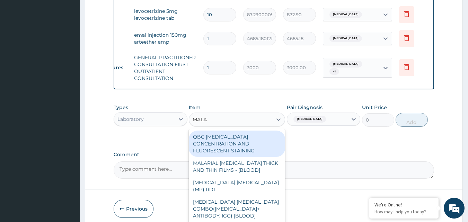
type input "MALAR"
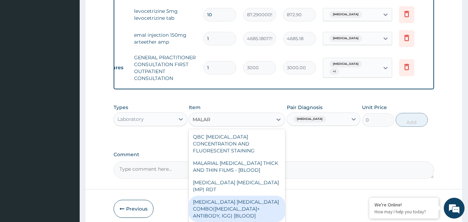
click at [231, 196] on div "MALARIA PARASITE COMBO(BLOOD FILM+ ANTIBODY, IGG) [BLOOD]" at bounding box center [237, 209] width 96 height 26
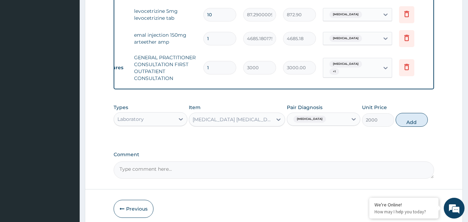
drag, startPoint x: 412, startPoint y: 122, endPoint x: 252, endPoint y: 145, distance: 162.2
click at [252, 141] on div "Types Laboratory Item MALARIA PARASITE COMBO(BLOOD FILM+ ANTIBODY, IGG) [BLOOD]…" at bounding box center [274, 121] width 321 height 40
click at [414, 127] on button "Add" at bounding box center [412, 120] width 32 height 14
type input "0"
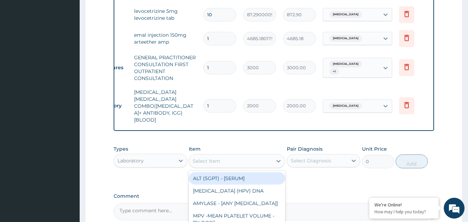
click at [218, 158] on div "Select Item" at bounding box center [207, 161] width 28 height 7
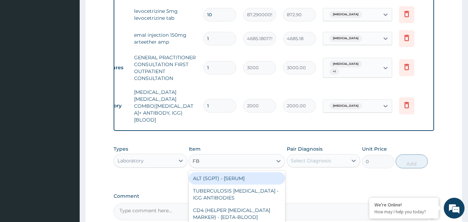
type input "FBC"
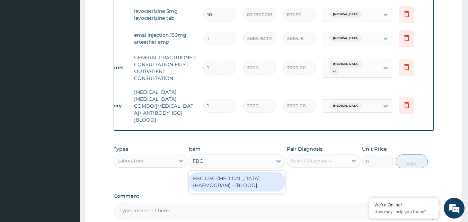
click at [203, 173] on div "FBC CBC-COMPLETE BLOOD COUNT (HAEMOGRAM) - [BLOOD]" at bounding box center [237, 181] width 96 height 19
type input "3000"
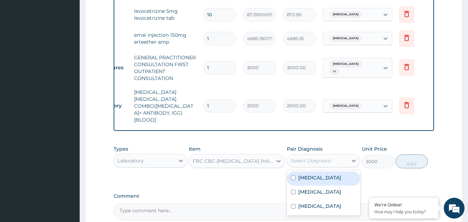
click at [312, 157] on div "Select Diagnosis" at bounding box center [311, 160] width 41 height 7
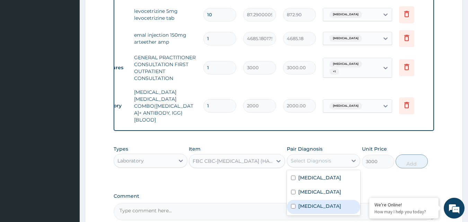
click at [294, 204] on input "checkbox" at bounding box center [293, 206] width 5 height 5
checkbox input "true"
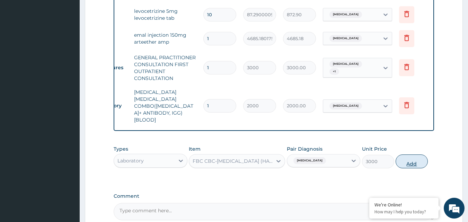
click at [412, 156] on button "Add" at bounding box center [412, 162] width 32 height 14
type input "0"
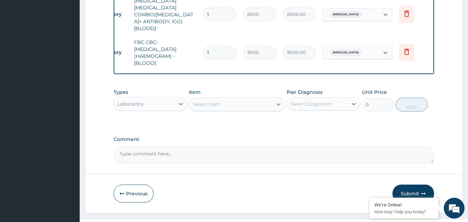
scroll to position [406, 0]
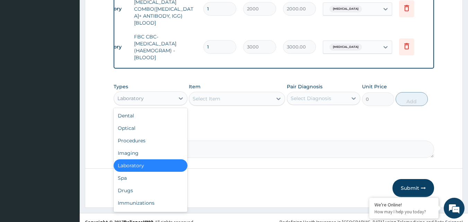
click at [173, 93] on div "Laboratory" at bounding box center [144, 98] width 61 height 11
click at [133, 184] on div "Drugs" at bounding box center [151, 190] width 74 height 12
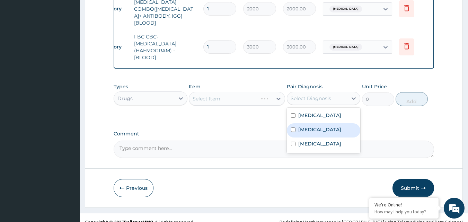
drag, startPoint x: 308, startPoint y: 87, endPoint x: 291, endPoint y: 130, distance: 46.1
click at [291, 105] on div "option Sepsis, selected. option Malaria focused, 2 of 3. 3 results available. U…" at bounding box center [324, 98] width 74 height 13
click at [291, 130] on input "checkbox" at bounding box center [293, 130] width 5 height 5
checkbox input "true"
click at [226, 94] on div "Select Item" at bounding box center [230, 98] width 83 height 11
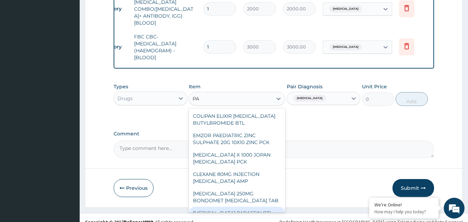
type input "P"
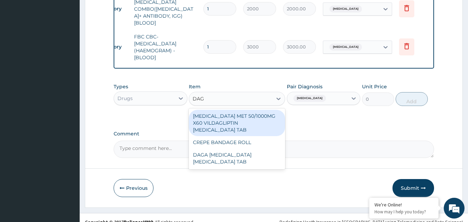
type input "DAGA"
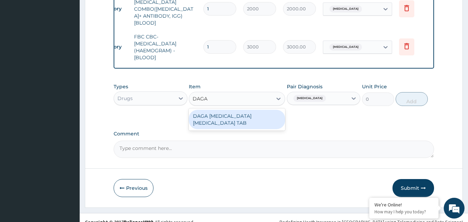
click at [216, 113] on div "DAGA PARACETAMOL ACETAMINOPHEN TAB" at bounding box center [237, 119] width 96 height 19
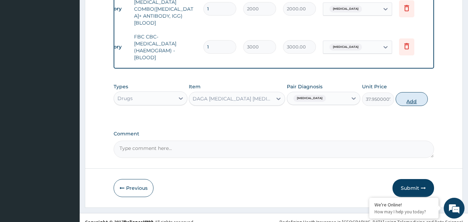
click at [409, 92] on button "Add" at bounding box center [412, 99] width 32 height 14
type input "0"
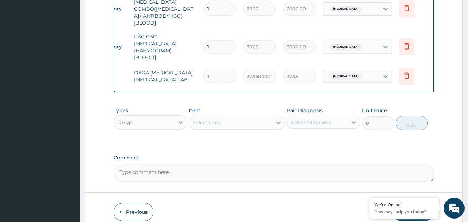
type input "18"
type input "683.10"
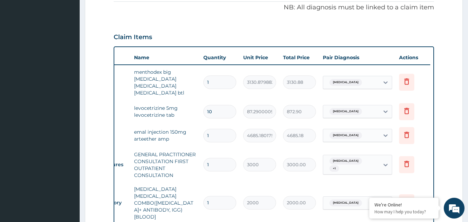
type input "18"
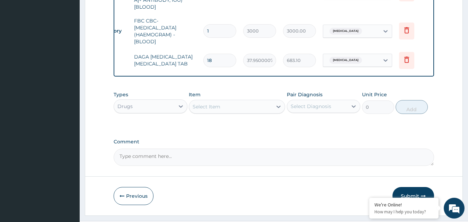
scroll to position [430, 0]
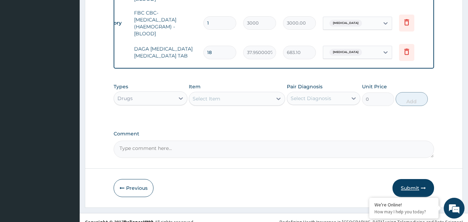
click at [418, 180] on button "Submit" at bounding box center [414, 188] width 42 height 18
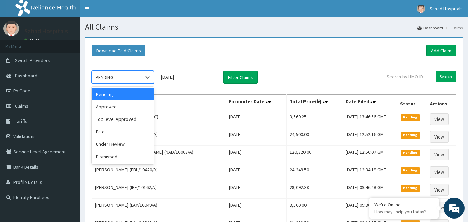
click at [101, 73] on div "PENDING" at bounding box center [116, 77] width 48 height 11
click at [97, 113] on div "Approved" at bounding box center [123, 107] width 62 height 12
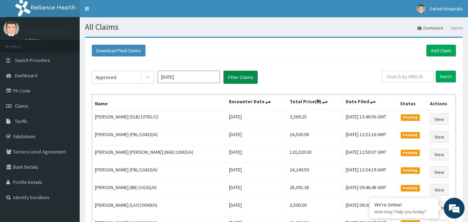
click at [236, 78] on button "Filter Claims" at bounding box center [241, 77] width 34 height 13
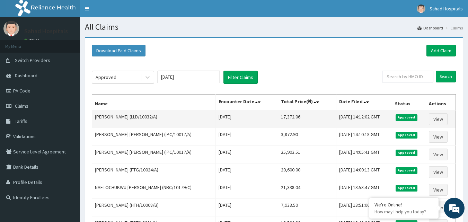
drag, startPoint x: 261, startPoint y: 117, endPoint x: 286, endPoint y: 118, distance: 24.3
click at [286, 118] on tr "[PERSON_NAME] (LLD/10032/A) [DATE] 17,372.06 [DATE] 14:12:02 GMT Approved View" at bounding box center [274, 119] width 364 height 18
copy tr "17,372.06"
